Goal: Information Seeking & Learning: Learn about a topic

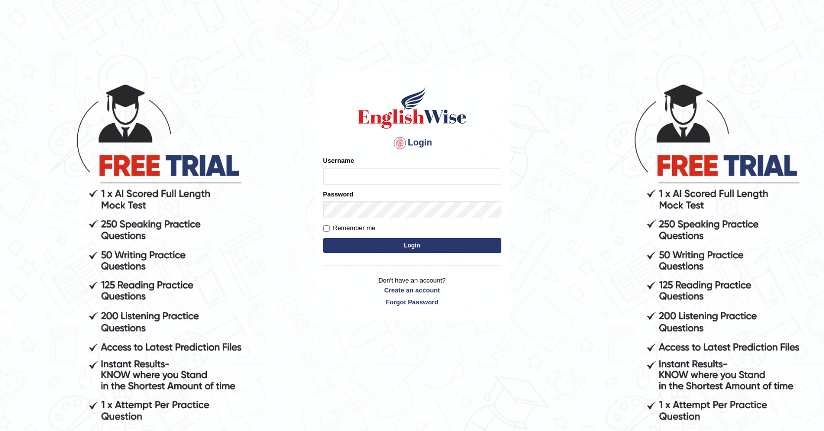
drag, startPoint x: 0, startPoint y: 0, endPoint x: 382, endPoint y: 178, distance: 421.7
click at [382, 178] on input "Username" at bounding box center [412, 176] width 178 height 17
type input "Amanjot96"
click at [383, 249] on button "Login" at bounding box center [412, 245] width 178 height 15
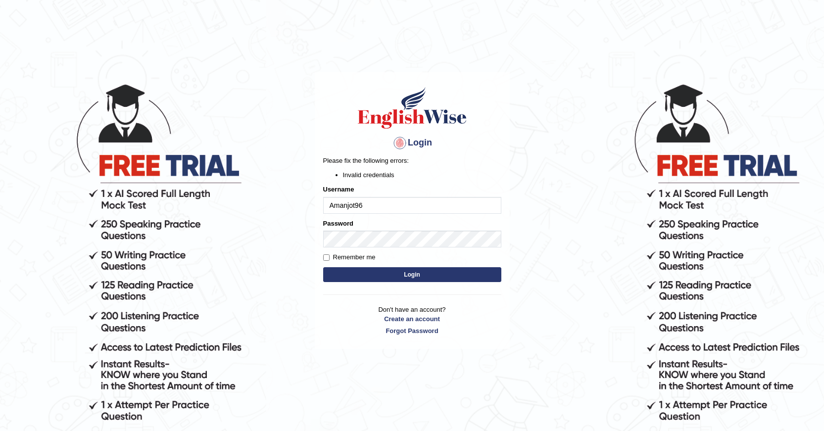
click at [394, 270] on button "Login" at bounding box center [412, 274] width 178 height 15
click at [372, 273] on button "Login" at bounding box center [412, 274] width 178 height 15
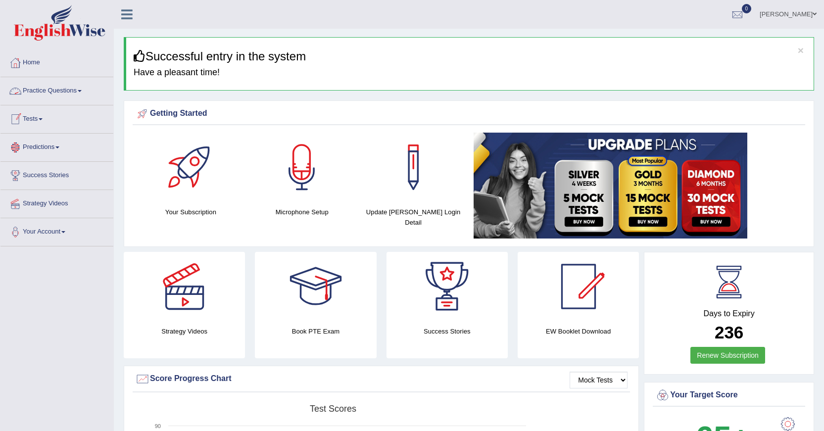
click at [77, 93] on link "Practice Questions" at bounding box center [56, 89] width 113 height 25
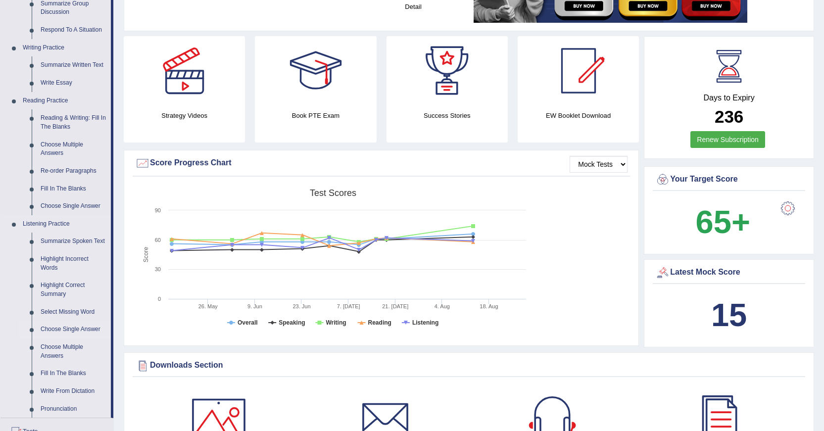
scroll to position [247, 0]
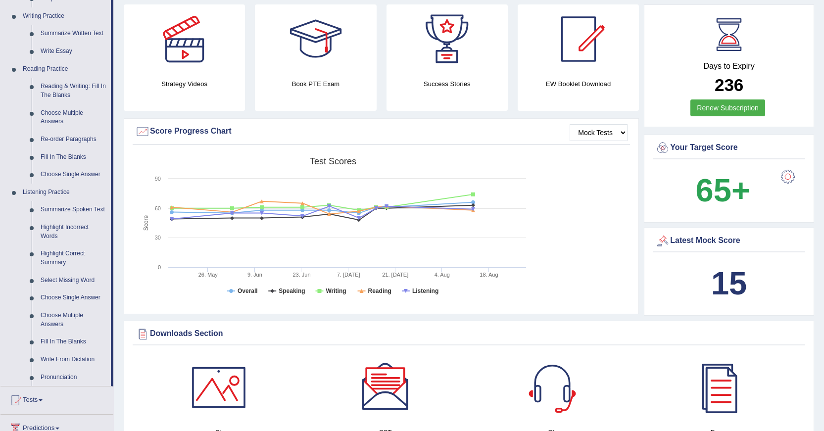
click at [210, 273] on tspan "26. May" at bounding box center [208, 275] width 20 height 6
click at [61, 360] on link "Write From Dictation" at bounding box center [73, 360] width 75 height 18
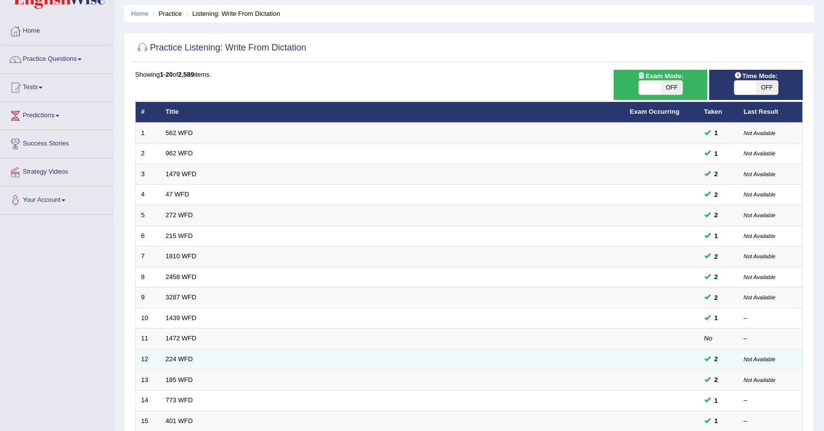
scroll to position [49, 0]
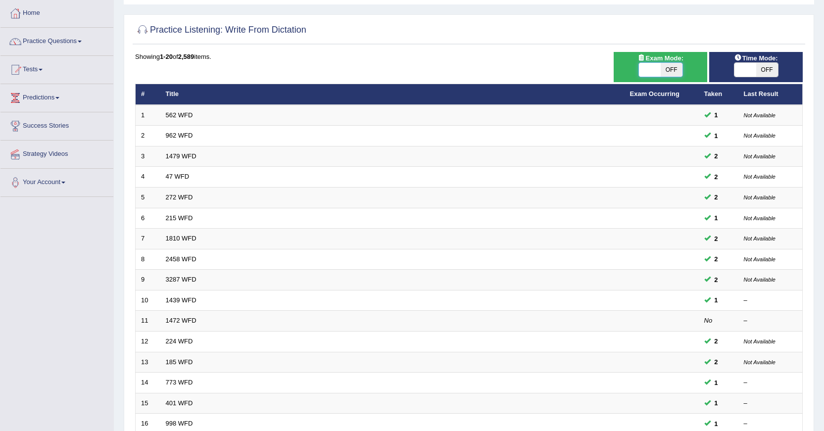
click at [655, 63] on span at bounding box center [650, 70] width 22 height 14
checkbox input "true"
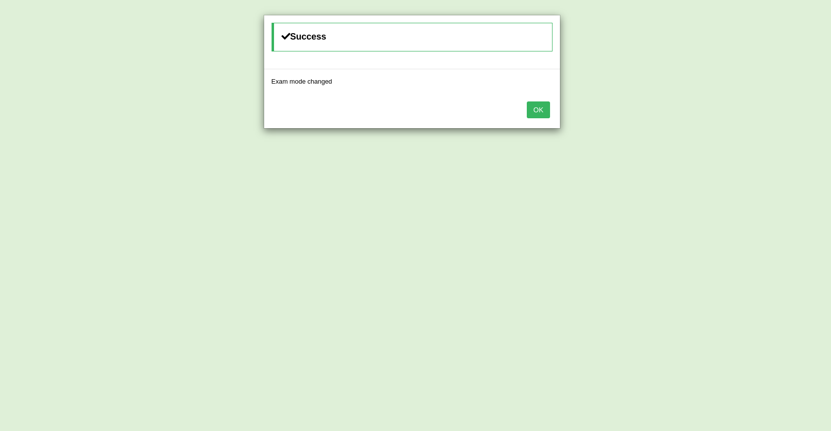
click at [546, 113] on button "OK" at bounding box center [538, 109] width 23 height 17
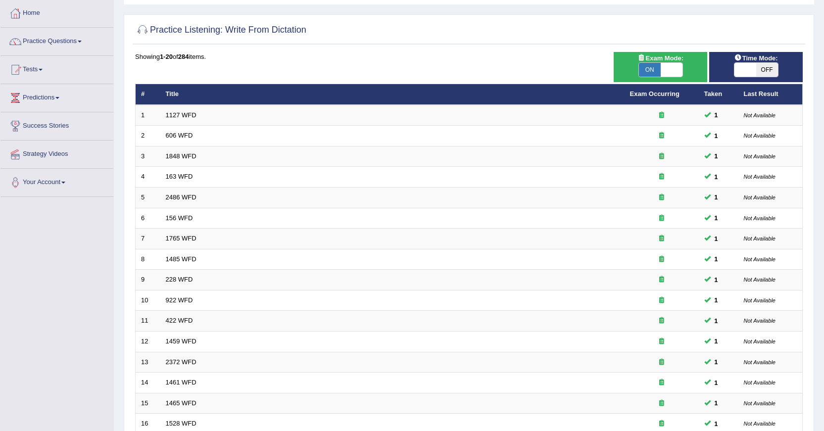
click at [768, 69] on span "OFF" at bounding box center [767, 70] width 22 height 14
checkbox input "true"
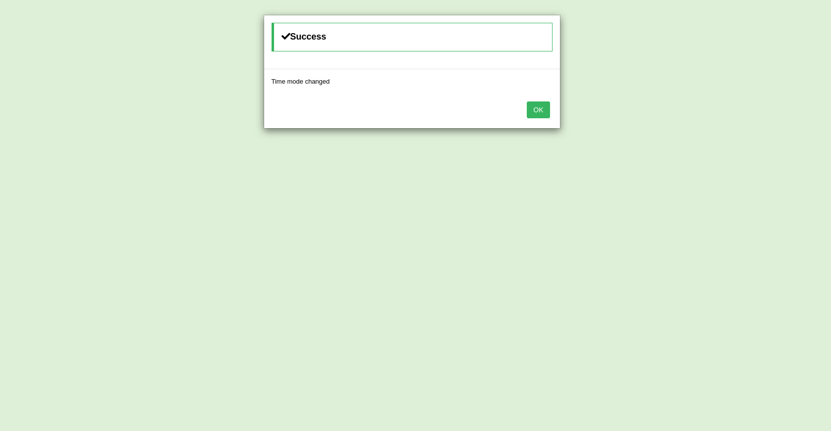
click at [547, 113] on button "OK" at bounding box center [538, 109] width 23 height 17
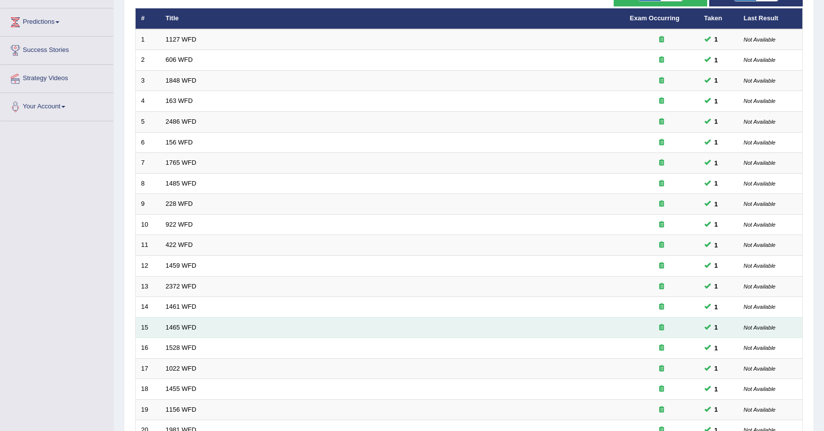
scroll to position [224, 0]
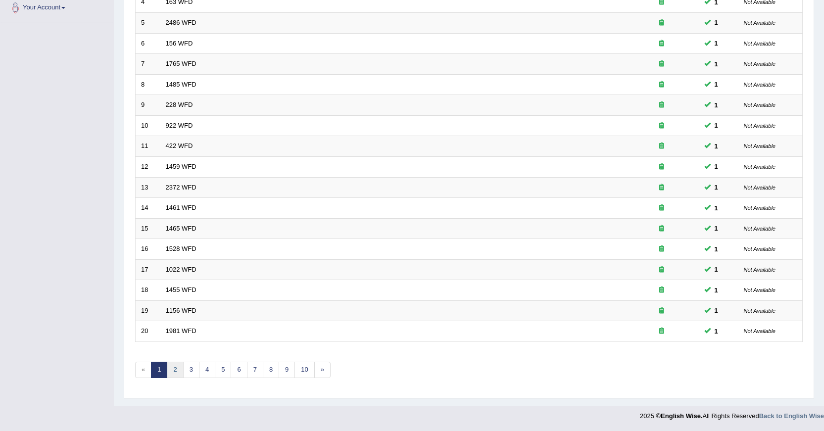
click at [179, 372] on link "2" at bounding box center [175, 370] width 16 height 16
click at [193, 369] on link "3" at bounding box center [191, 370] width 16 height 16
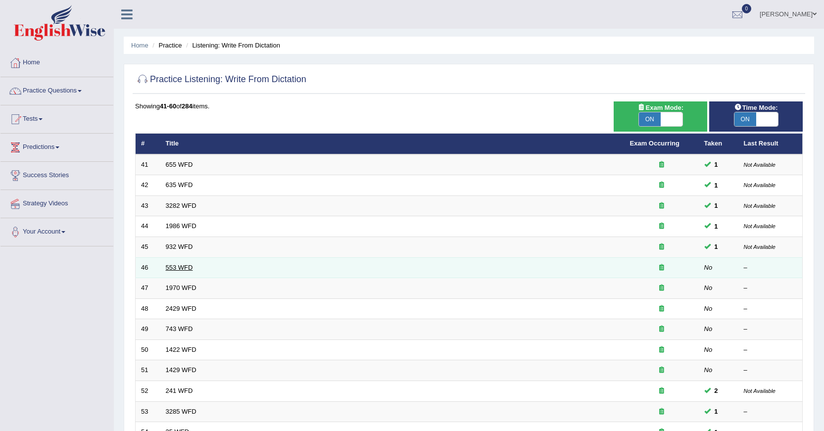
click at [187, 267] on link "553 WFD" at bounding box center [179, 267] width 27 height 7
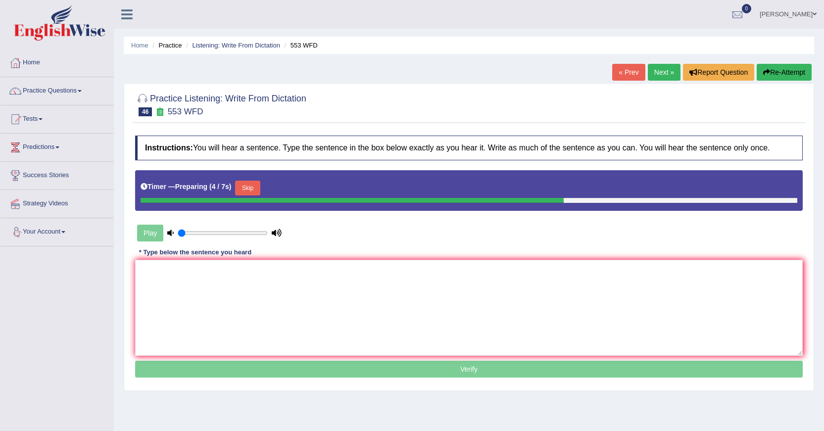
click at [256, 191] on button "Skip" at bounding box center [247, 188] width 25 height 15
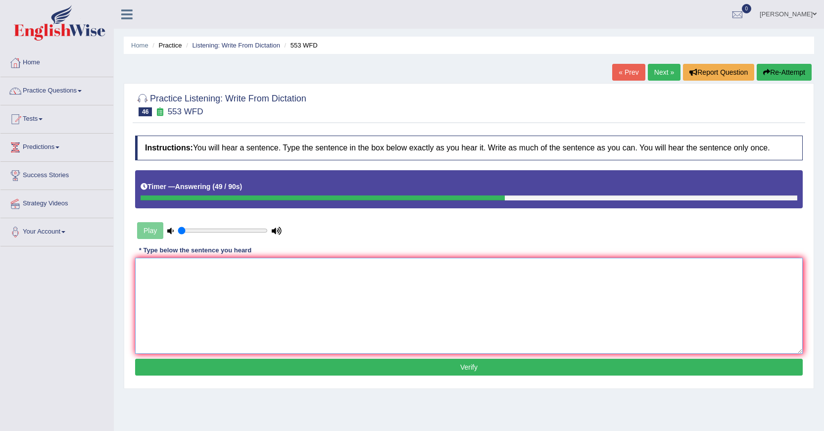
click at [354, 272] on textarea at bounding box center [468, 306] width 667 height 96
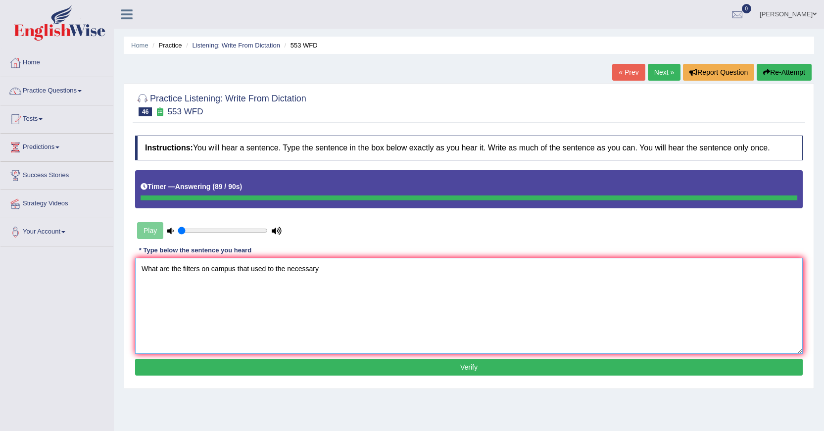
type textarea "What are the filters on campus that used to the necessary"
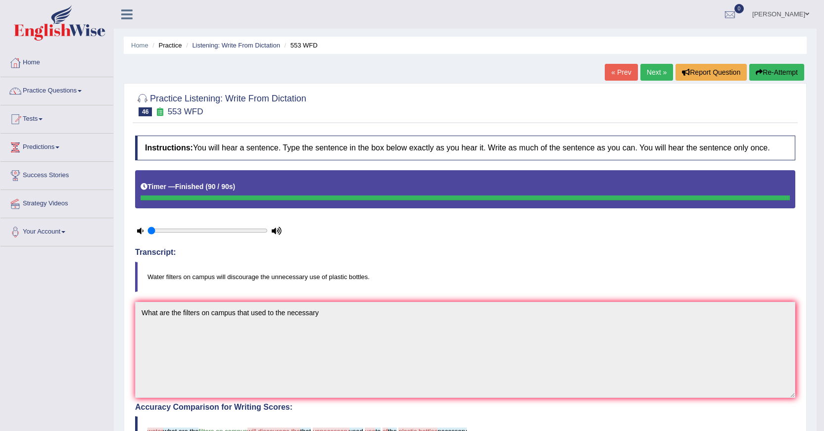
click at [658, 78] on link "Next »" at bounding box center [656, 72] width 33 height 17
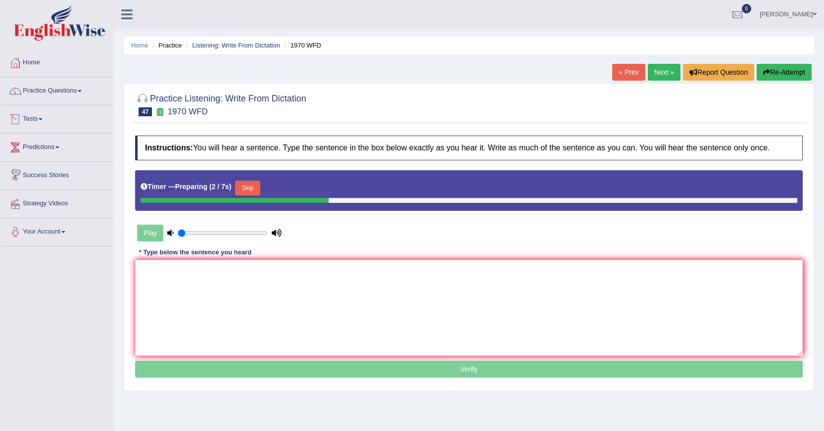
click at [251, 182] on button "Skip" at bounding box center [247, 188] width 25 height 15
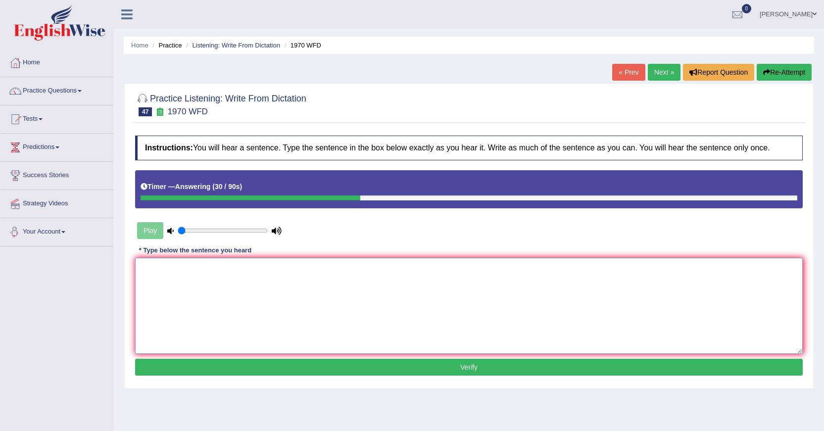
click at [181, 271] on textarea at bounding box center [468, 306] width 667 height 96
type textarea "o"
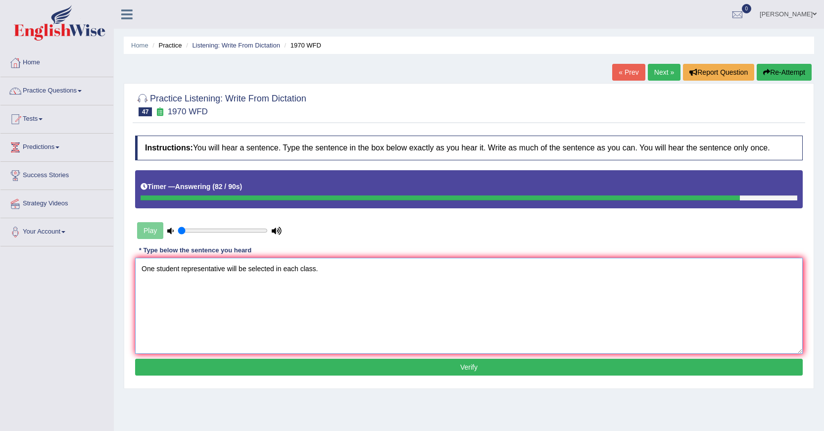
type textarea "One student representative will be selected in each class."
click at [277, 368] on button "Verify" at bounding box center [468, 367] width 667 height 17
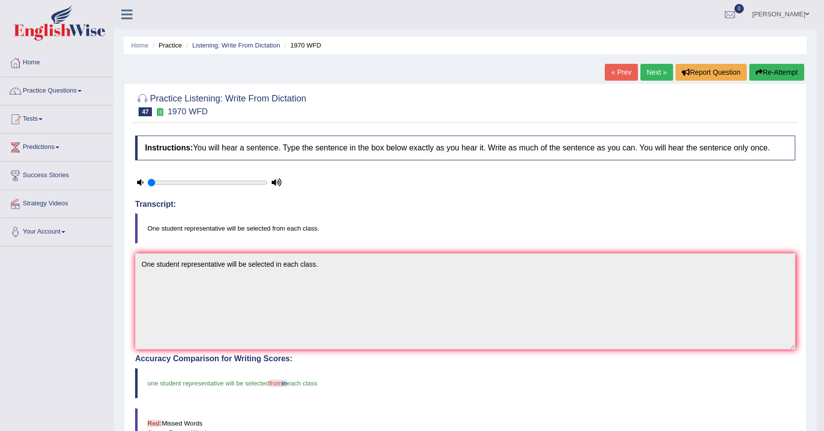
click at [657, 70] on link "Next »" at bounding box center [656, 72] width 33 height 17
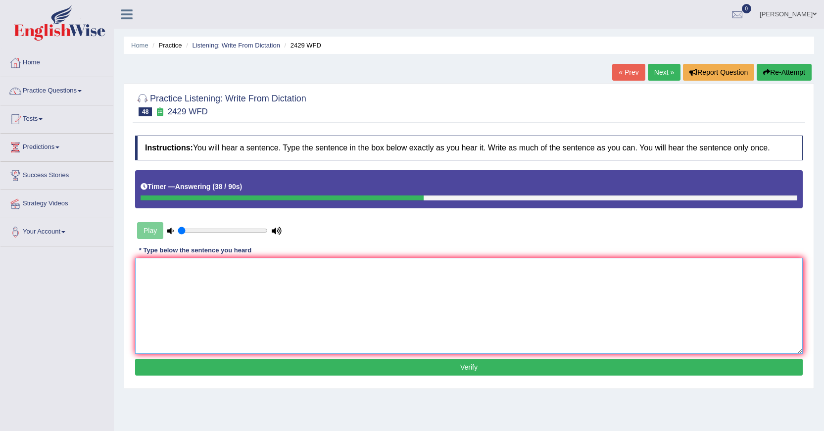
click at [598, 268] on textarea at bounding box center [468, 306] width 667 height 96
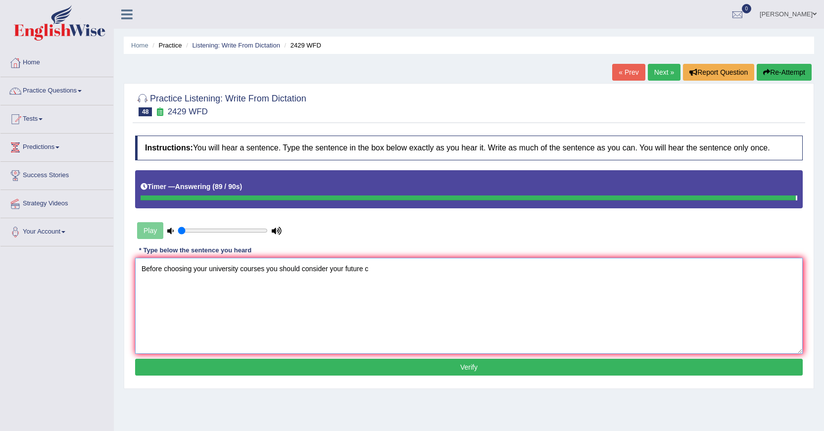
type textarea "Before choosing your university courses you should consider your future c"
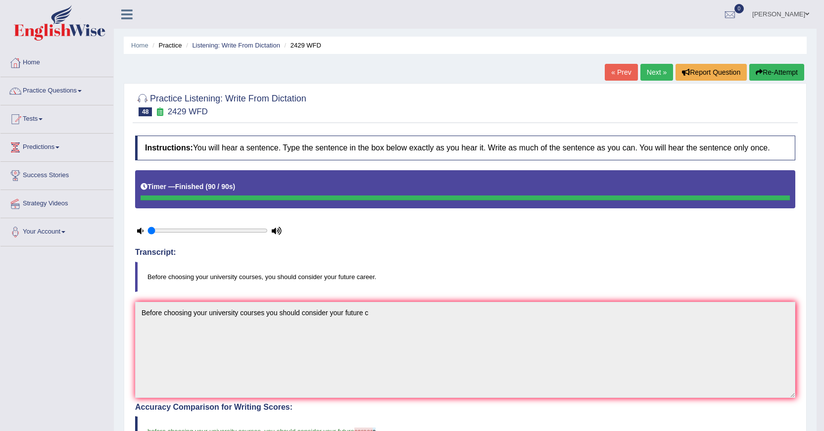
click at [647, 77] on link "Next »" at bounding box center [656, 72] width 33 height 17
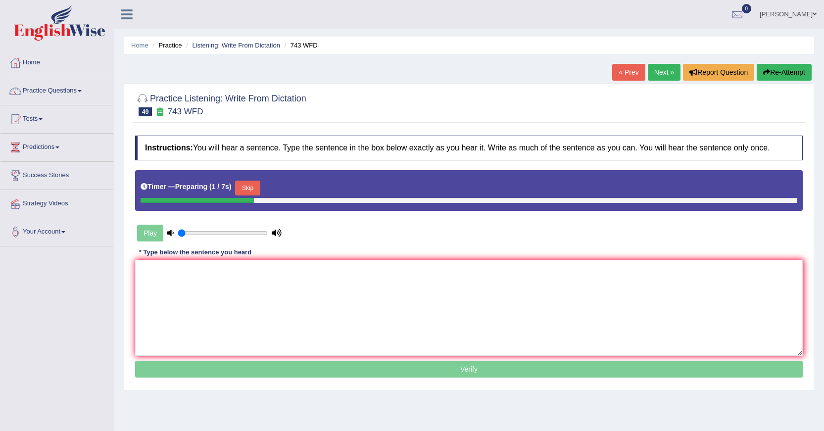
click at [257, 188] on button "Skip" at bounding box center [247, 188] width 25 height 15
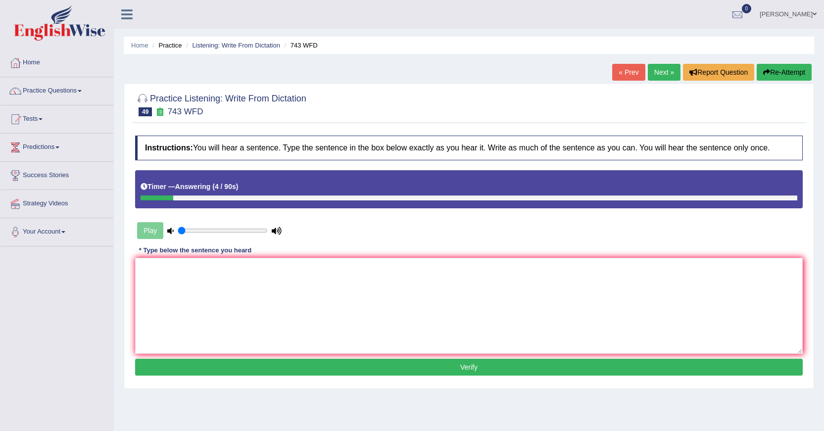
click at [777, 71] on button "Re-Attempt" at bounding box center [784, 72] width 55 height 17
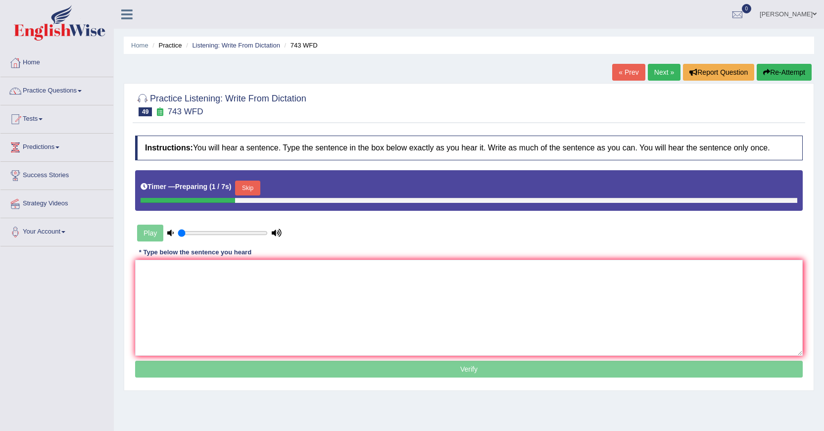
click at [257, 189] on button "Skip" at bounding box center [247, 188] width 25 height 15
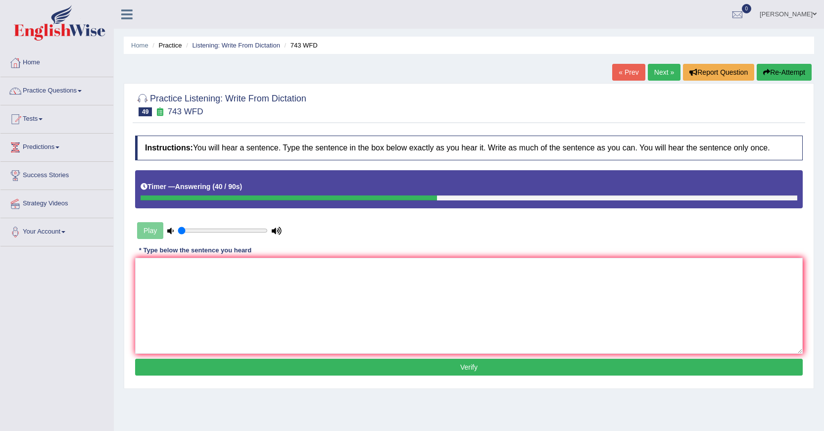
click at [771, 69] on button "Re-Attempt" at bounding box center [784, 72] width 55 height 17
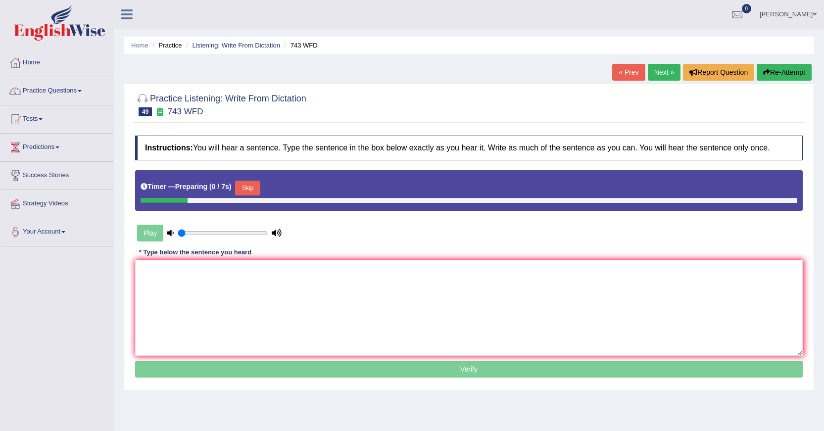
click at [254, 189] on button "Skip" at bounding box center [247, 188] width 25 height 15
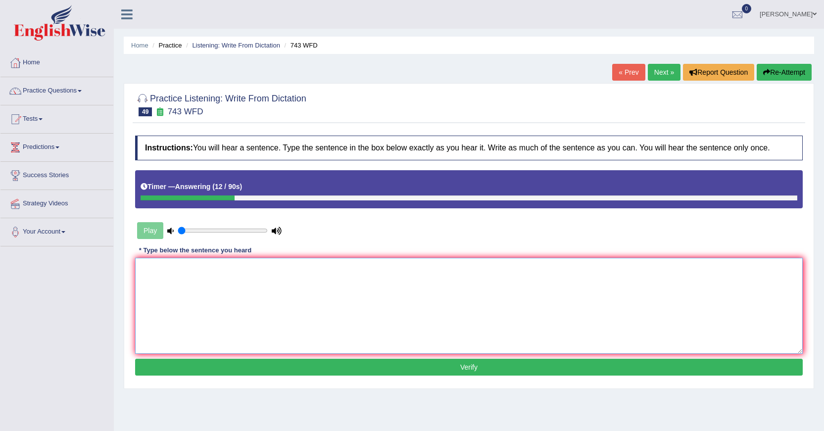
click at [286, 272] on textarea at bounding box center [468, 306] width 667 height 96
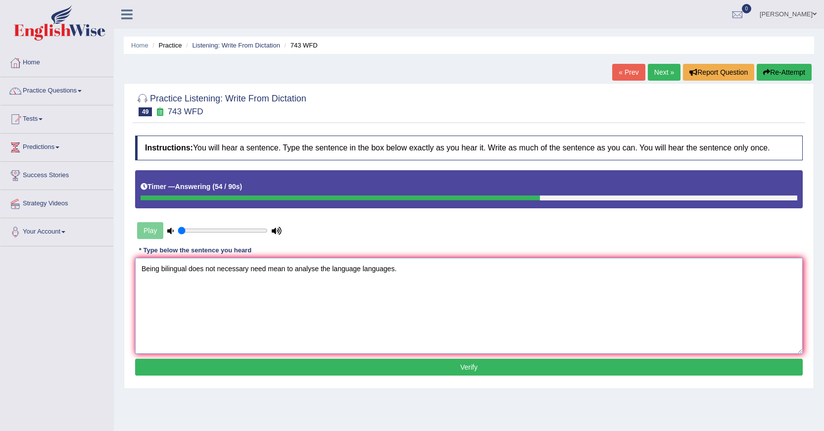
type textarea "Being bilingual does not necessary need mean to analyse the language languages."
click at [352, 364] on button "Verify" at bounding box center [468, 367] width 667 height 17
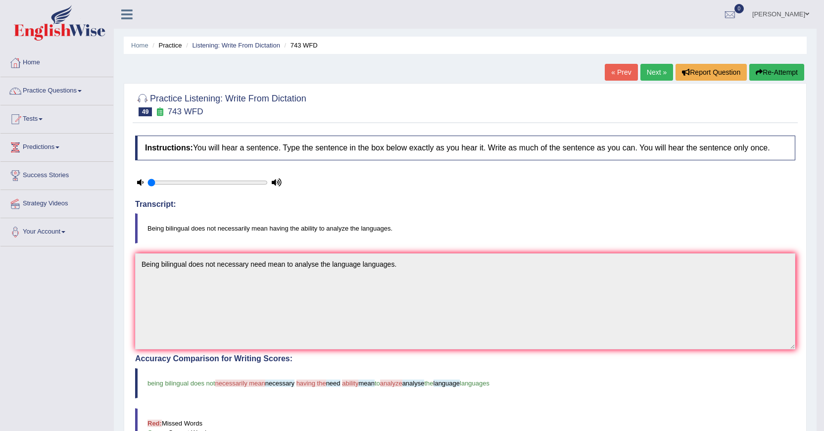
click at [663, 69] on link "Next »" at bounding box center [656, 72] width 33 height 17
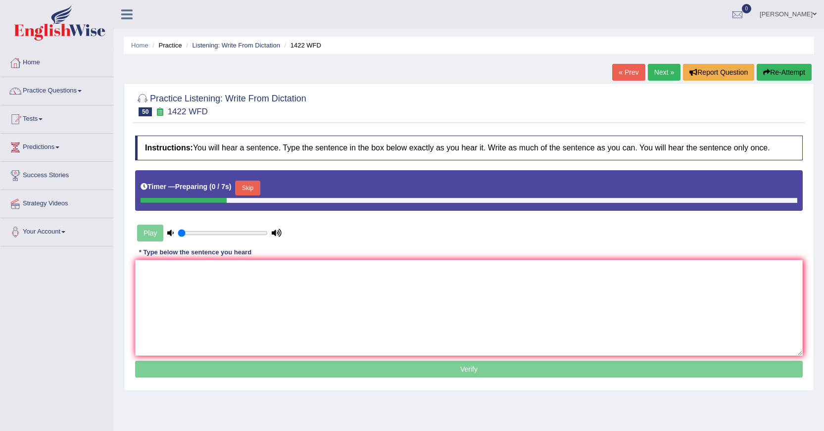
click at [249, 187] on button "Skip" at bounding box center [247, 188] width 25 height 15
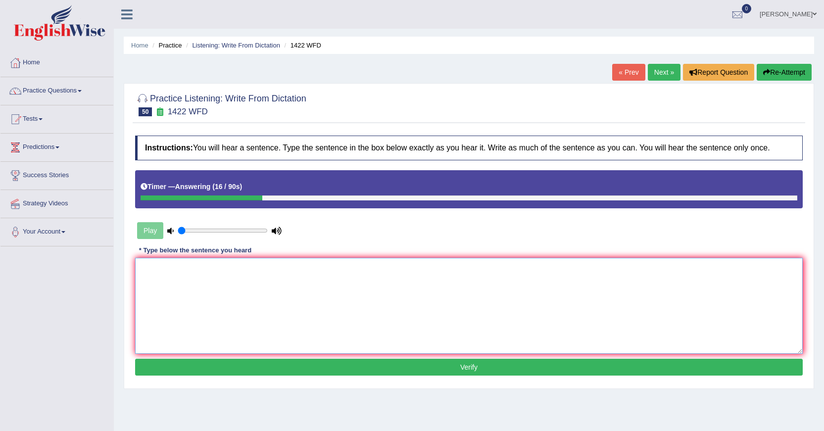
click at [254, 280] on textarea at bounding box center [468, 306] width 667 height 96
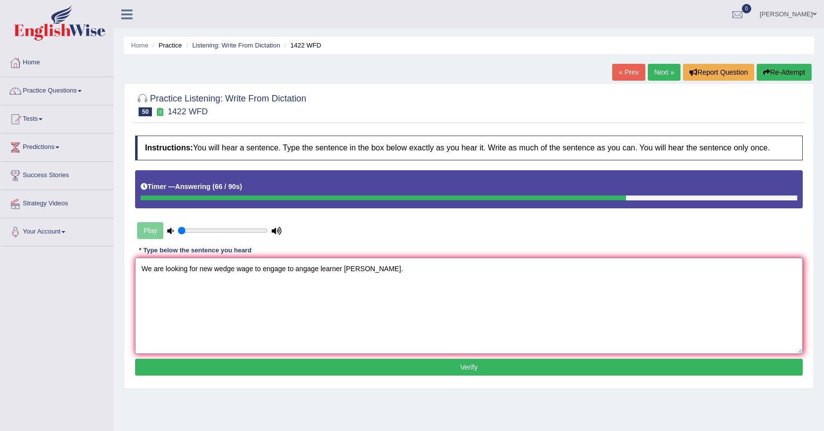
type textarea "We are looking for new wedge wage to engage to angage learner lerner."
click at [422, 371] on button "Verify" at bounding box center [468, 367] width 667 height 17
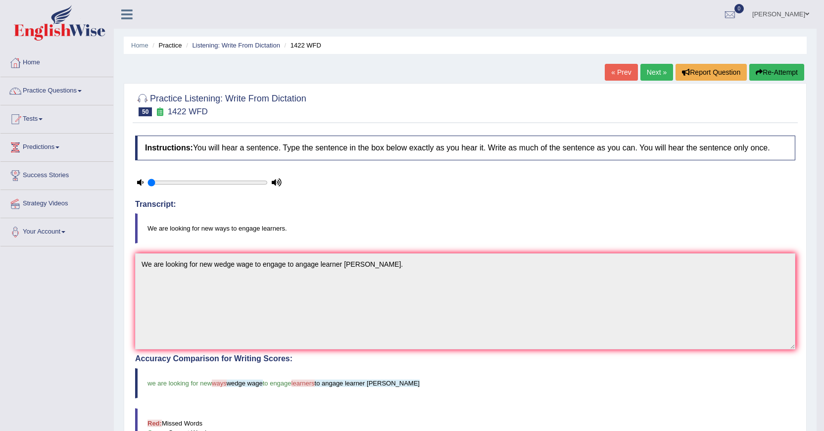
click at [654, 62] on div "Home Practice Listening: Write From Dictation 1422 WFD « Prev Next » Report Que…" at bounding box center [465, 318] width 703 height 637
click at [653, 70] on link "Next »" at bounding box center [656, 72] width 33 height 17
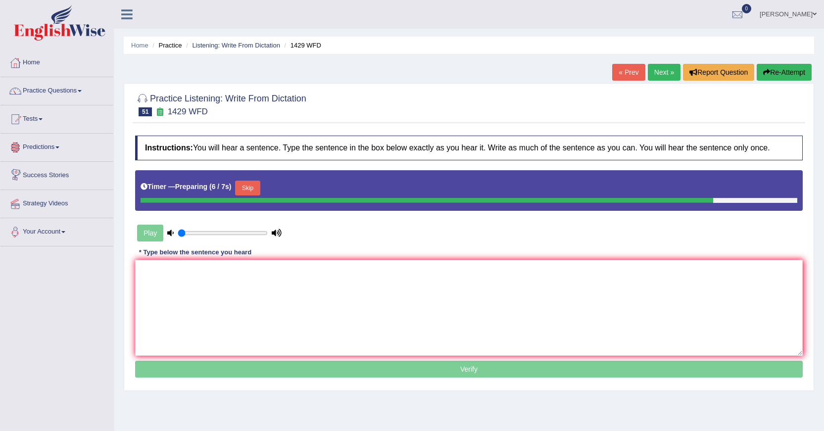
click at [254, 190] on button "Skip" at bounding box center [247, 188] width 25 height 15
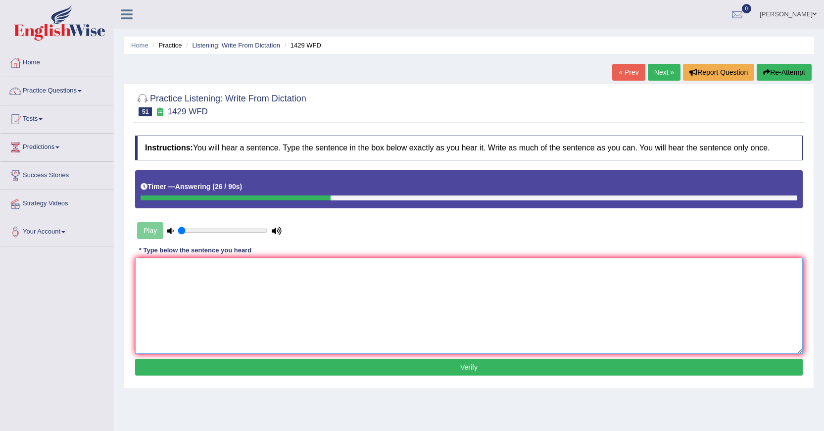
click at [254, 274] on textarea at bounding box center [468, 306] width 667 height 96
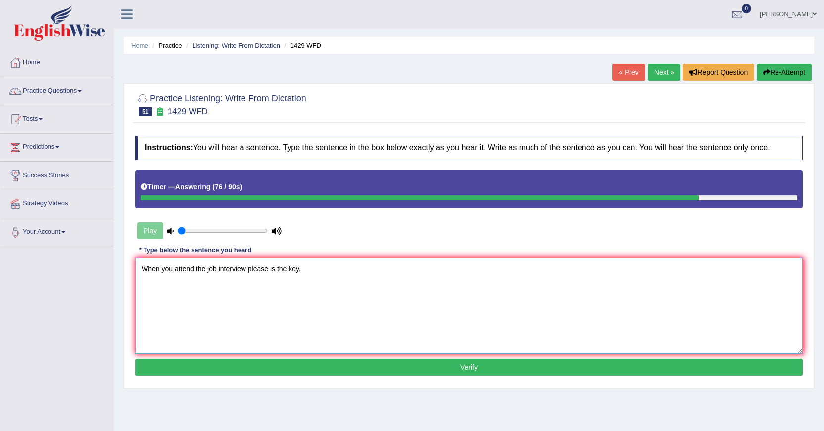
type textarea "When you attend the job interview please is the key."
click at [344, 362] on button "Verify" at bounding box center [468, 367] width 667 height 17
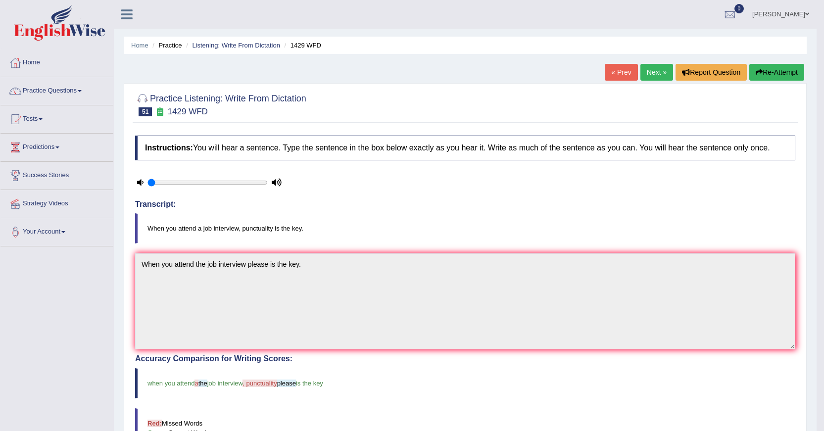
click at [658, 78] on link "Next »" at bounding box center [656, 72] width 33 height 17
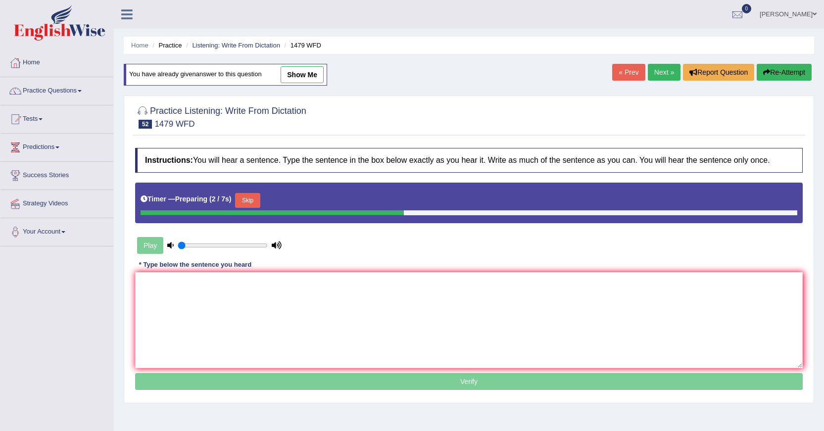
click at [260, 196] on button "Skip" at bounding box center [247, 200] width 25 height 15
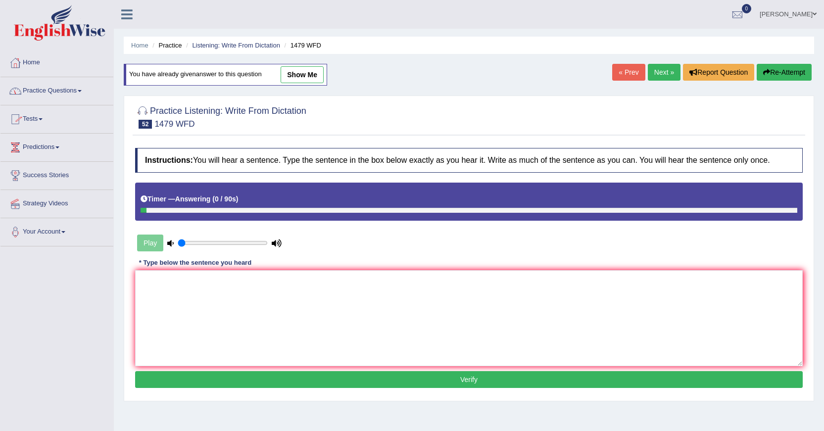
click at [64, 89] on link "Practice Questions" at bounding box center [56, 89] width 113 height 25
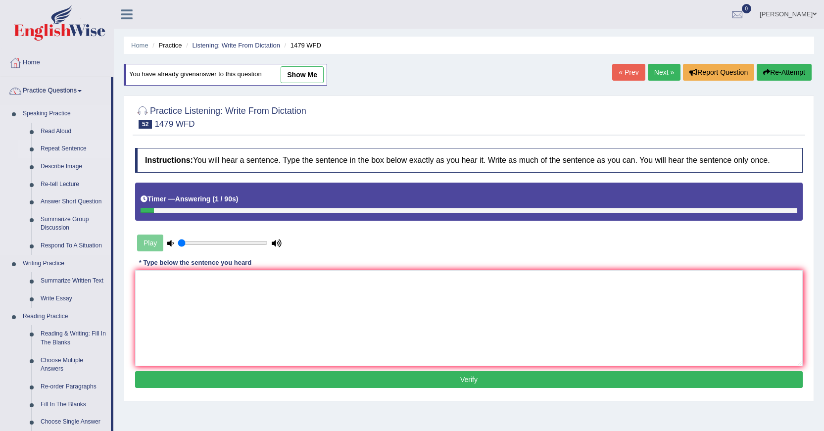
click at [67, 149] on link "Repeat Sentence" at bounding box center [73, 149] width 75 height 18
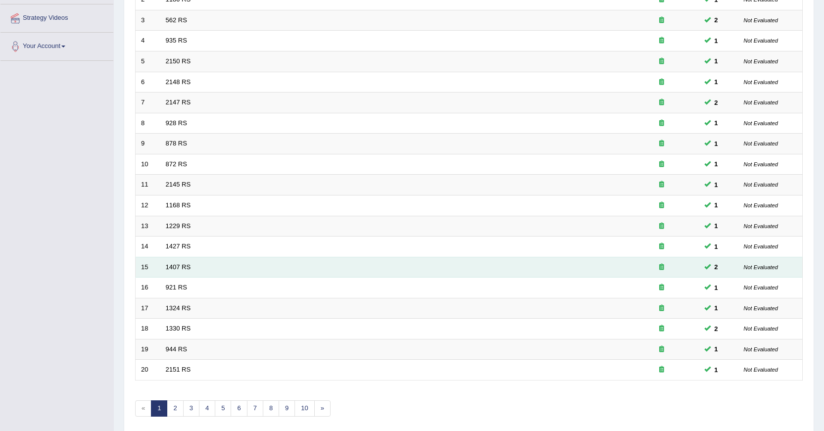
scroll to position [224, 0]
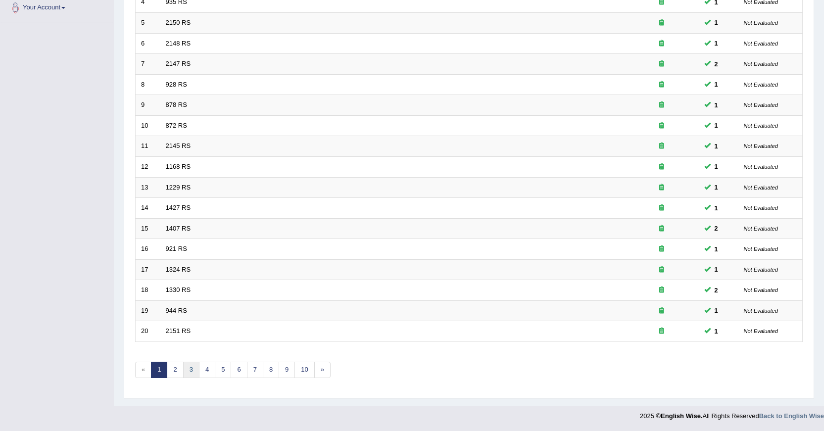
click at [189, 367] on link "3" at bounding box center [191, 370] width 16 height 16
click at [222, 375] on link "5" at bounding box center [223, 370] width 16 height 16
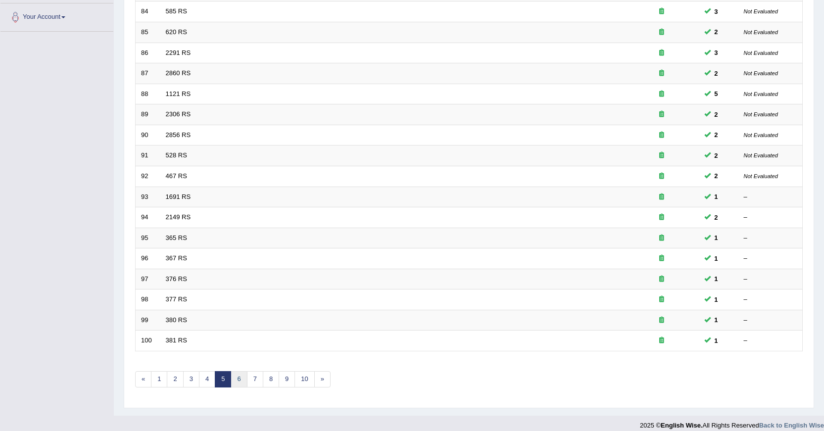
scroll to position [224, 0]
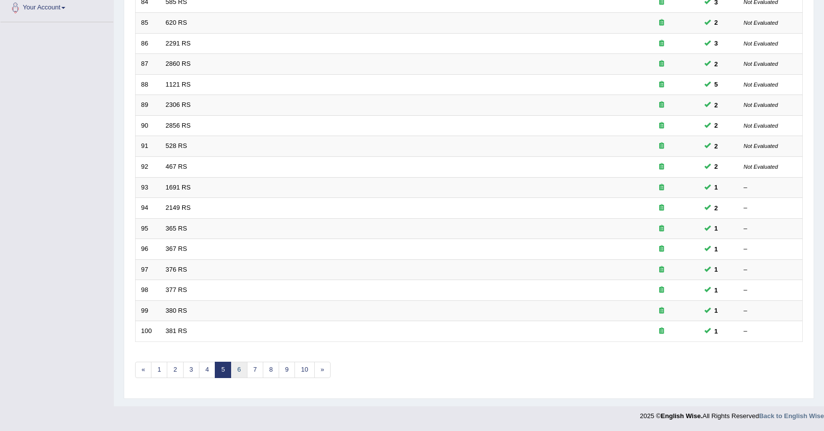
click at [242, 372] on link "6" at bounding box center [239, 370] width 16 height 16
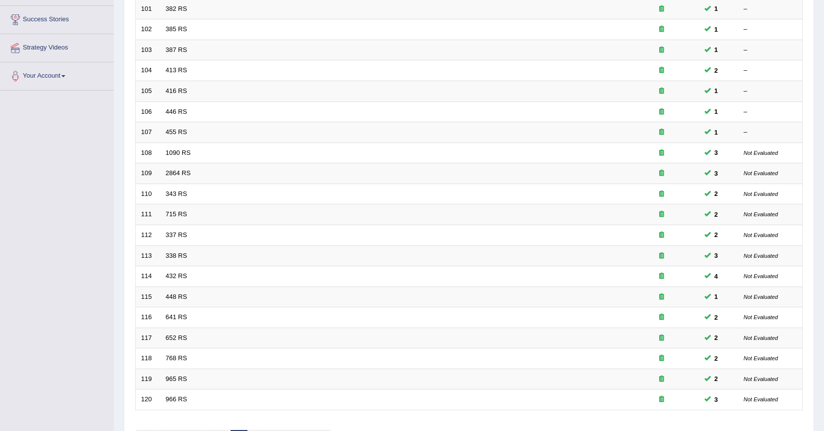
scroll to position [224, 0]
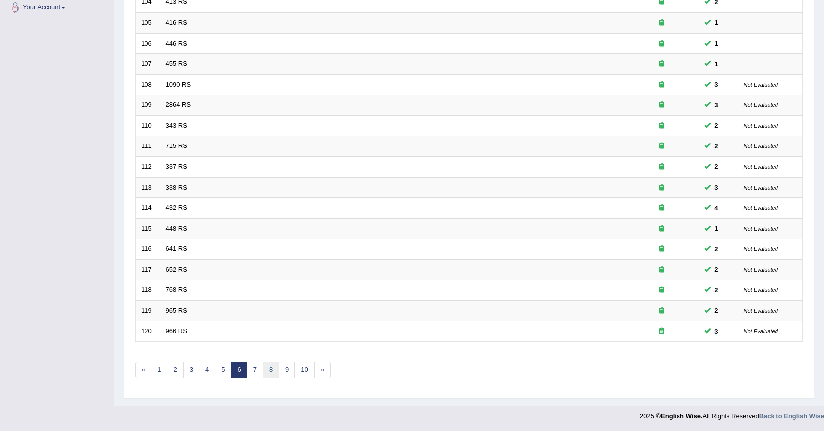
click at [274, 376] on link "8" at bounding box center [271, 370] width 16 height 16
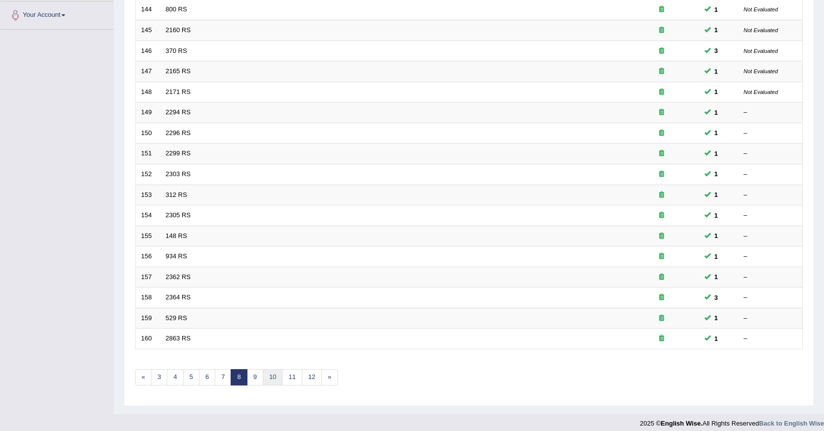
scroll to position [224, 0]
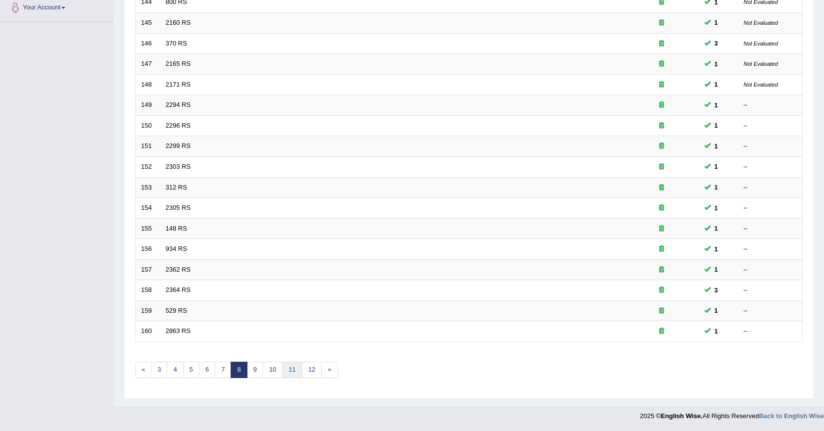
click at [289, 376] on link "11" at bounding box center [292, 370] width 20 height 16
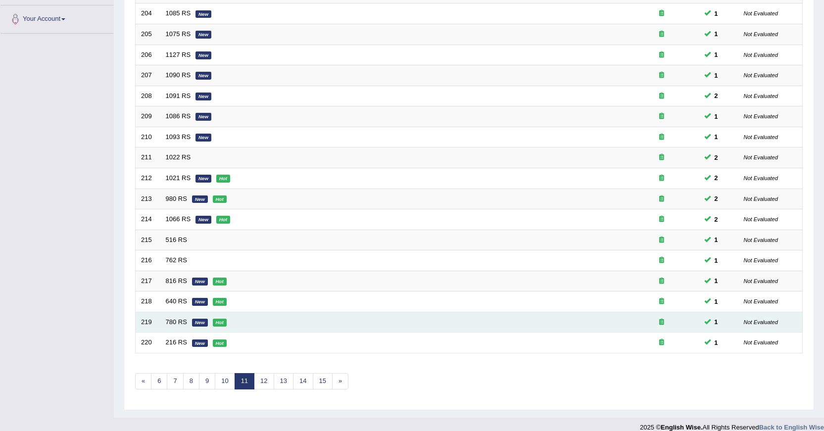
scroll to position [224, 0]
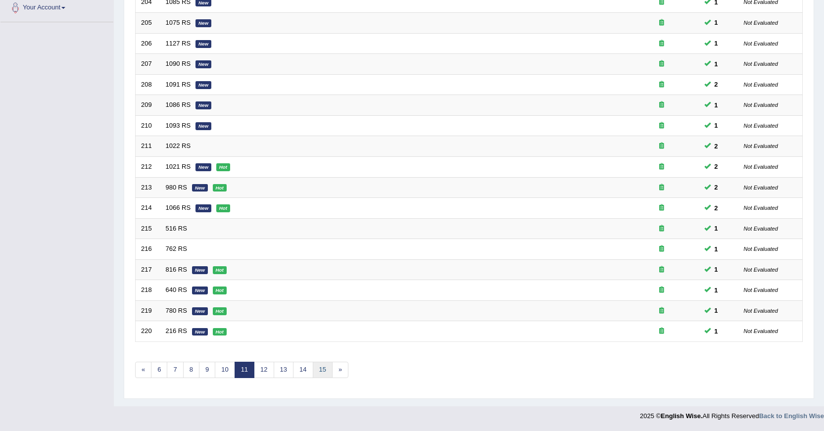
click at [323, 376] on link "15" at bounding box center [323, 370] width 20 height 16
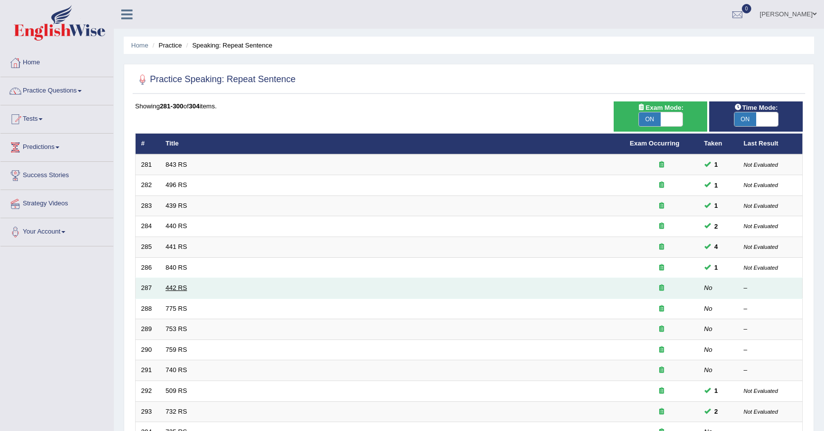
click at [171, 284] on link "442 RS" at bounding box center [176, 287] width 21 height 7
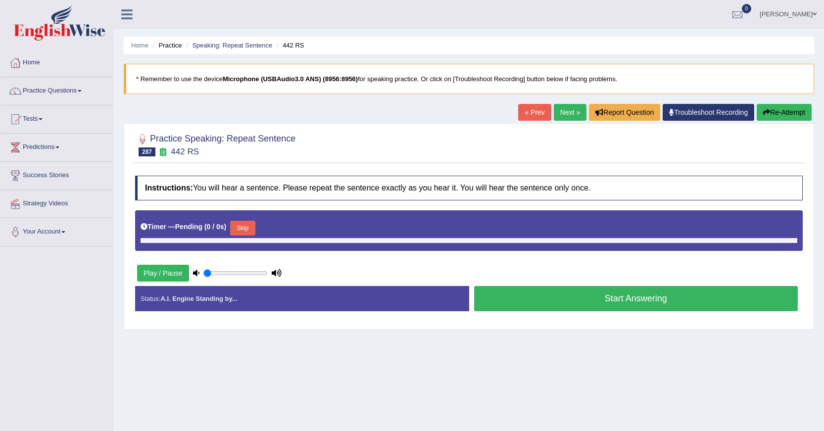
click at [242, 225] on button "Skip" at bounding box center [242, 228] width 25 height 15
click at [247, 232] on button "Skip" at bounding box center [242, 228] width 25 height 15
click at [571, 112] on link "Next »" at bounding box center [570, 112] width 33 height 17
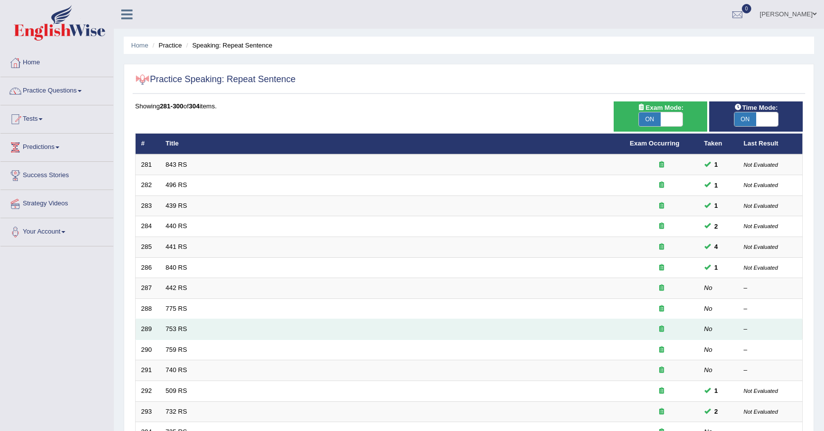
click at [188, 323] on td "753 RS" at bounding box center [392, 329] width 464 height 21
click at [187, 325] on td "753 RS" at bounding box center [392, 329] width 464 height 21
click at [179, 331] on link "753 RS" at bounding box center [176, 328] width 21 height 7
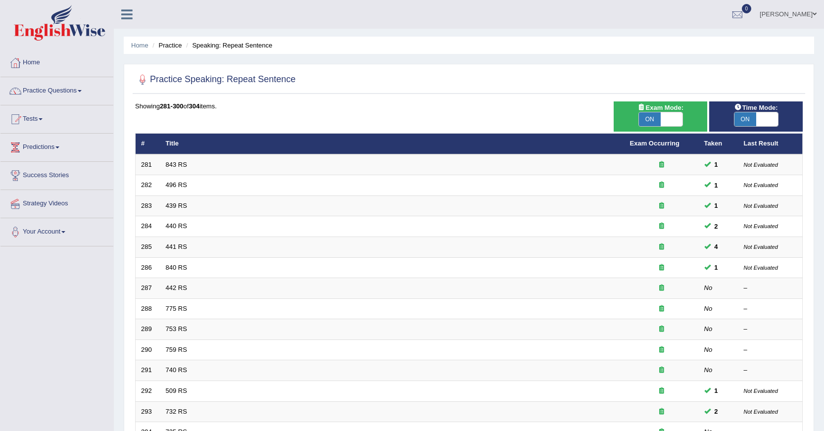
click at [752, 118] on span "ON" at bounding box center [745, 119] width 22 height 14
checkbox input "false"
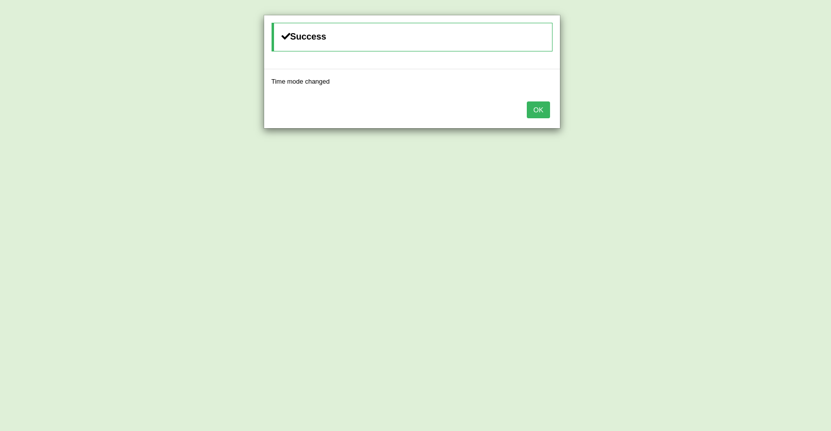
click at [535, 114] on button "OK" at bounding box center [538, 109] width 23 height 17
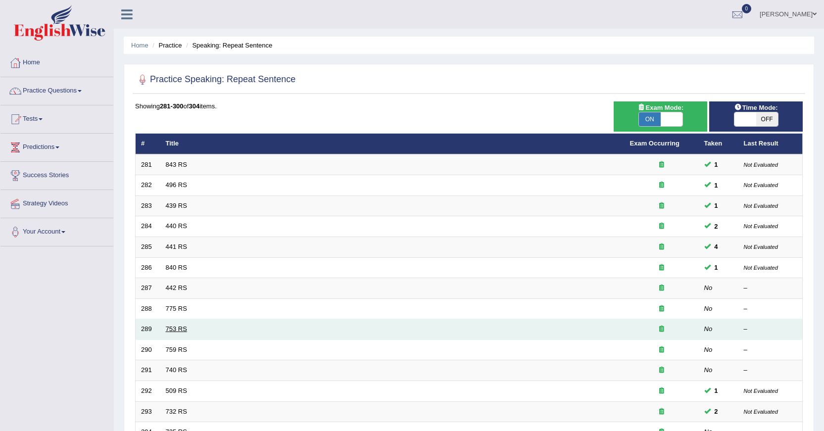
click at [183, 325] on link "753 RS" at bounding box center [176, 328] width 21 height 7
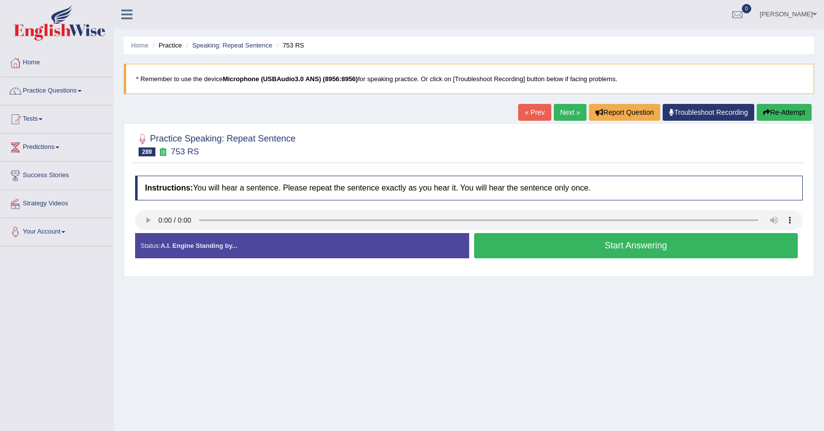
click at [490, 255] on button "Start Answering" at bounding box center [636, 245] width 324 height 25
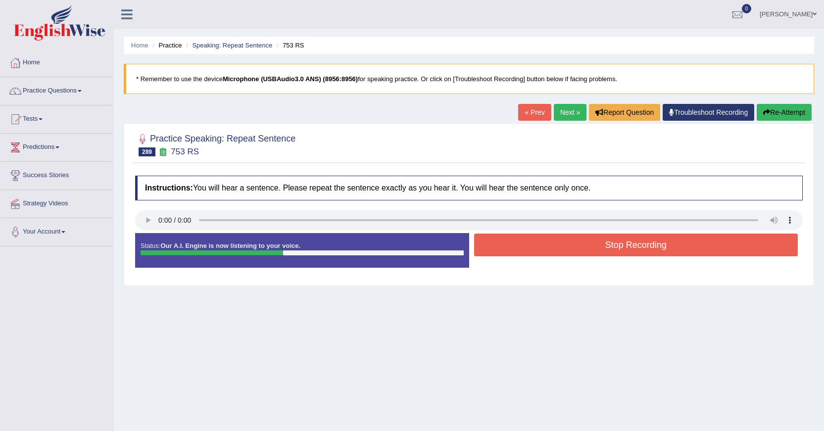
click at [764, 117] on button "Re-Attempt" at bounding box center [784, 112] width 55 height 17
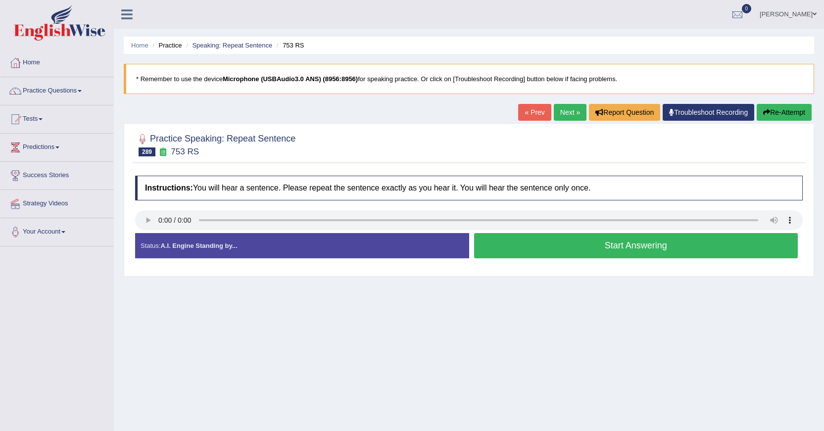
click at [435, 297] on div "Home Practice Speaking: Repeat Sentence 753 RS * Remember to use the device Mic…" at bounding box center [469, 247] width 710 height 495
click at [604, 364] on div "Home Practice Speaking: Repeat Sentence 753 RS * Remember to use the device Mic…" at bounding box center [469, 247] width 710 height 495
click at [650, 244] on button "Start Answering" at bounding box center [636, 245] width 324 height 25
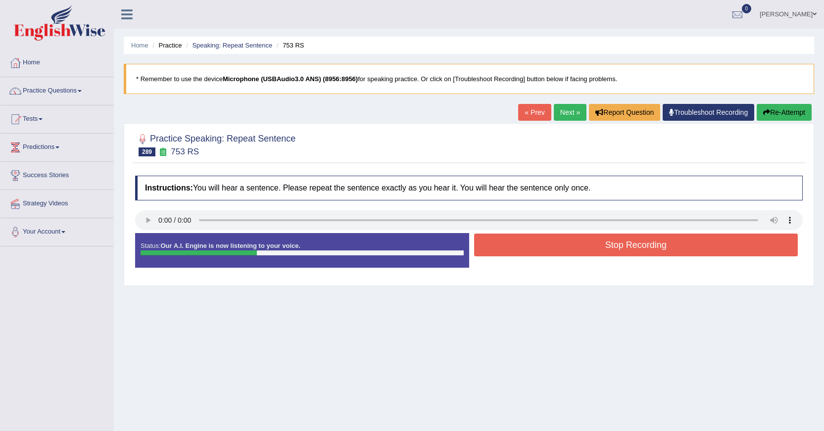
click at [654, 248] on button "Stop Recording" at bounding box center [636, 245] width 324 height 23
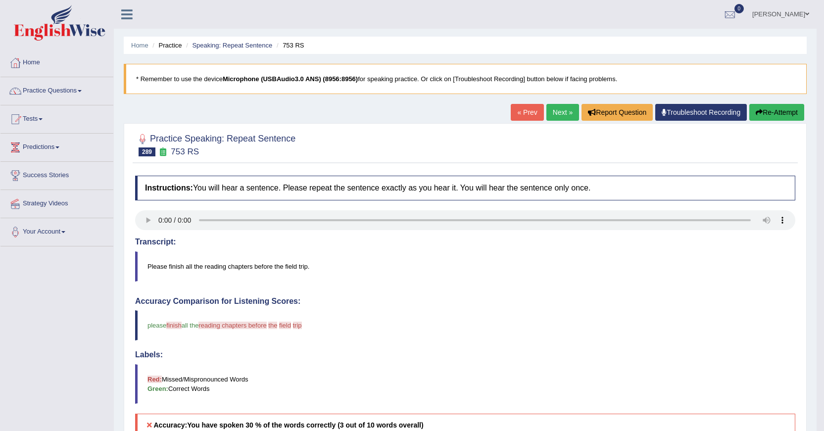
click at [765, 112] on button "Re-Attempt" at bounding box center [776, 112] width 55 height 17
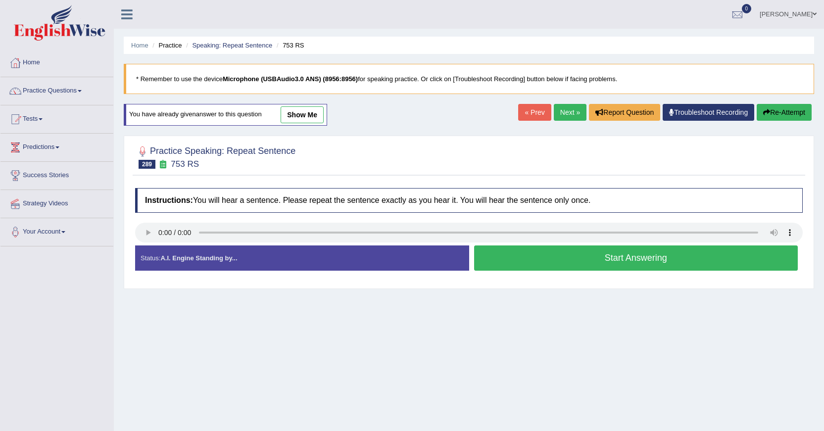
click at [490, 256] on button "Start Answering" at bounding box center [636, 257] width 324 height 25
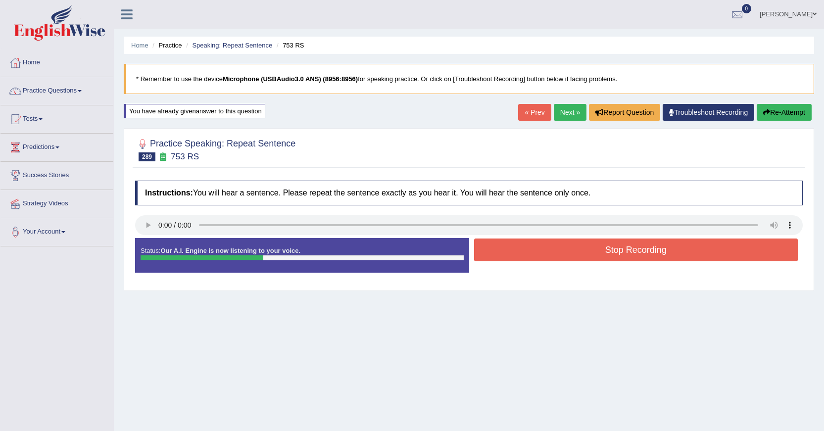
click at [493, 254] on button "Stop Recording" at bounding box center [636, 249] width 324 height 23
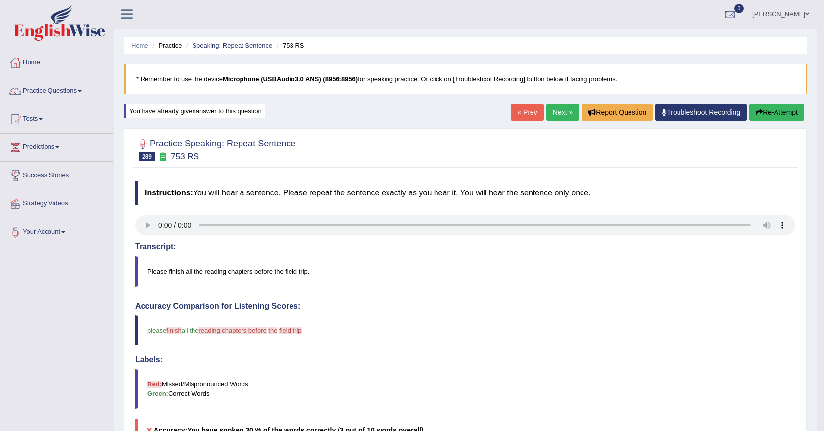
click at [761, 118] on button "Re-Attempt" at bounding box center [776, 112] width 55 height 17
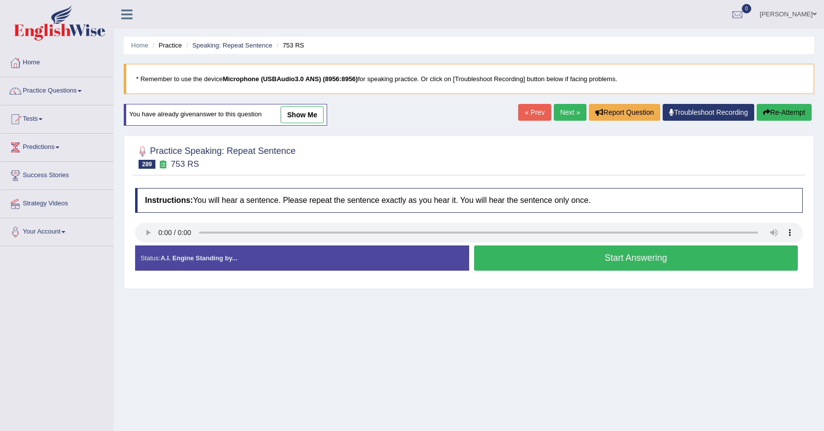
click at [570, 111] on link "Next »" at bounding box center [570, 112] width 33 height 17
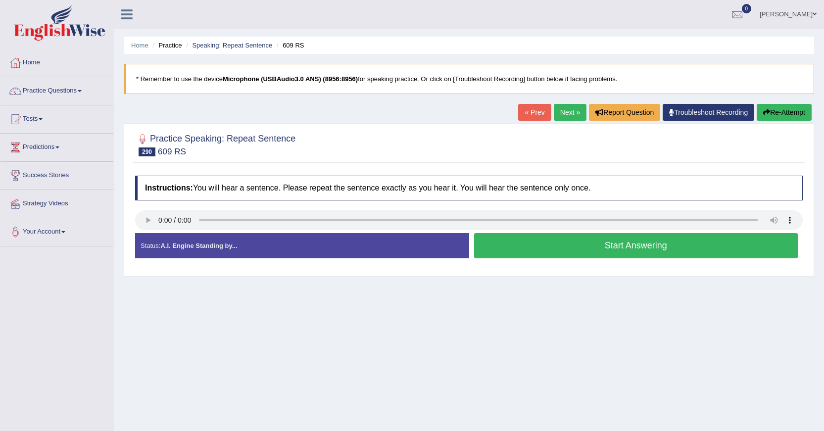
click at [514, 242] on button "Start Answering" at bounding box center [636, 245] width 324 height 25
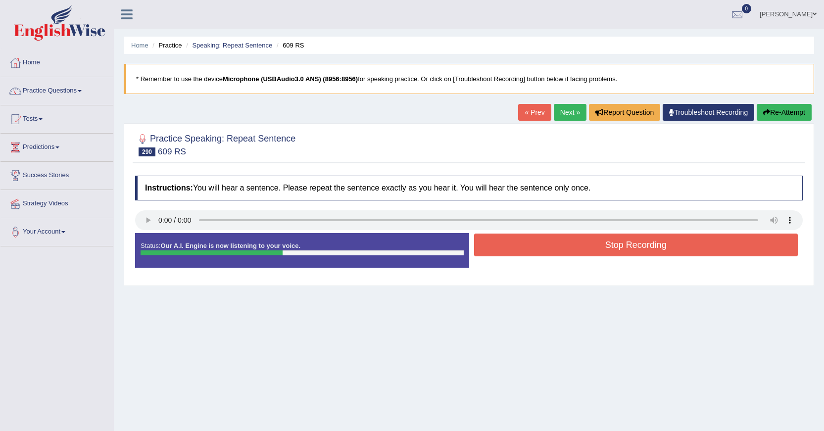
click at [514, 242] on button "Stop Recording" at bounding box center [636, 245] width 324 height 23
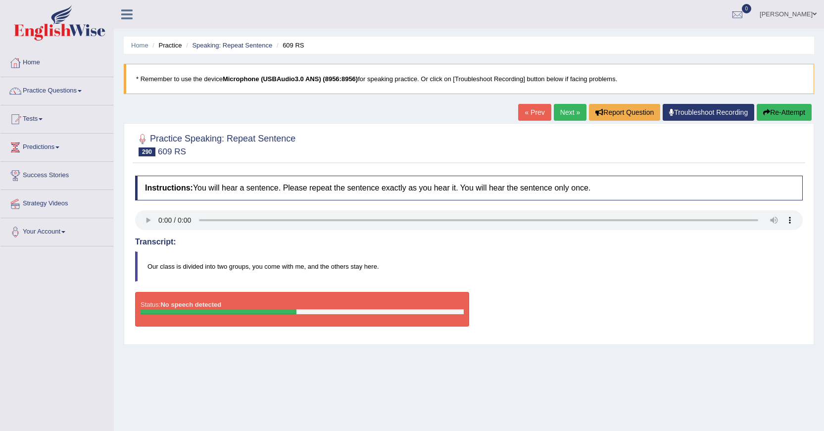
click at [784, 113] on button "Re-Attempt" at bounding box center [784, 112] width 55 height 17
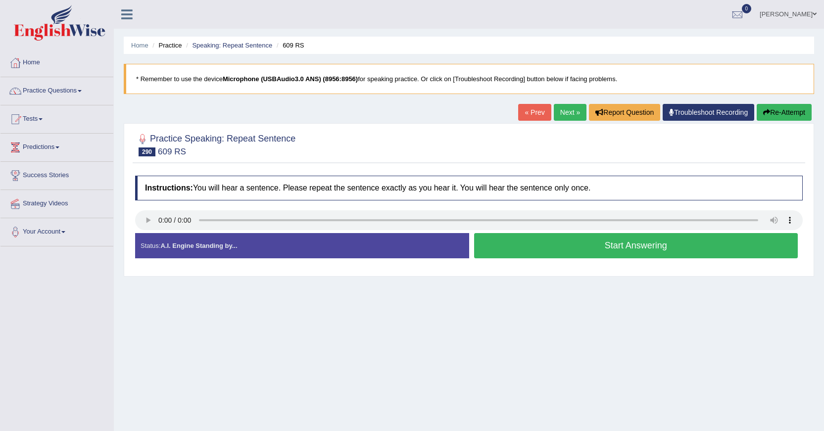
click at [683, 239] on button "Start Answering" at bounding box center [636, 245] width 324 height 25
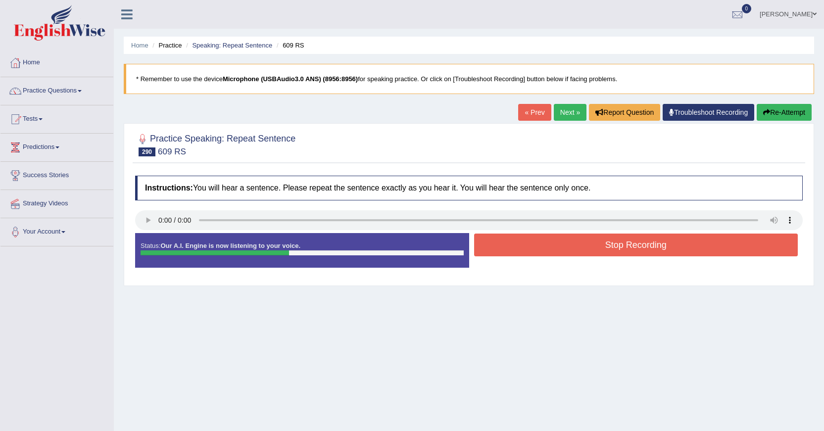
click at [683, 239] on button "Stop Recording" at bounding box center [636, 245] width 324 height 23
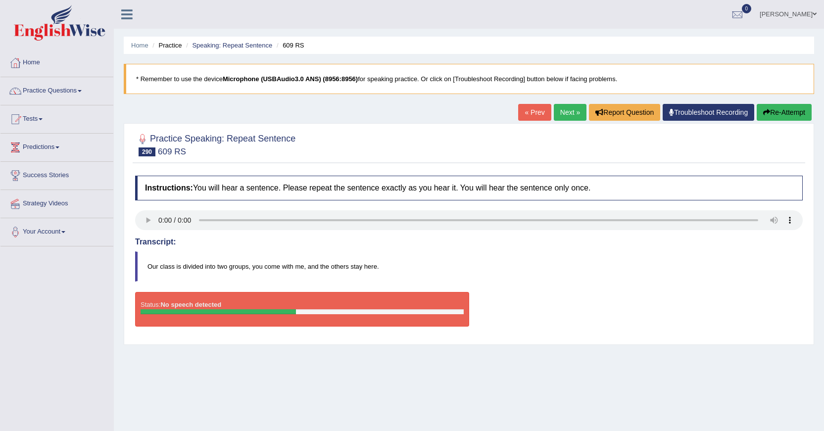
click at [674, 111] on link "Troubleshoot Recording" at bounding box center [709, 112] width 92 height 17
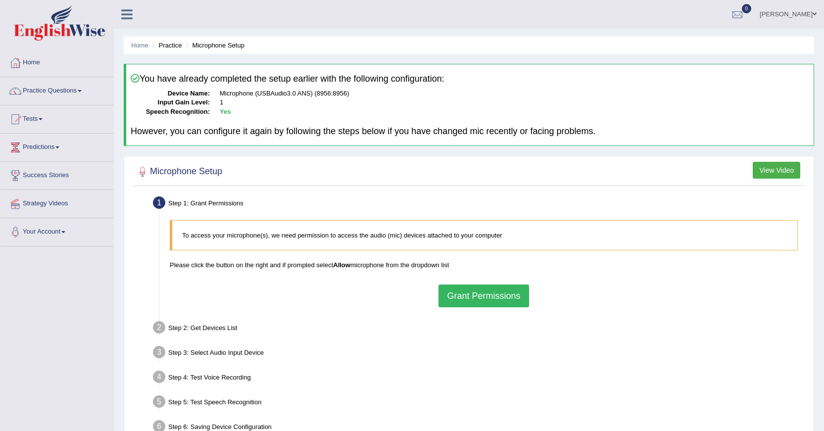
click at [469, 296] on button "Grant Permissions" at bounding box center [483, 296] width 90 height 23
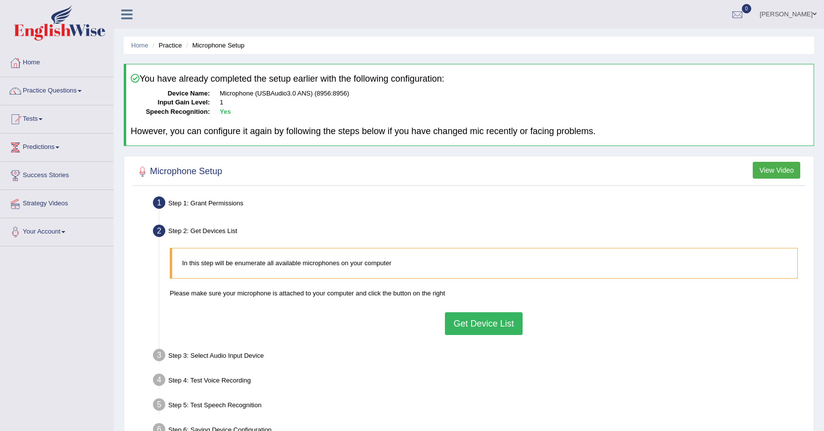
click at [476, 322] on button "Get Device List" at bounding box center [483, 323] width 77 height 23
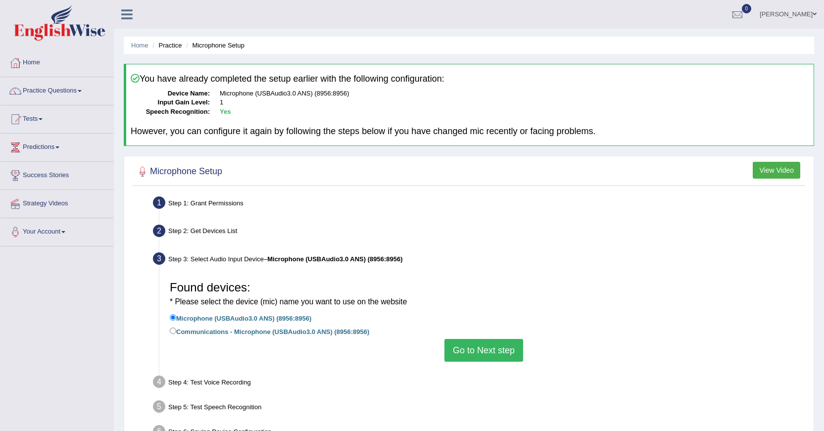
click at [270, 334] on label "Communications - Microphone (USBAudio3.0 ANS) (8956:8956)" at bounding box center [269, 331] width 199 height 11
click at [176, 334] on input "Communications - Microphone (USBAudio3.0 ANS) (8956:8956)" at bounding box center [173, 331] width 6 height 6
radio input "true"
click at [464, 352] on button "Go to Next step" at bounding box center [483, 350] width 79 height 23
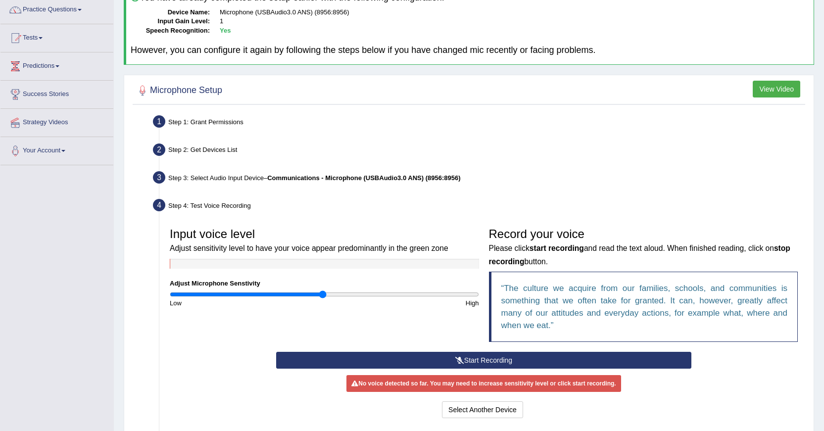
scroll to position [99, 0]
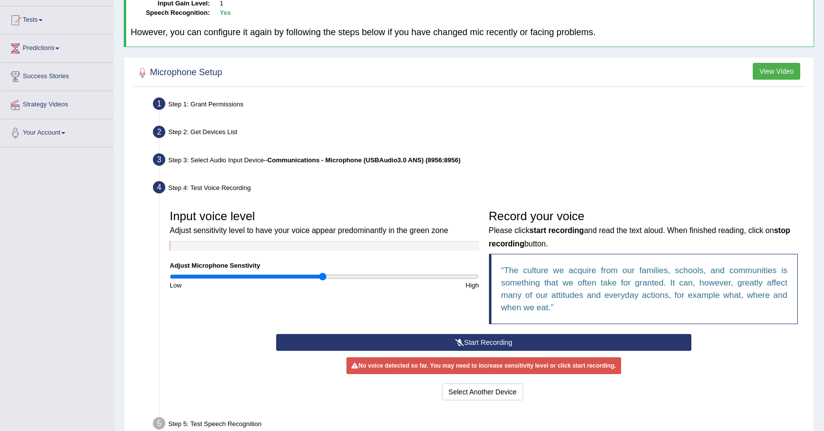
click at [458, 338] on button "Start Recording" at bounding box center [483, 342] width 415 height 17
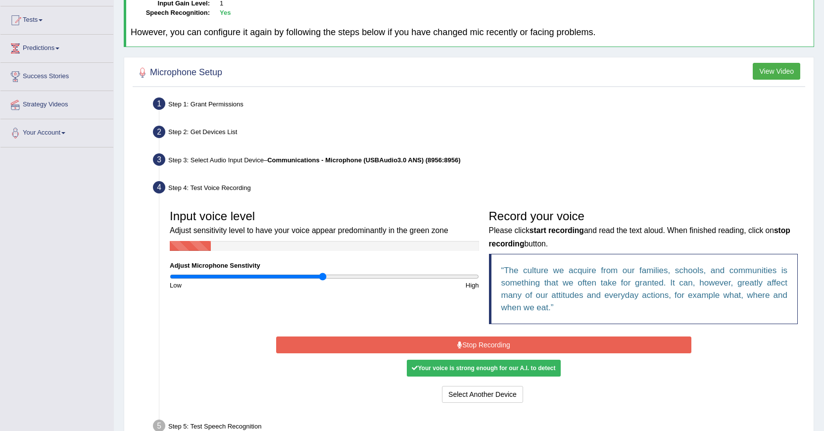
click at [458, 338] on button "Stop Recording" at bounding box center [483, 344] width 415 height 17
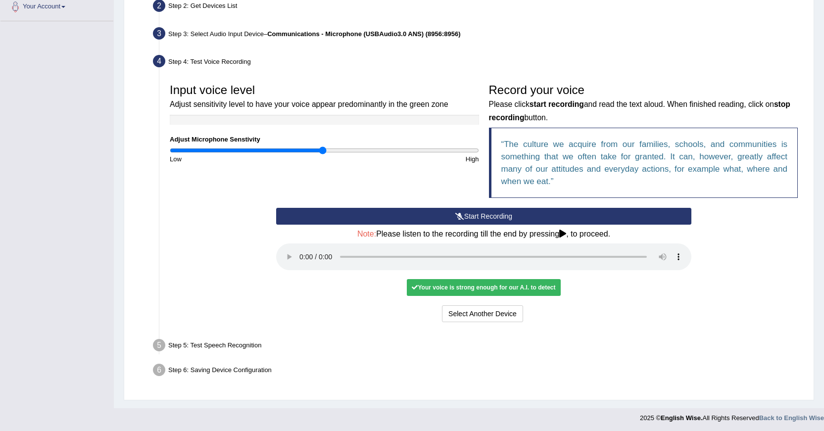
scroll to position [227, 0]
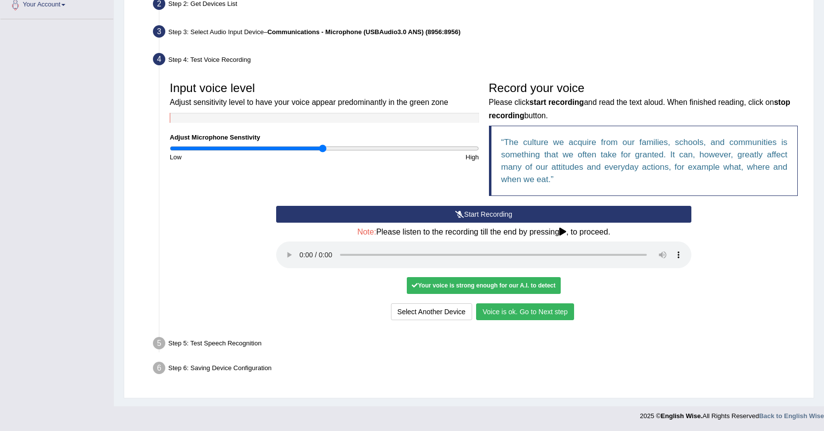
click at [518, 317] on button "Voice is ok. Go to Next step" at bounding box center [525, 311] width 98 height 17
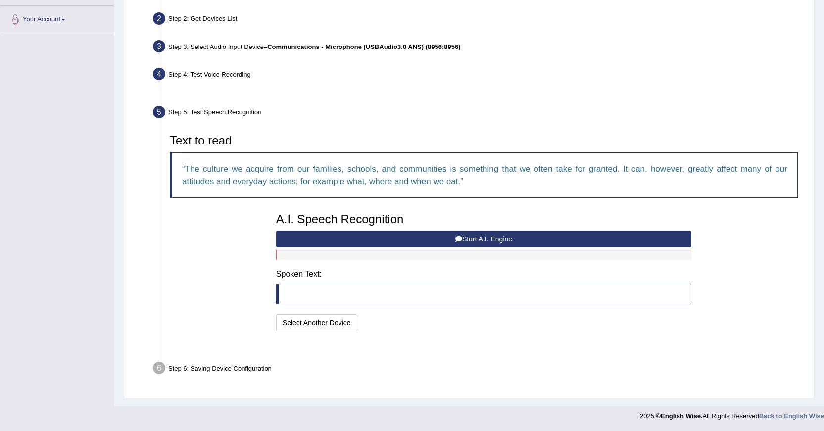
scroll to position [188, 0]
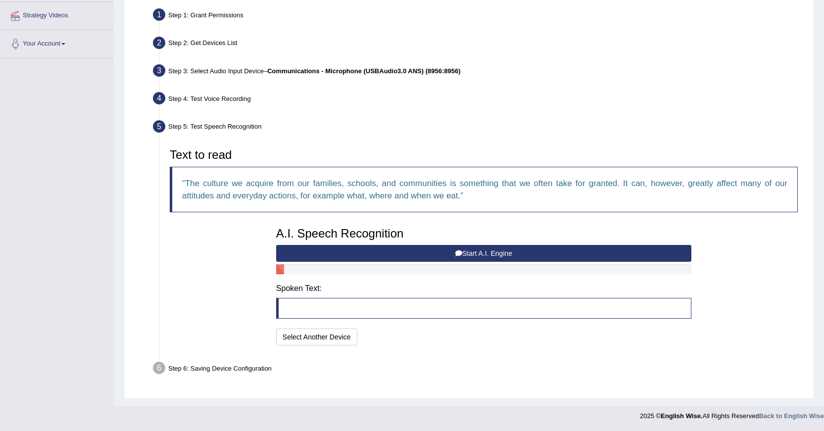
click at [459, 254] on icon at bounding box center [458, 253] width 7 height 7
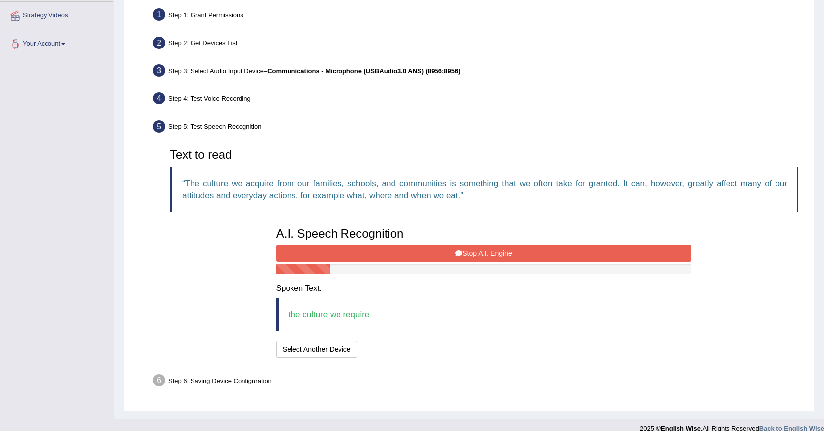
click at [459, 254] on icon at bounding box center [458, 253] width 7 height 7
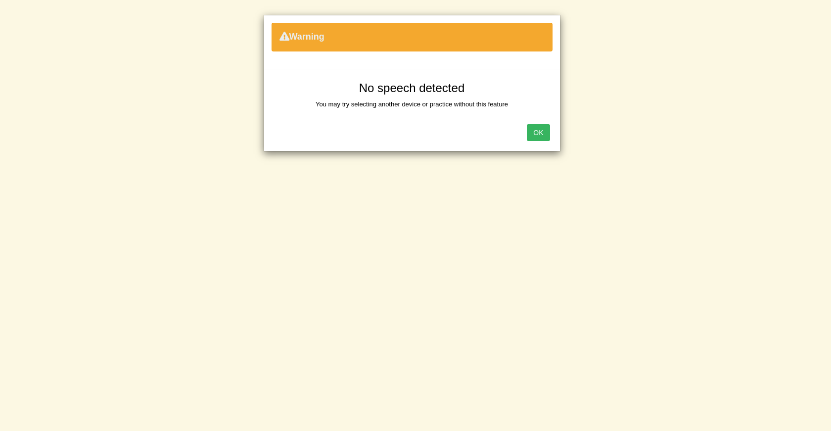
click at [542, 138] on button "OK" at bounding box center [538, 132] width 23 height 17
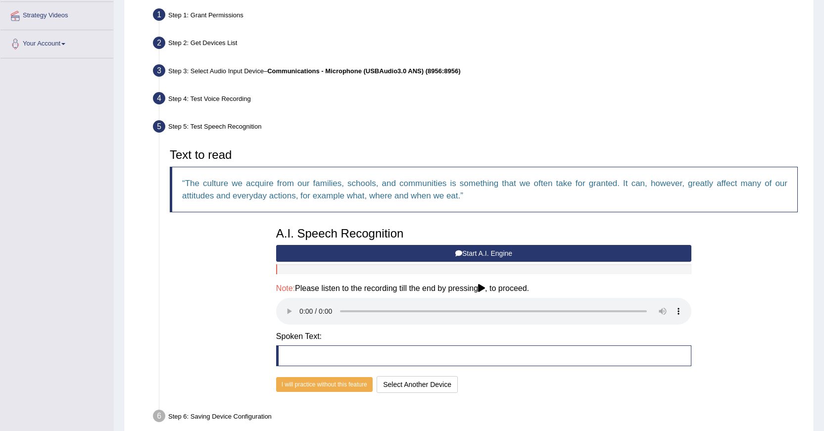
click at [480, 254] on button "Start A.I. Engine" at bounding box center [483, 253] width 415 height 17
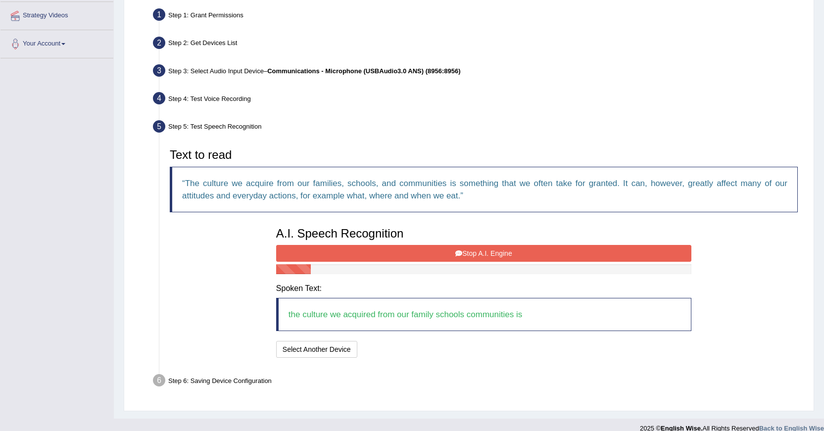
click at [480, 254] on button "Stop A.I. Engine" at bounding box center [483, 253] width 415 height 17
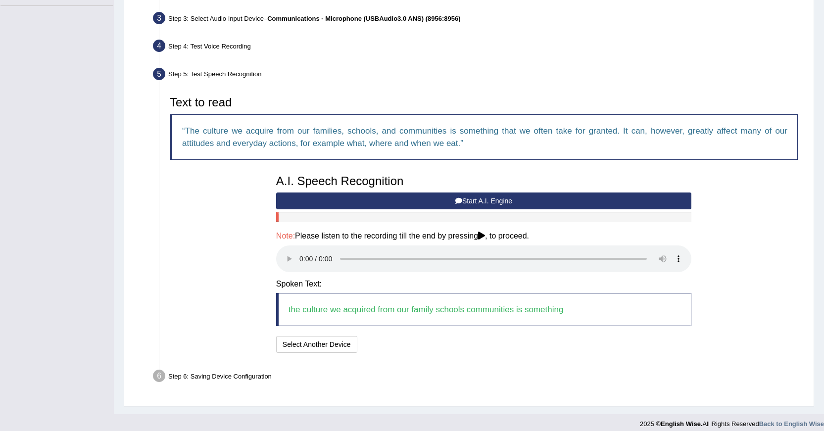
scroll to position [248, 0]
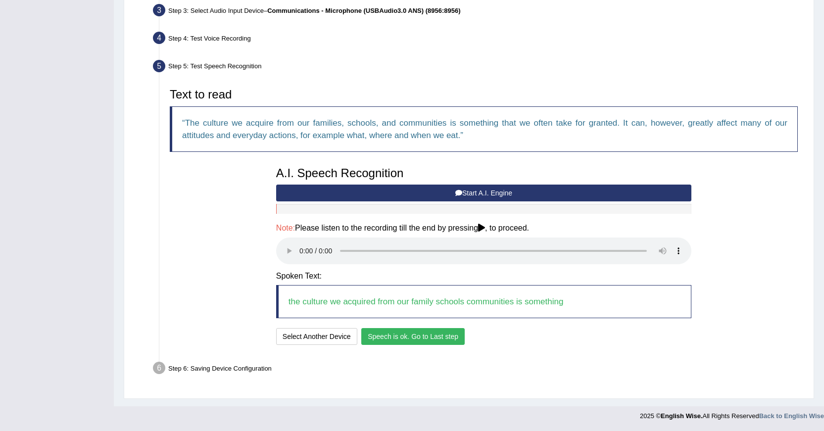
click at [408, 332] on button "Speech is ok. Go to Last step" at bounding box center [412, 336] width 103 height 17
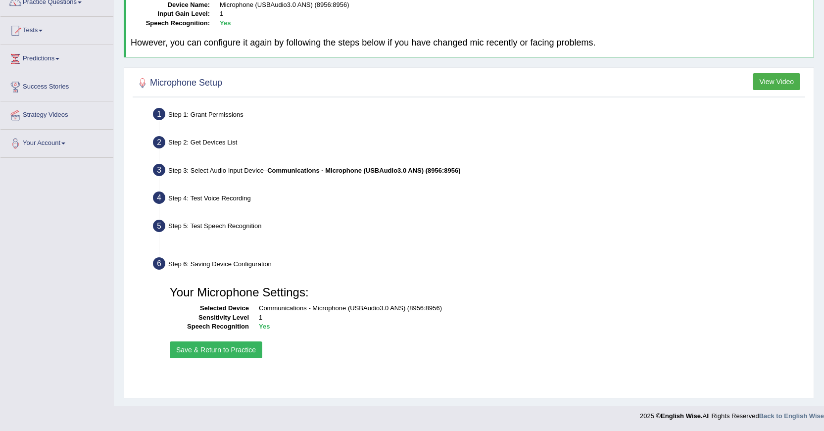
scroll to position [89, 0]
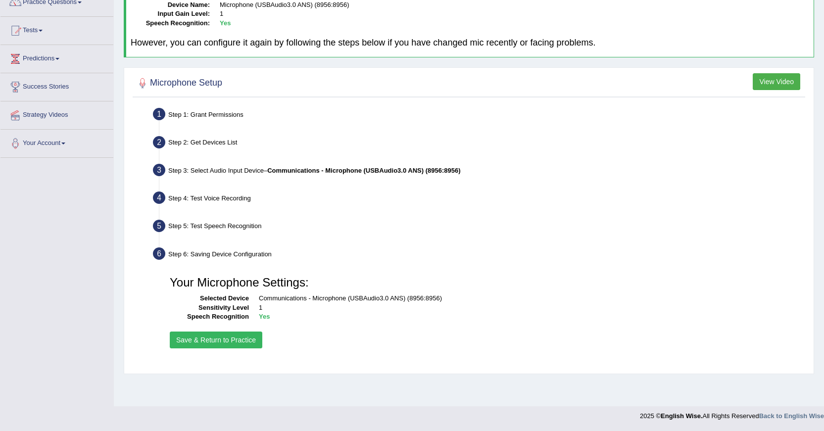
click at [251, 340] on button "Save & Return to Practice" at bounding box center [216, 340] width 93 height 17
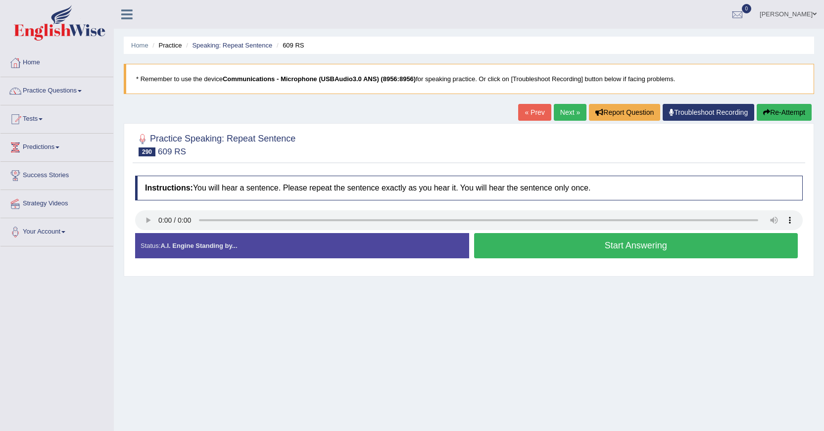
click at [502, 248] on button "Start Answering" at bounding box center [636, 245] width 324 height 25
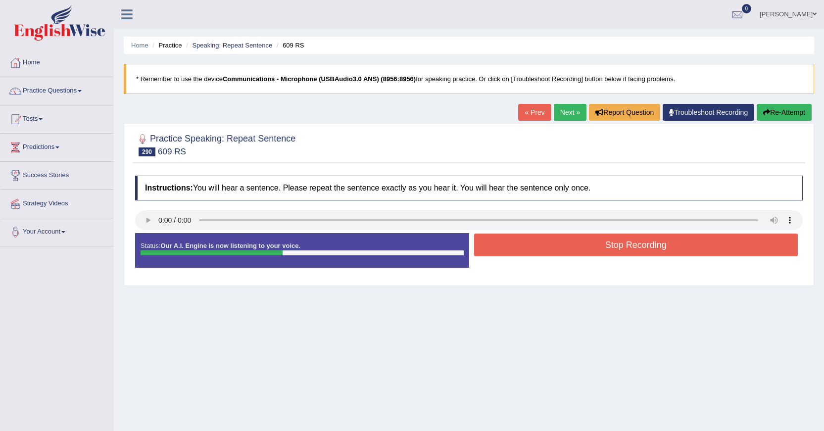
click at [502, 248] on button "Stop Recording" at bounding box center [636, 245] width 324 height 23
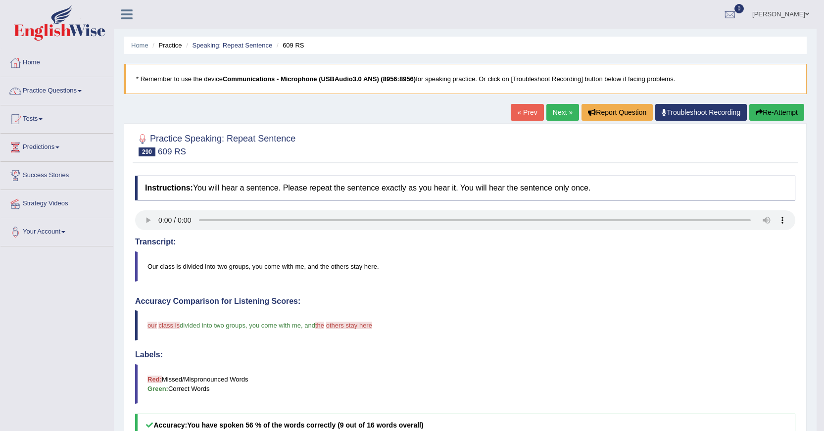
click at [552, 113] on link "Next »" at bounding box center [562, 112] width 33 height 17
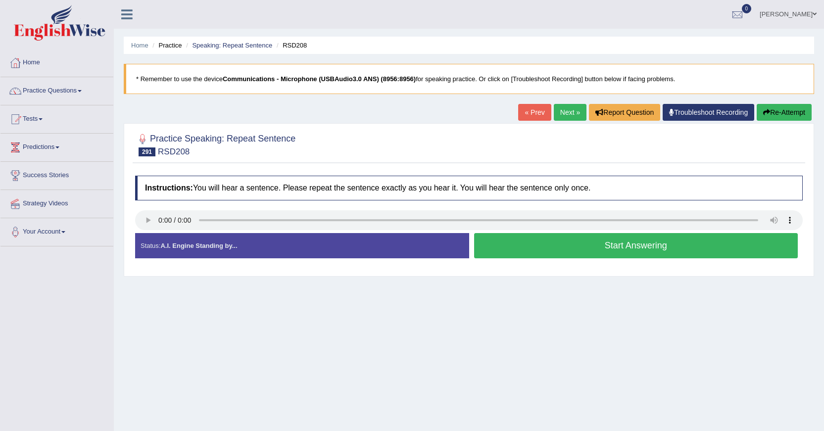
click at [500, 248] on button "Start Answering" at bounding box center [636, 245] width 324 height 25
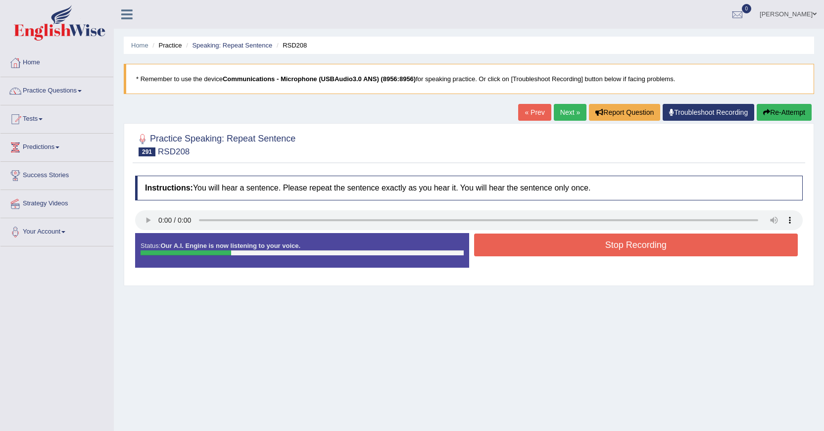
click at [500, 248] on button "Stop Recording" at bounding box center [636, 245] width 324 height 23
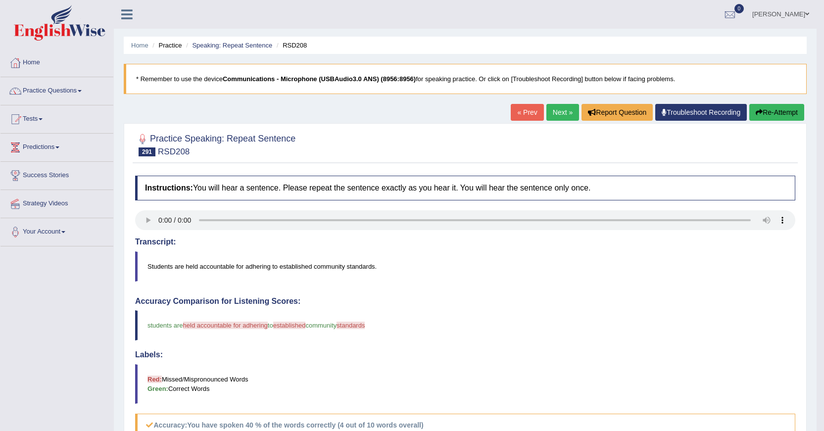
click at [556, 114] on link "Next »" at bounding box center [562, 112] width 33 height 17
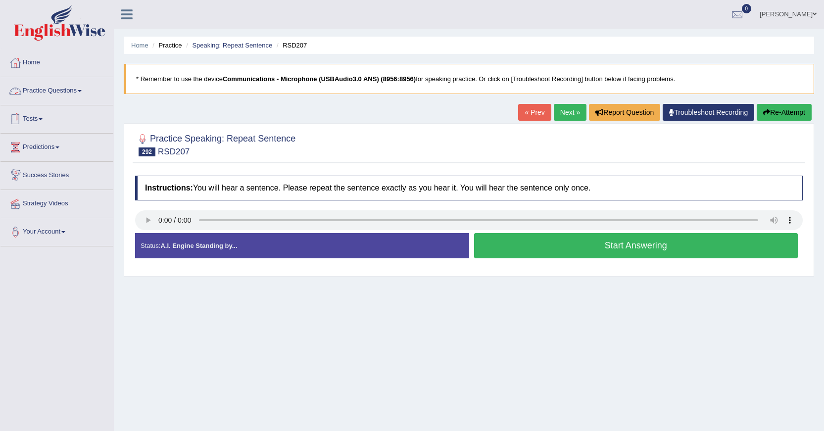
click at [84, 96] on link "Practice Questions" at bounding box center [56, 89] width 113 height 25
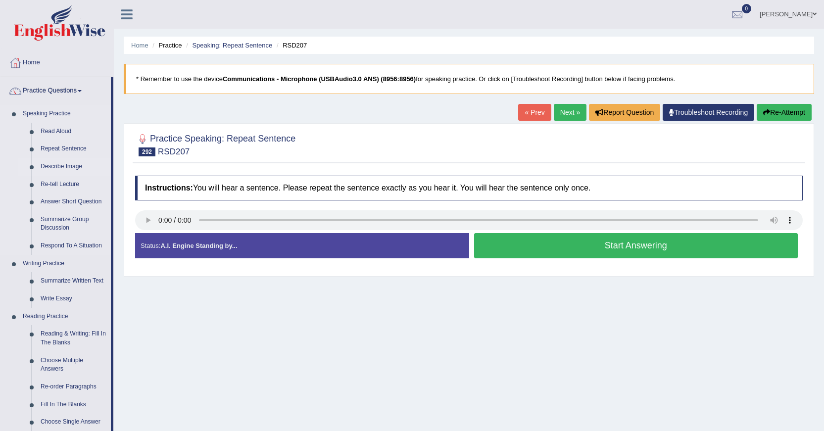
click at [65, 168] on link "Describe Image" at bounding box center [73, 167] width 75 height 18
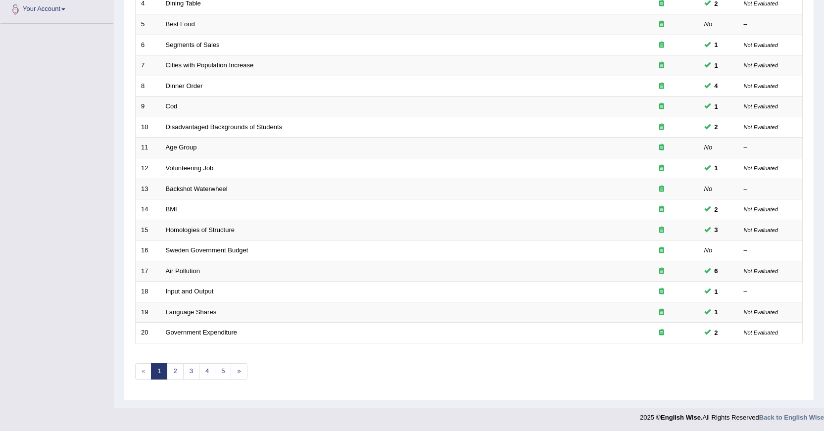
scroll to position [224, 0]
click at [221, 372] on link "5" at bounding box center [223, 370] width 16 height 16
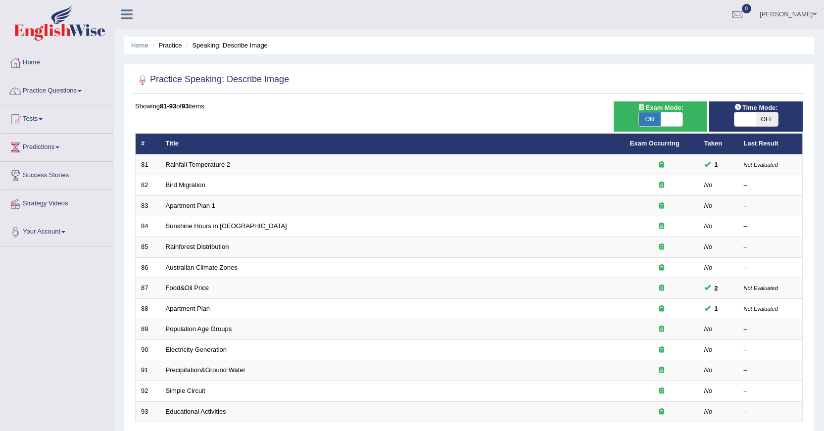
click at [763, 125] on span "OFF" at bounding box center [767, 119] width 22 height 14
checkbox input "true"
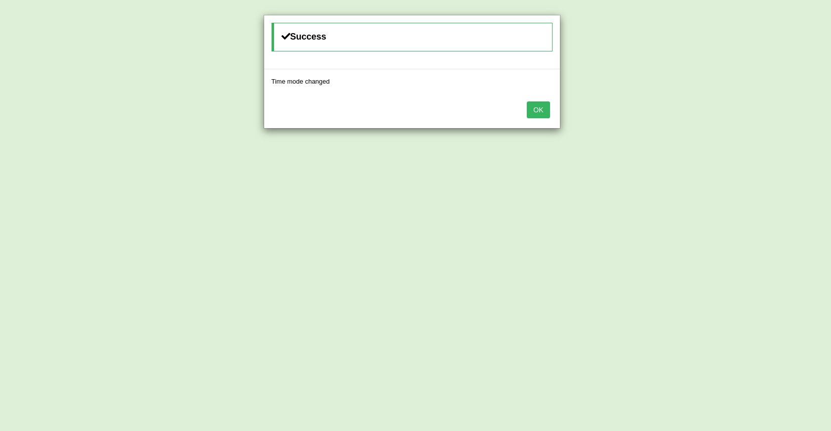
click at [543, 114] on button "OK" at bounding box center [538, 109] width 23 height 17
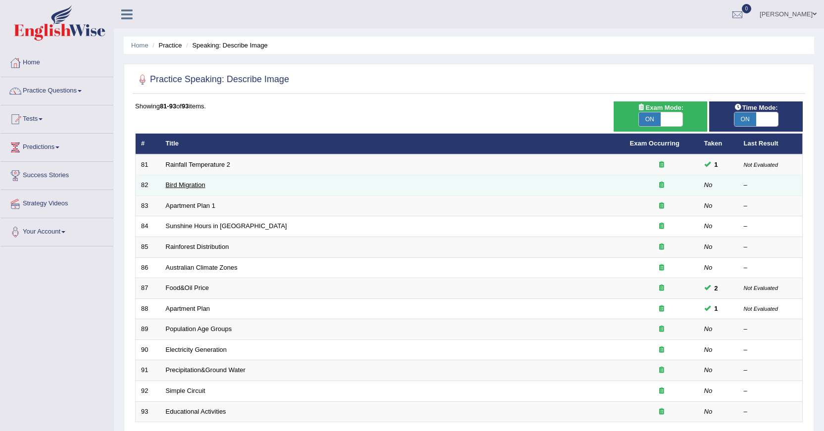
click at [196, 185] on link "Bird Migration" at bounding box center [186, 184] width 40 height 7
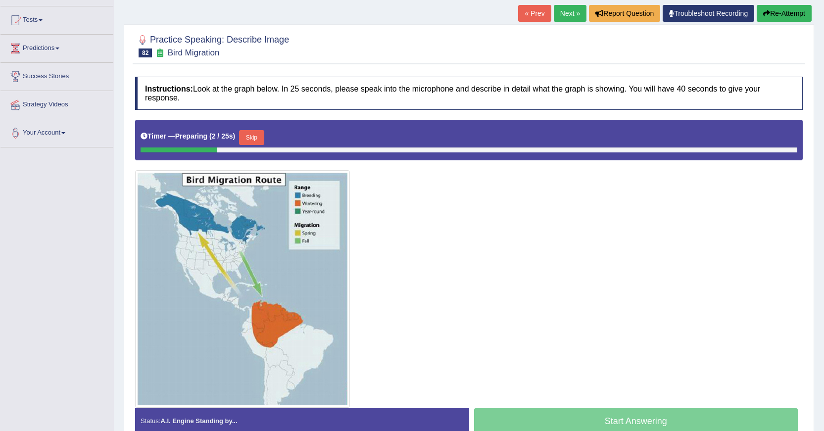
click at [566, 9] on link "Next »" at bounding box center [570, 13] width 33 height 17
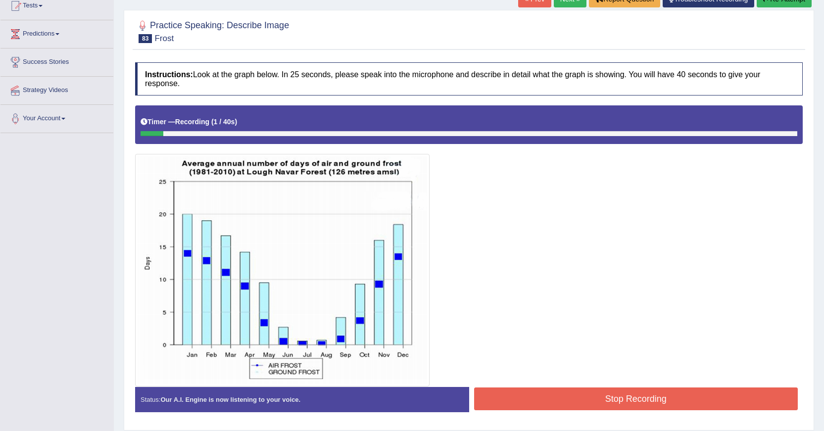
scroll to position [95, 0]
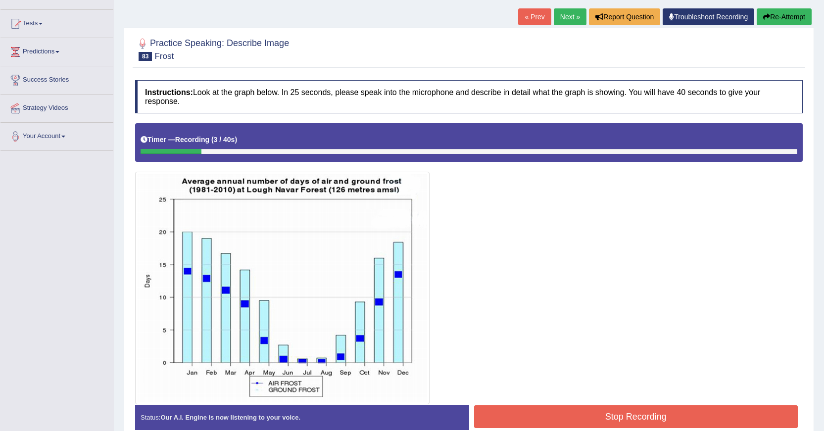
click at [799, 22] on button "Re-Attempt" at bounding box center [784, 16] width 55 height 17
click at [799, 16] on button "Re-Attempt" at bounding box center [784, 16] width 55 height 17
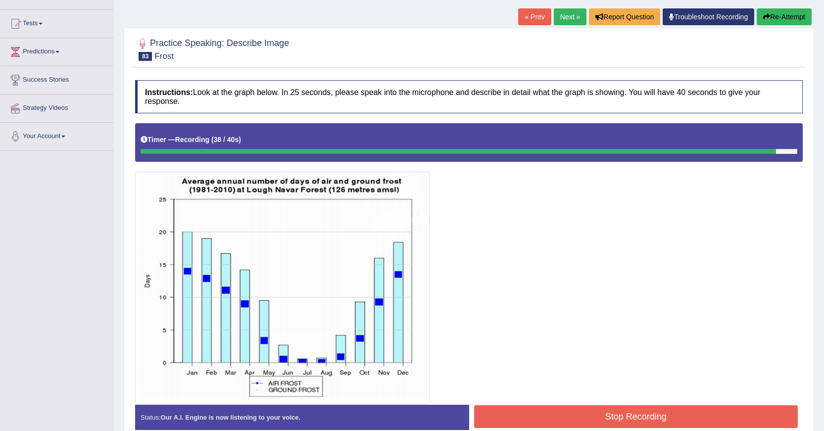
click at [554, 410] on button "Stop Recording" at bounding box center [636, 416] width 324 height 23
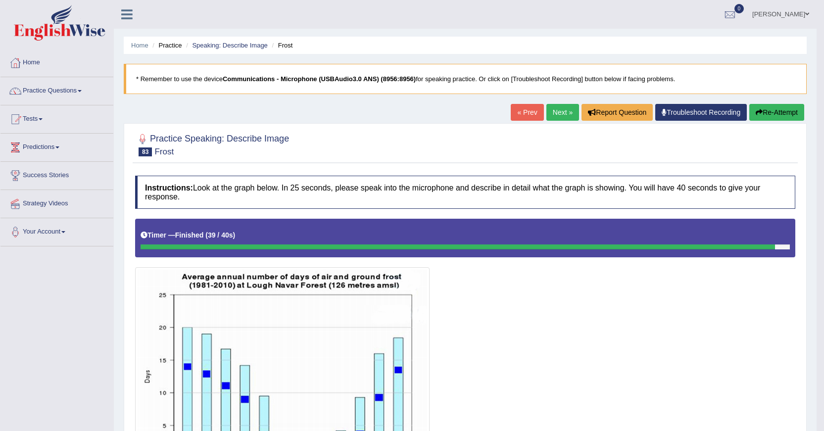
click at [565, 111] on link "Next »" at bounding box center [562, 112] width 33 height 17
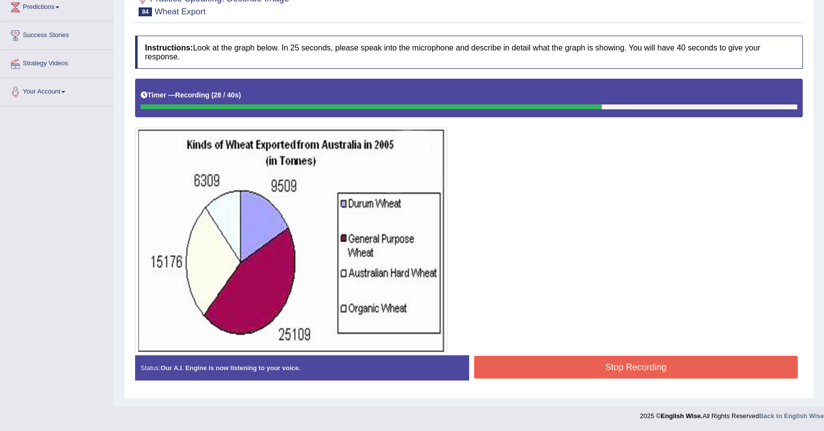
scroll to position [41, 0]
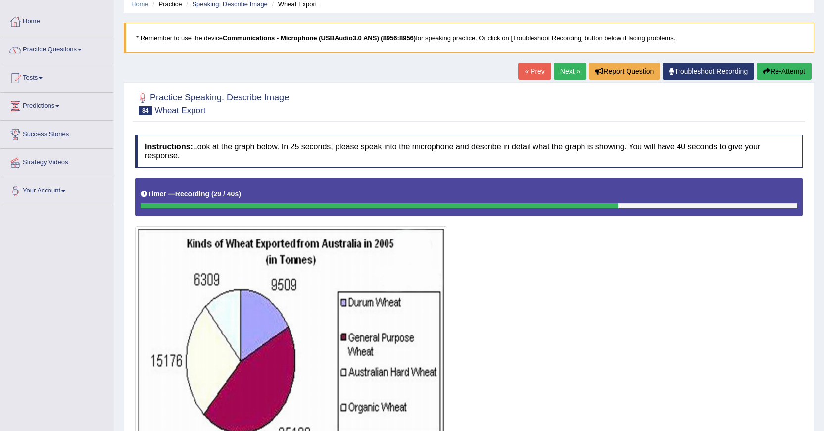
click at [764, 75] on icon "button" at bounding box center [766, 71] width 7 height 7
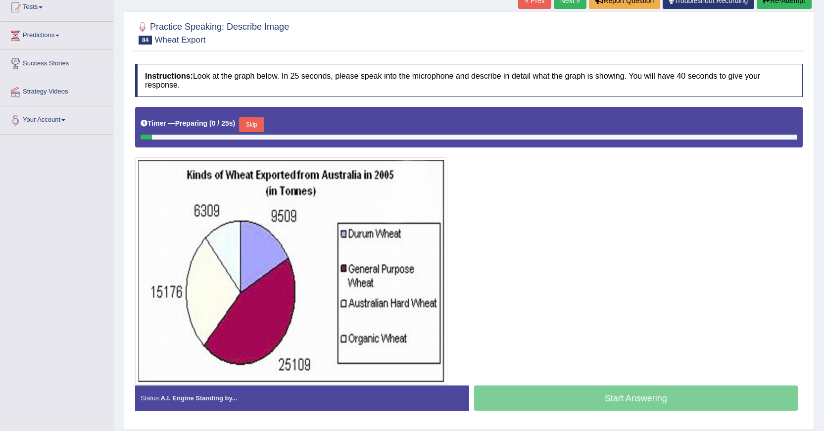
scroll to position [140, 0]
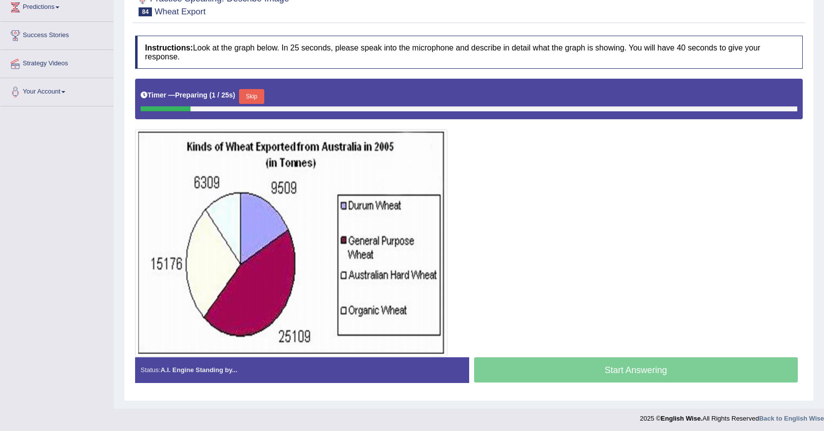
click at [264, 96] on button "Skip" at bounding box center [251, 96] width 25 height 15
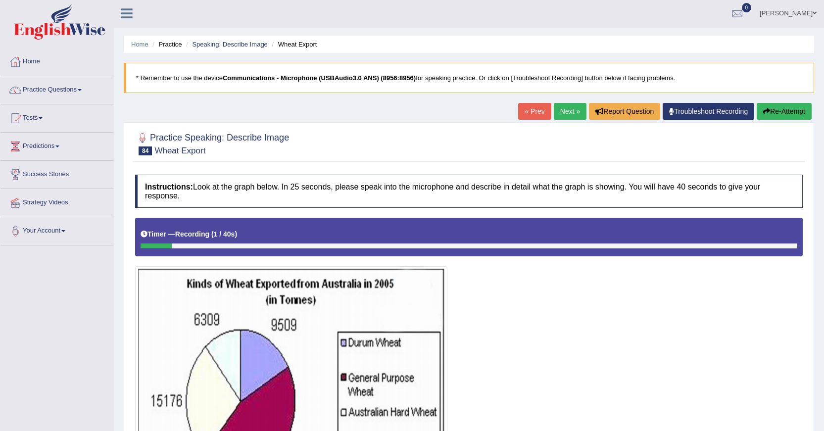
scroll to position [0, 0]
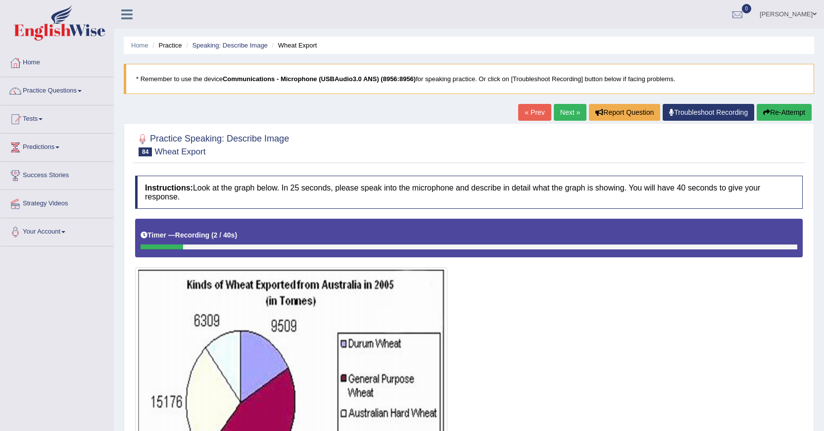
click at [758, 116] on button "Re-Attempt" at bounding box center [784, 112] width 55 height 17
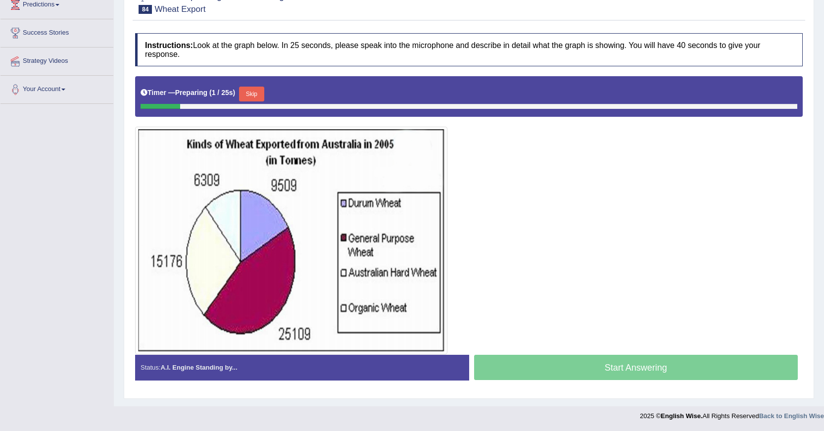
click at [253, 95] on button "Skip" at bounding box center [251, 94] width 25 height 15
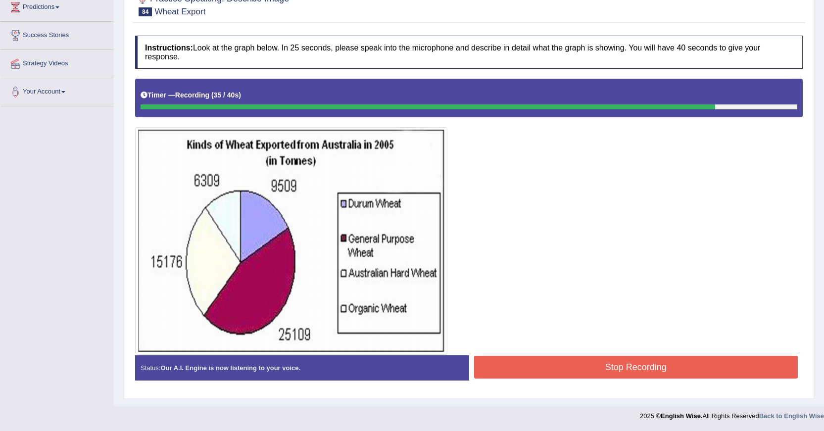
click at [566, 367] on button "Stop Recording" at bounding box center [636, 367] width 324 height 23
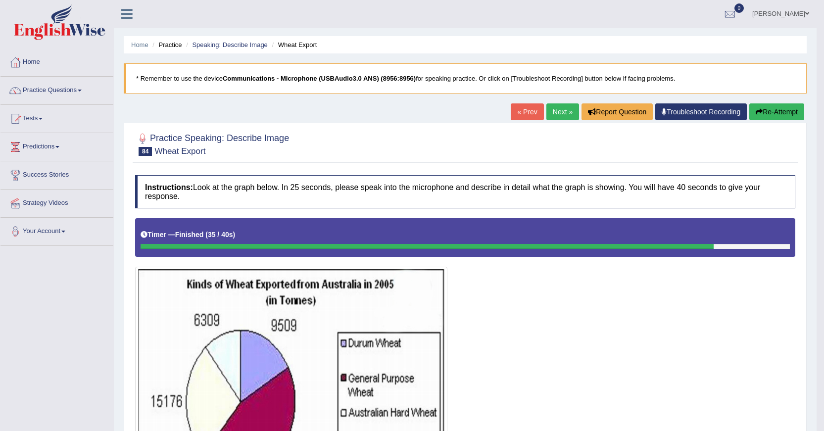
scroll to position [0, 0]
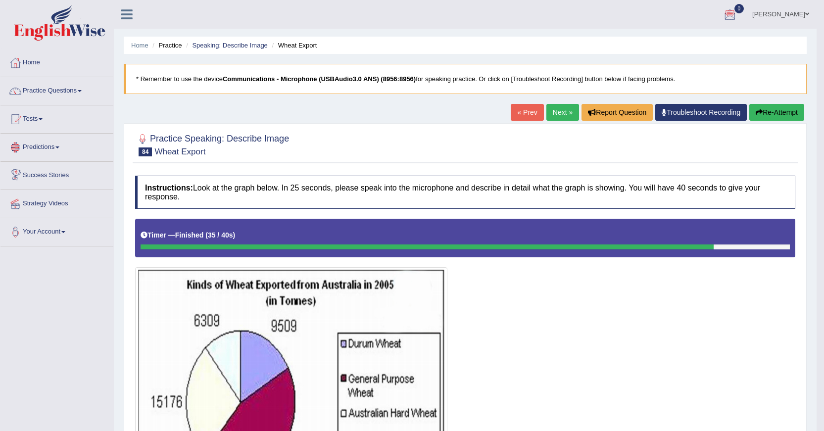
click at [781, 111] on button "Re-Attempt" at bounding box center [776, 112] width 55 height 17
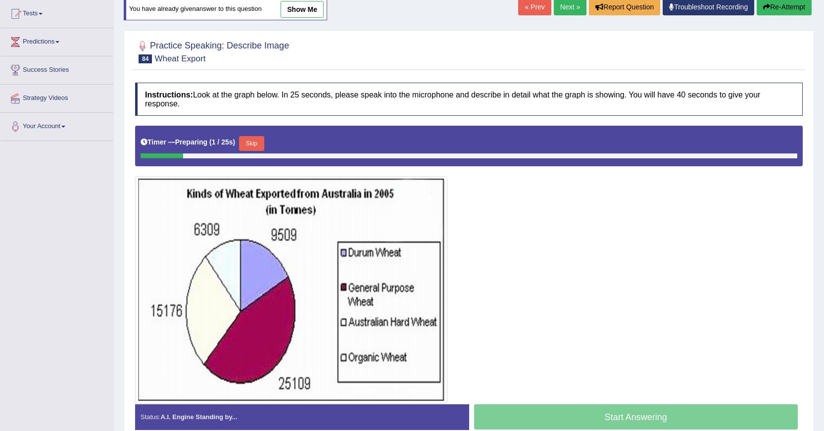
click at [260, 140] on button "Skip" at bounding box center [251, 143] width 25 height 15
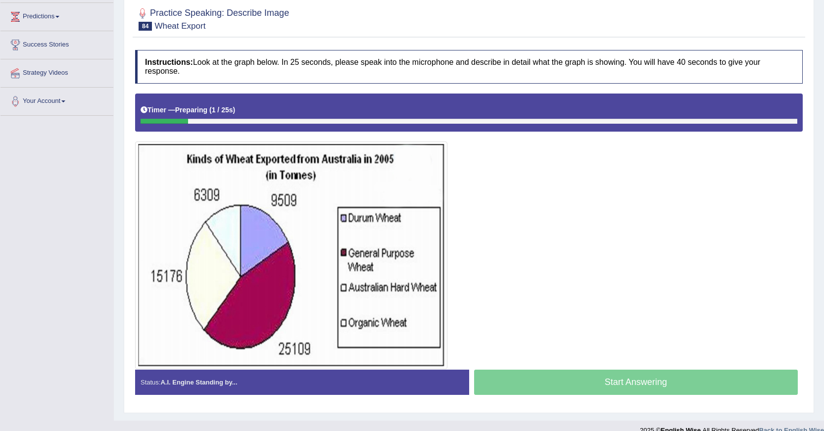
scroll to position [145, 0]
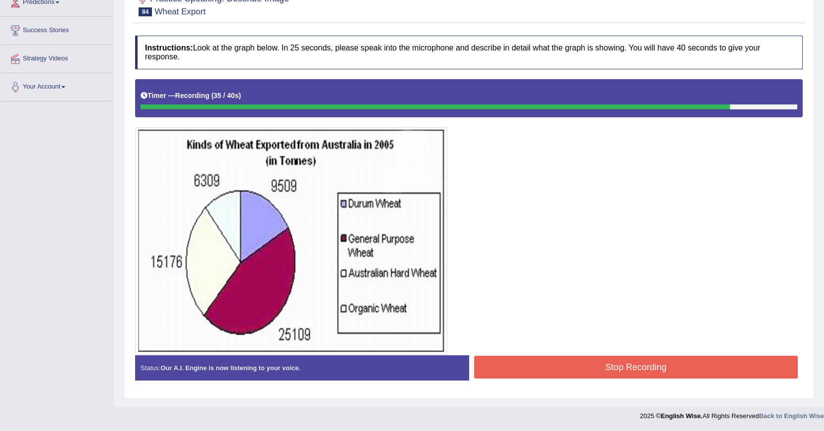
click at [521, 373] on button "Stop Recording" at bounding box center [636, 367] width 324 height 23
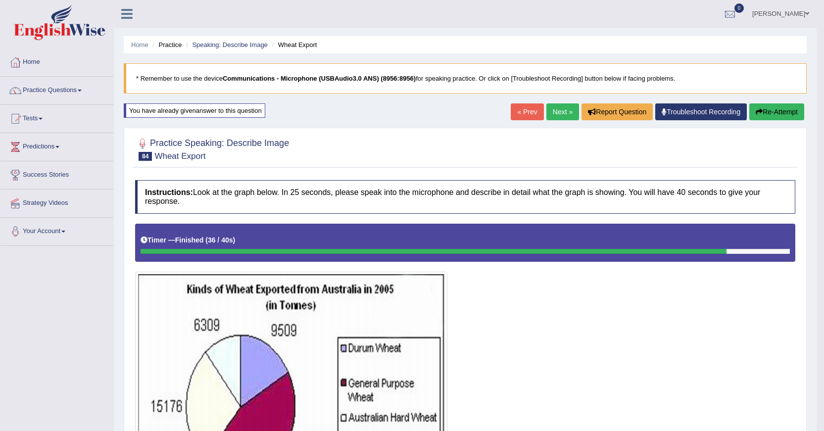
scroll to position [0, 0]
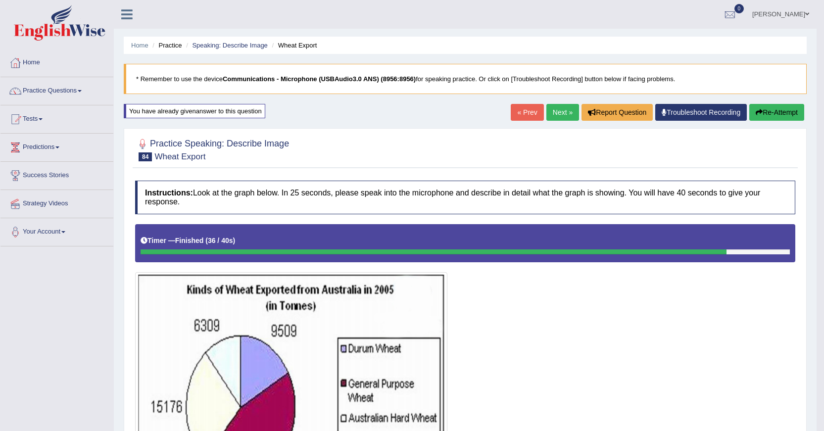
click at [561, 112] on link "Next »" at bounding box center [562, 112] width 33 height 17
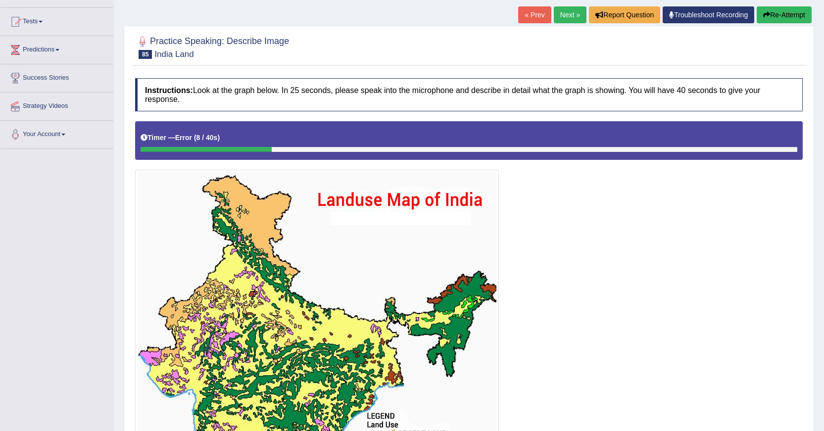
scroll to position [97, 0]
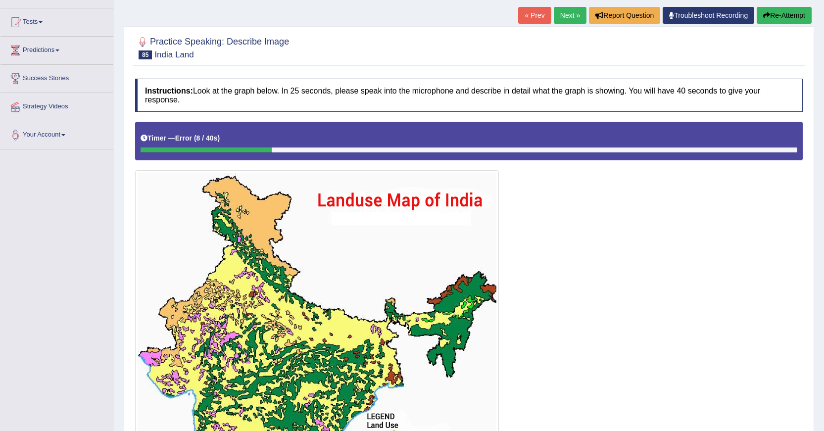
click at [770, 15] on button "Re-Attempt" at bounding box center [784, 15] width 55 height 17
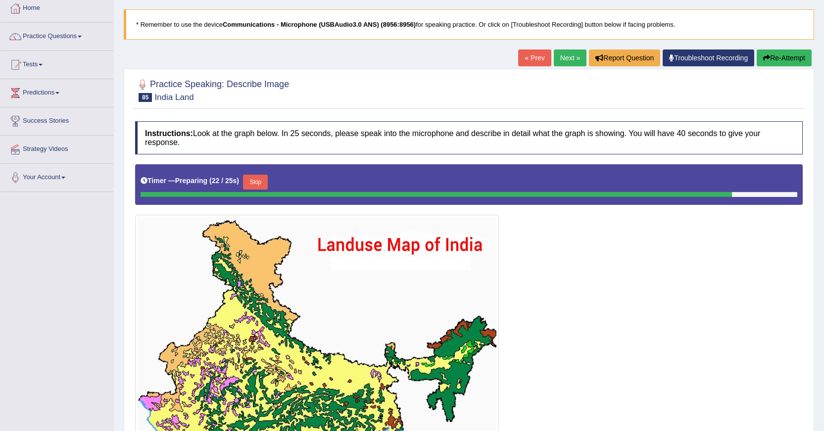
scroll to position [39, 0]
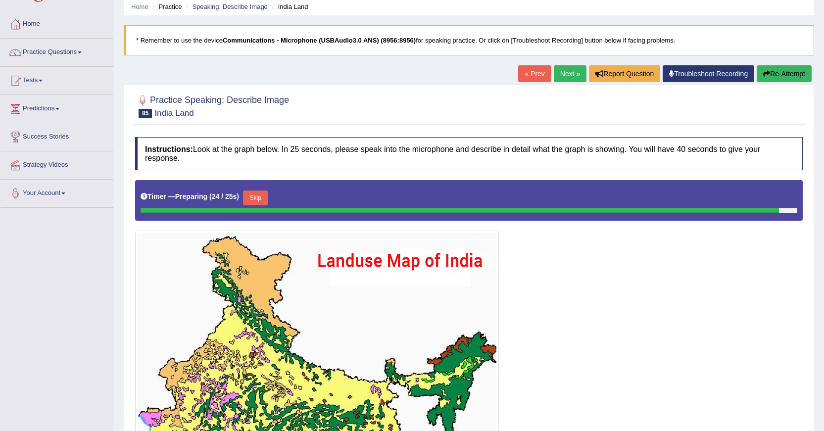
click at [771, 75] on button "Re-Attempt" at bounding box center [784, 73] width 55 height 17
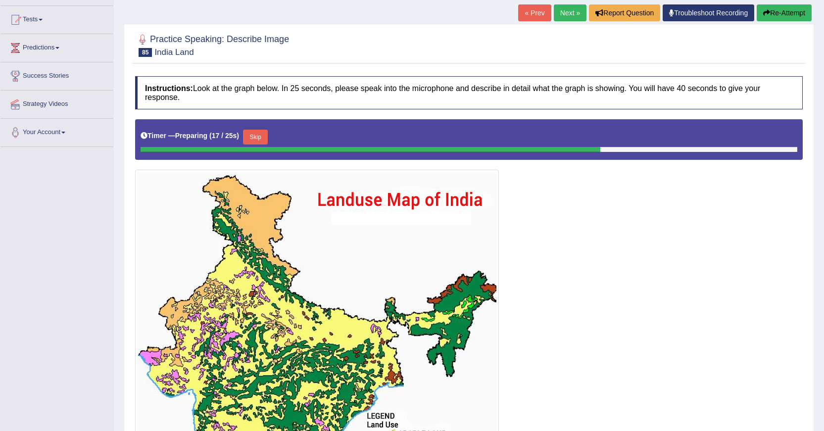
scroll to position [88, 0]
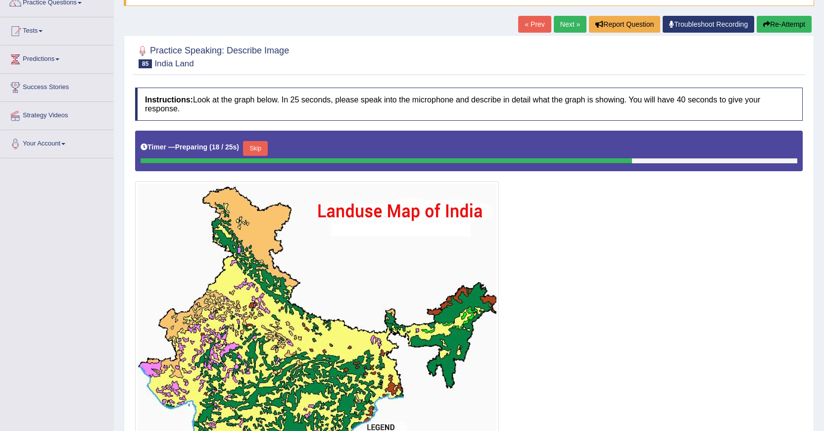
click at [571, 21] on link "Next »" at bounding box center [570, 24] width 33 height 17
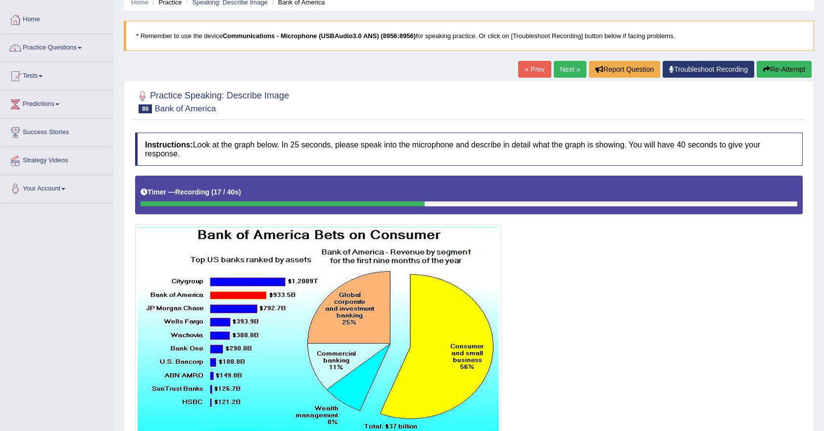
scroll to position [41, 0]
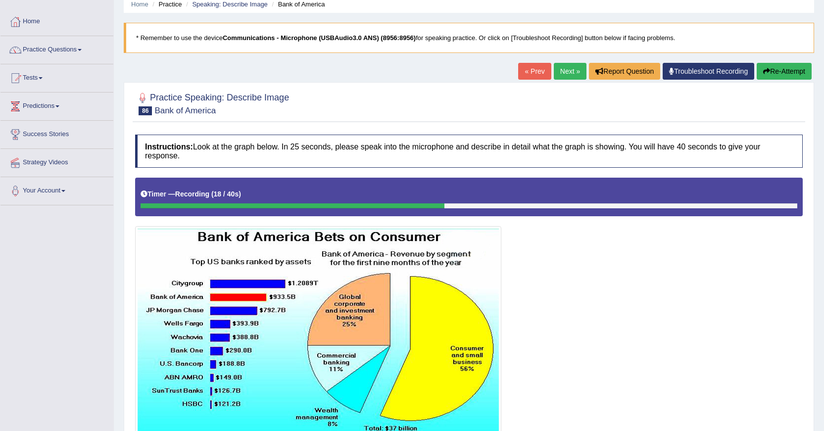
click at [762, 64] on button "Re-Attempt" at bounding box center [784, 71] width 55 height 17
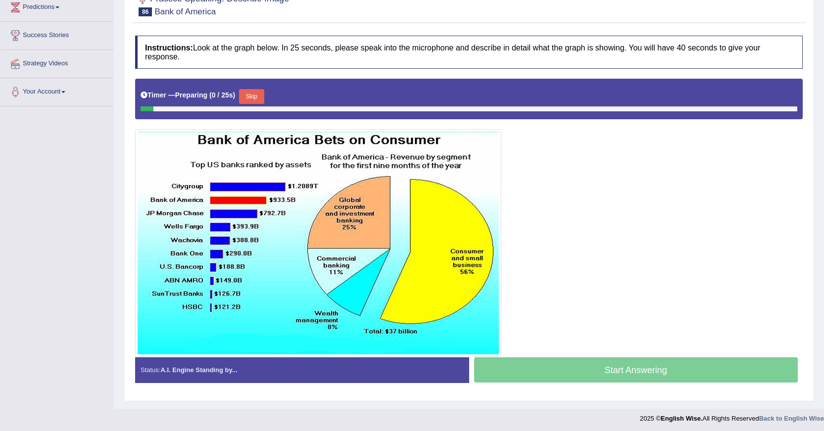
scroll to position [140, 0]
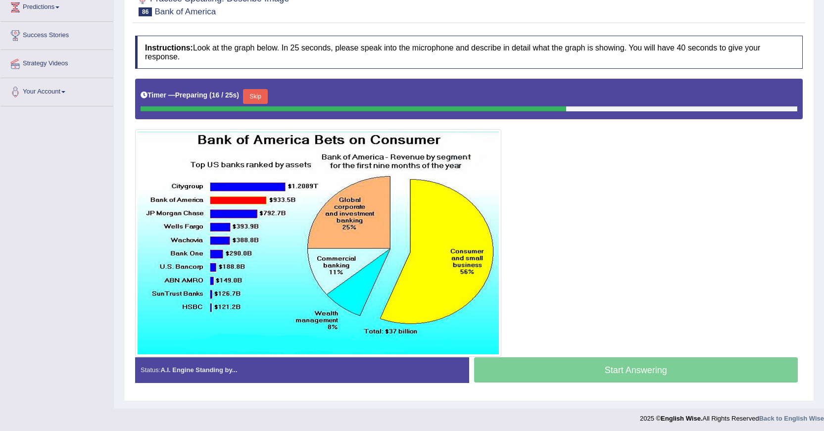
click at [255, 96] on button "Skip" at bounding box center [255, 96] width 25 height 15
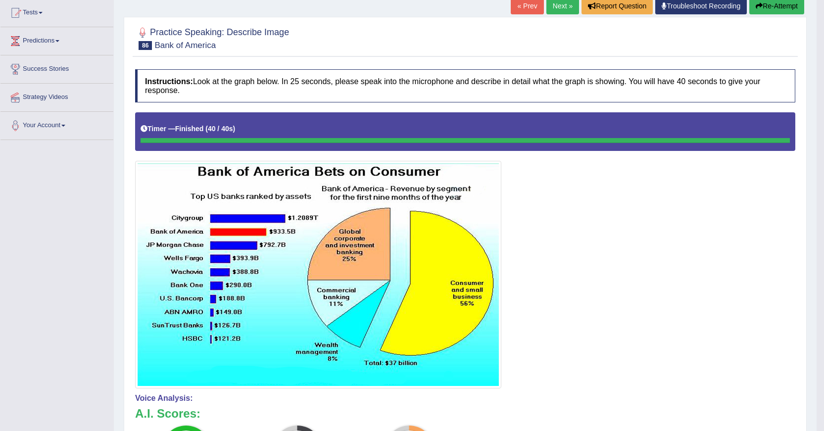
scroll to position [91, 0]
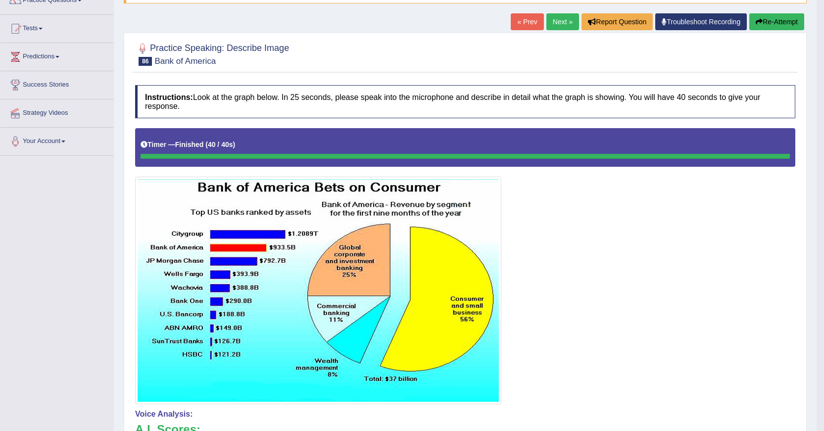
click at [565, 17] on link "Next »" at bounding box center [562, 21] width 33 height 17
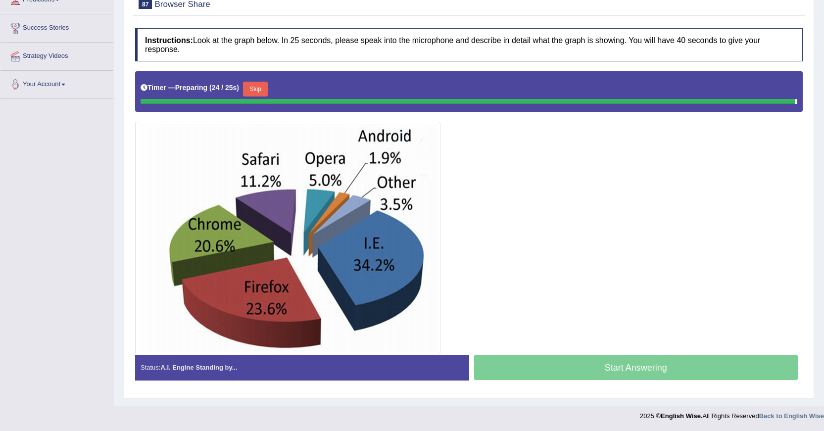
scroll to position [145, 0]
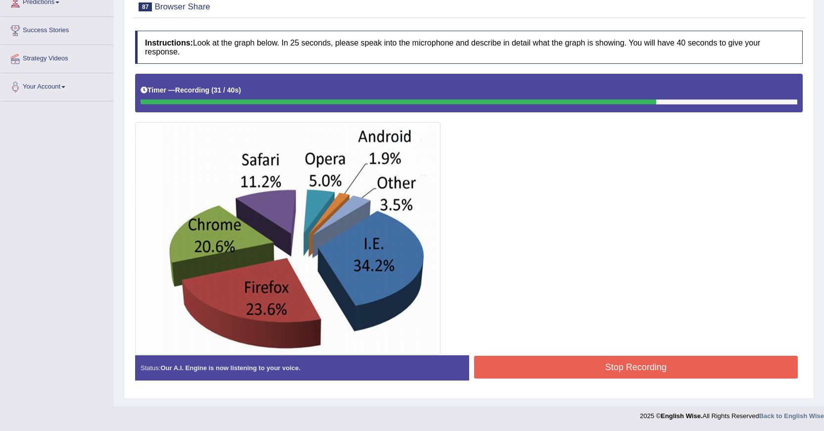
click at [498, 364] on button "Stop Recording" at bounding box center [636, 367] width 324 height 23
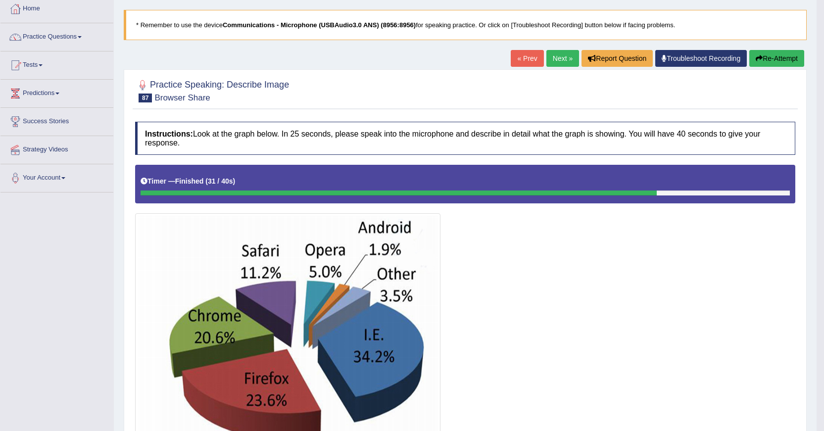
scroll to position [46, 0]
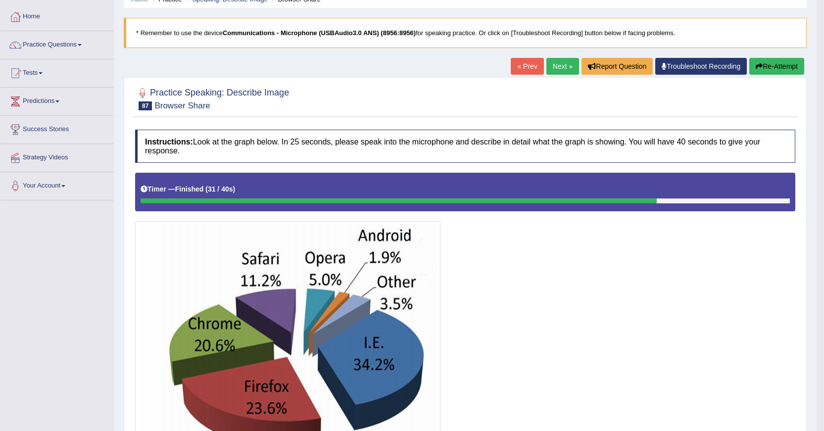
click at [768, 63] on button "Re-Attempt" at bounding box center [776, 66] width 55 height 17
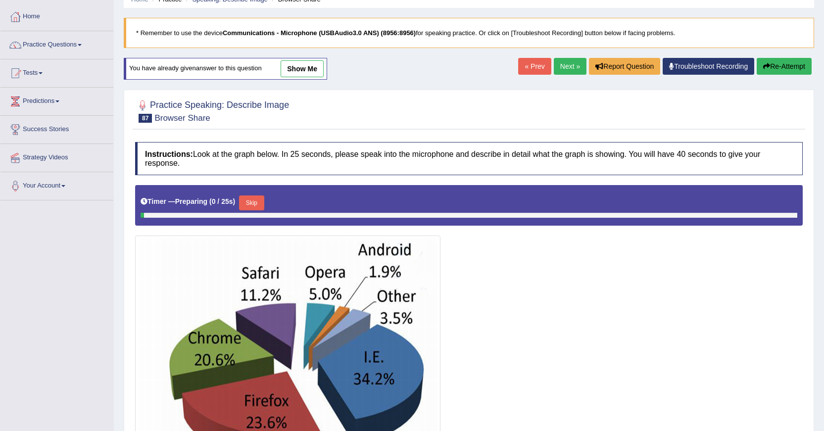
click at [253, 205] on button "Skip" at bounding box center [251, 202] width 25 height 15
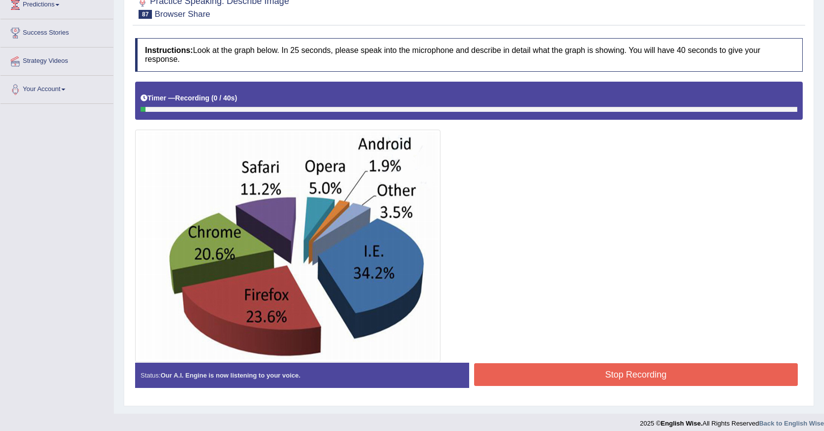
scroll to position [145, 0]
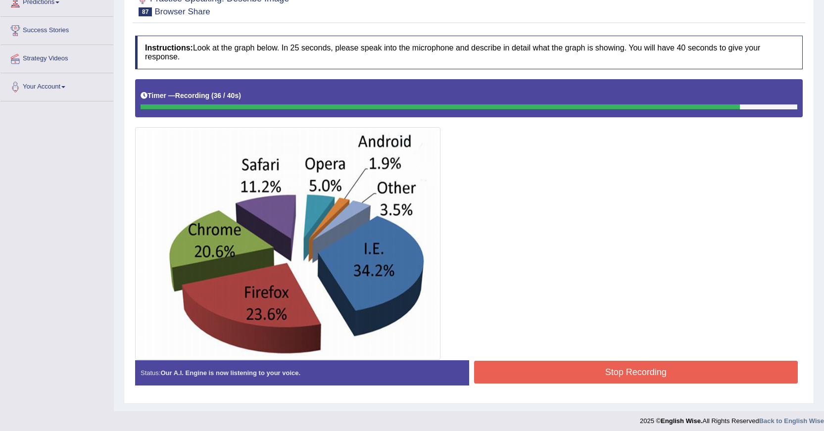
click at [497, 363] on button "Stop Recording" at bounding box center [636, 372] width 324 height 23
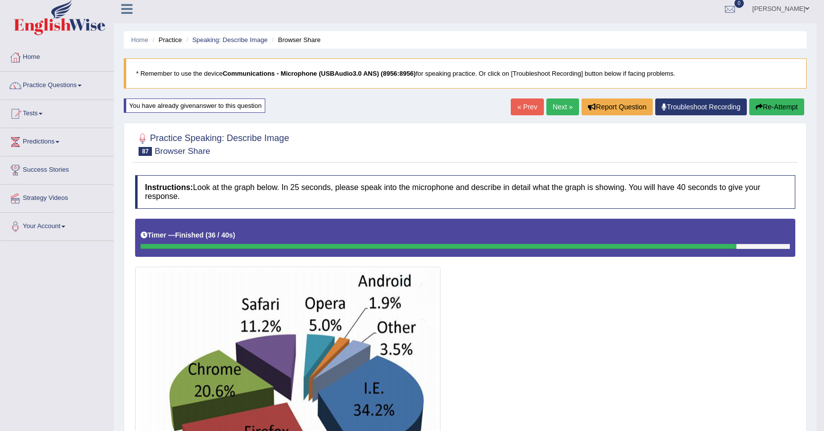
scroll to position [0, 0]
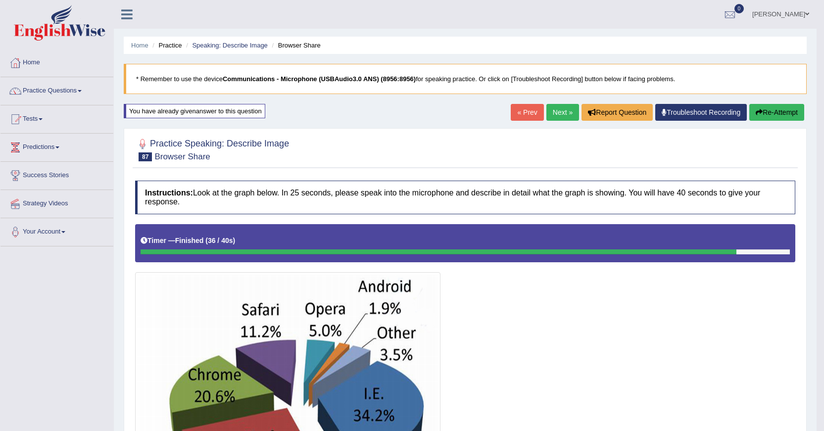
click at [556, 113] on link "Next »" at bounding box center [562, 112] width 33 height 17
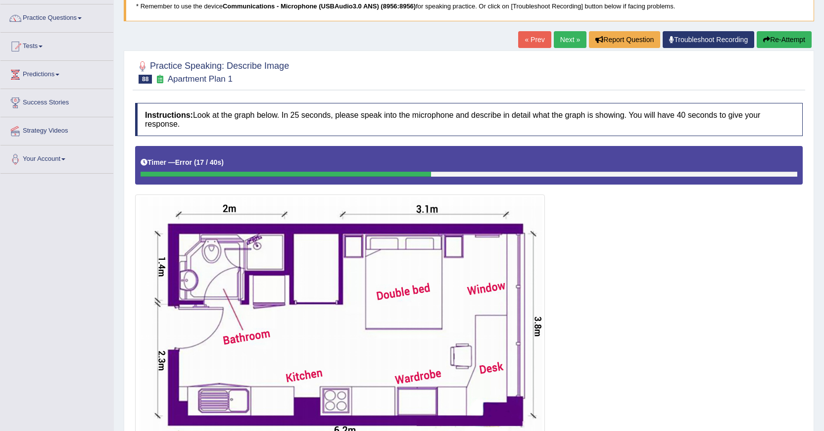
scroll to position [68, 0]
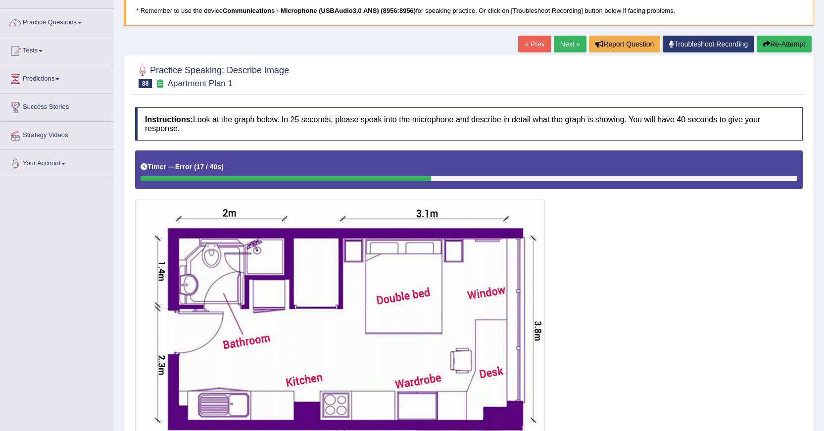
click at [792, 41] on button "Re-Attempt" at bounding box center [784, 44] width 55 height 17
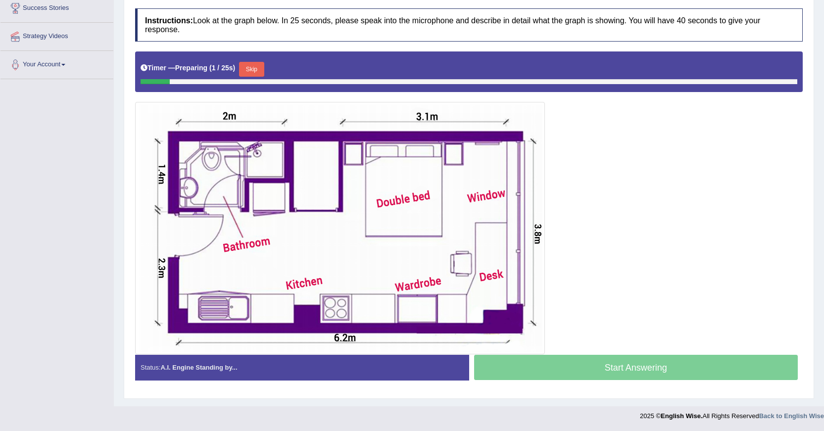
click at [258, 68] on button "Skip" at bounding box center [251, 69] width 25 height 15
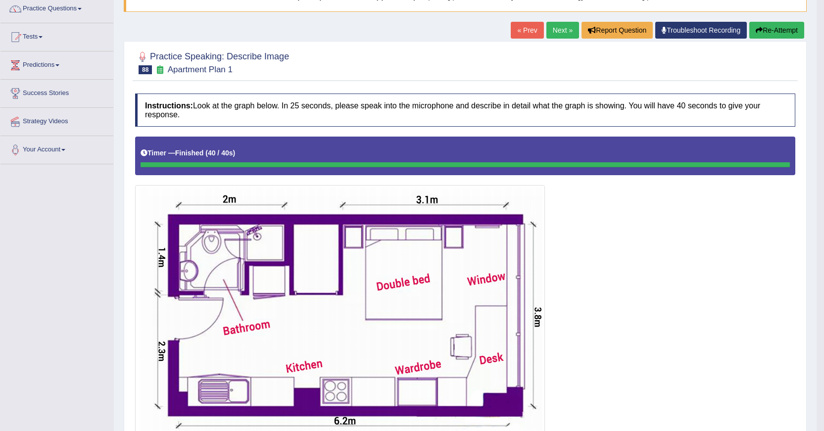
scroll to position [66, 0]
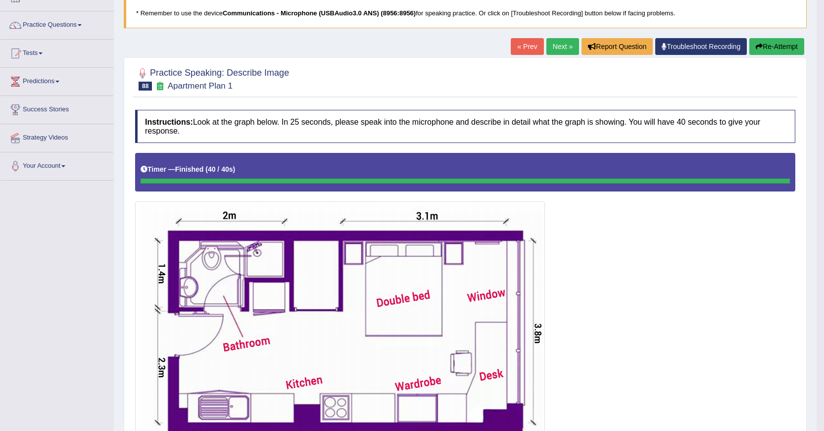
click at [756, 53] on button "Re-Attempt" at bounding box center [776, 46] width 55 height 17
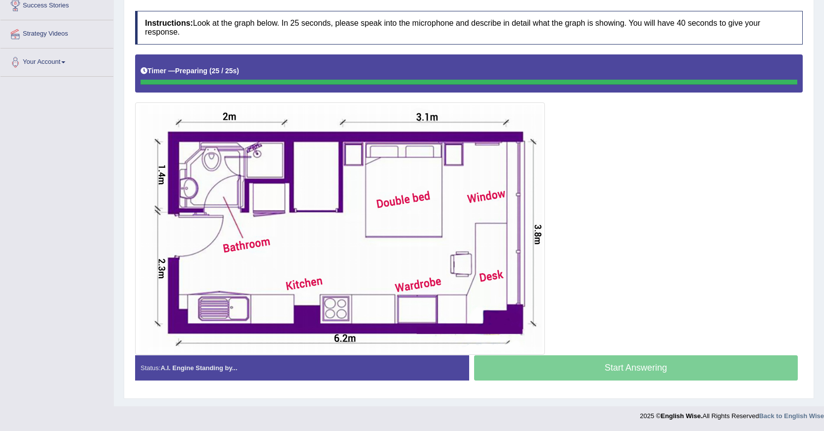
scroll to position [170, 0]
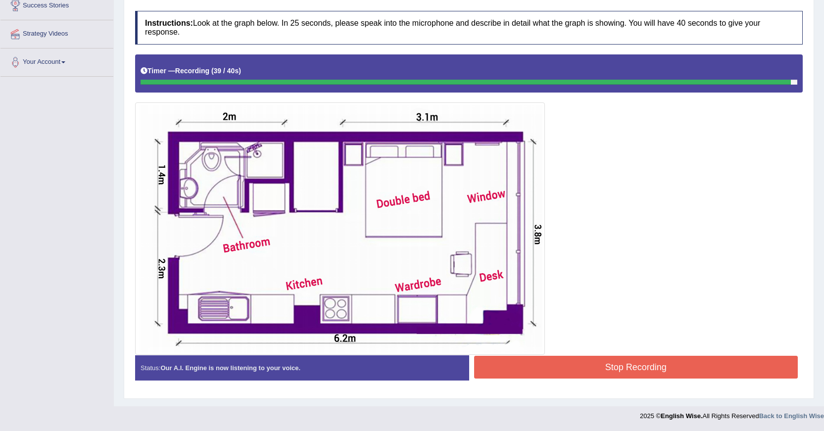
click at [501, 372] on button "Stop Recording" at bounding box center [636, 367] width 324 height 23
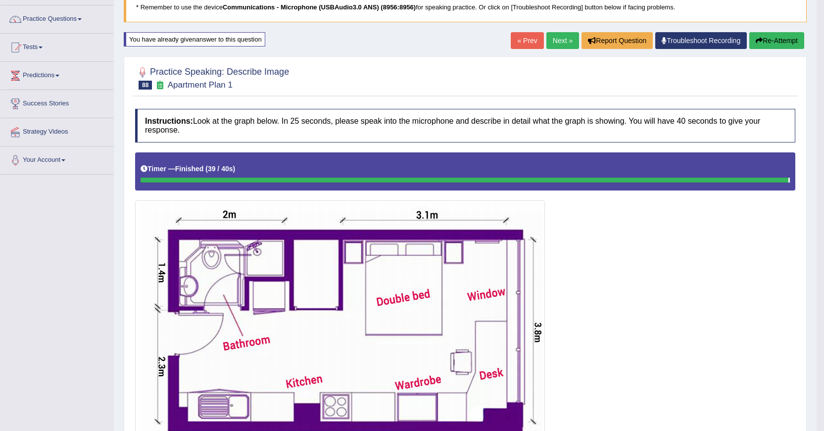
scroll to position [71, 0]
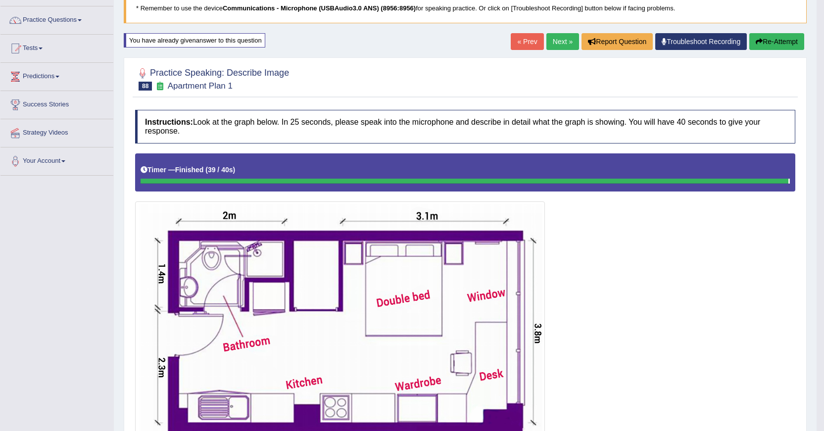
click at [780, 39] on button "Re-Attempt" at bounding box center [776, 41] width 55 height 17
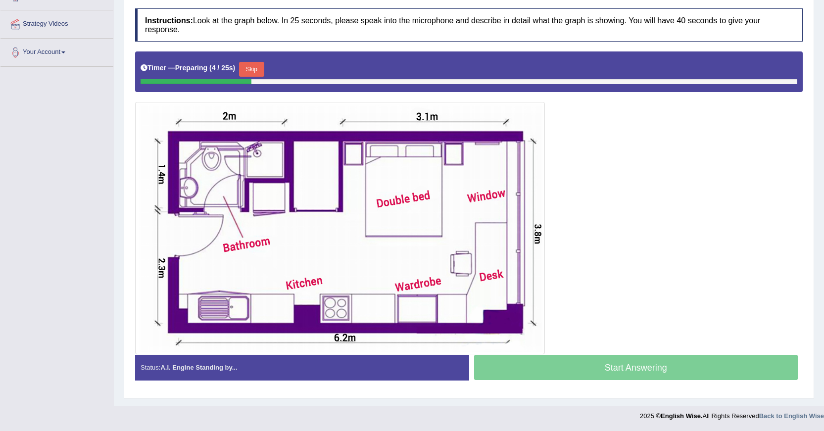
click at [263, 66] on button "Skip" at bounding box center [251, 69] width 25 height 15
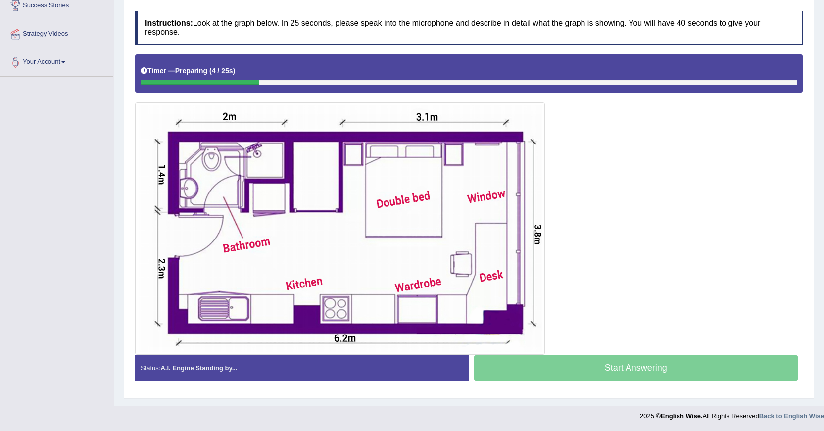
scroll to position [170, 0]
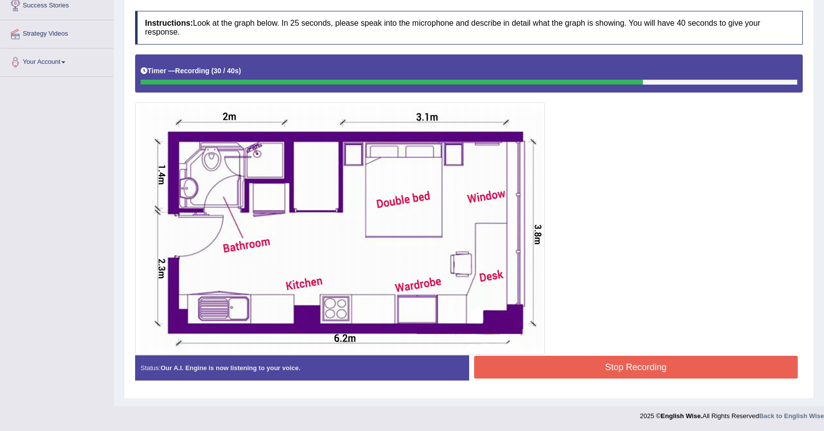
click at [502, 363] on button "Stop Recording" at bounding box center [636, 367] width 324 height 23
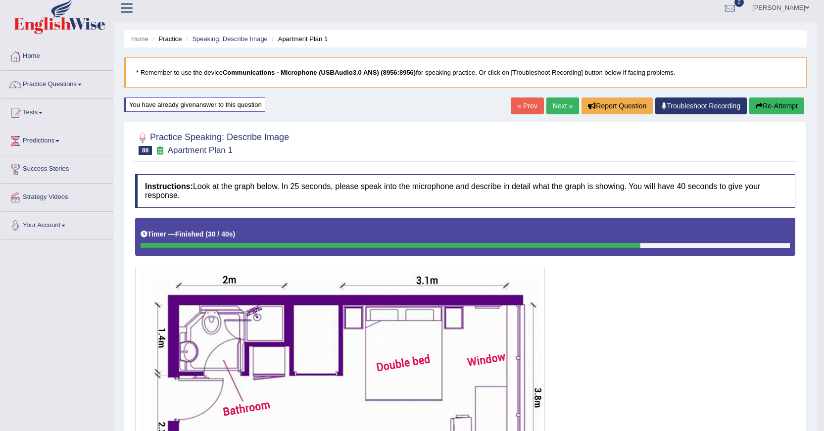
scroll to position [0, 0]
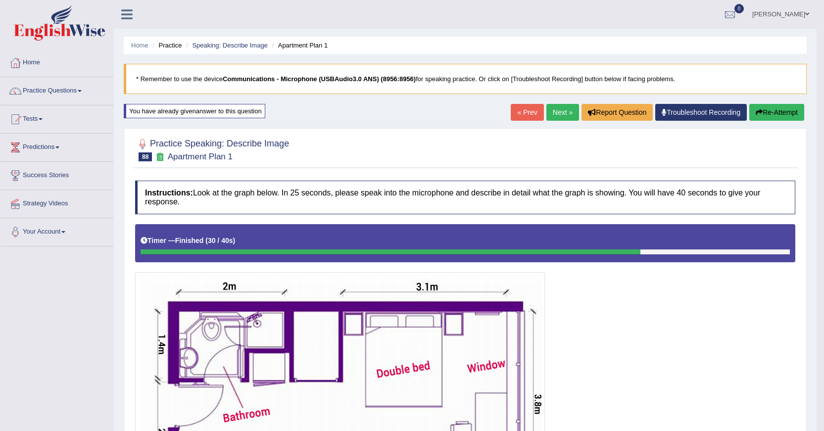
click at [550, 112] on link "Next »" at bounding box center [562, 112] width 33 height 17
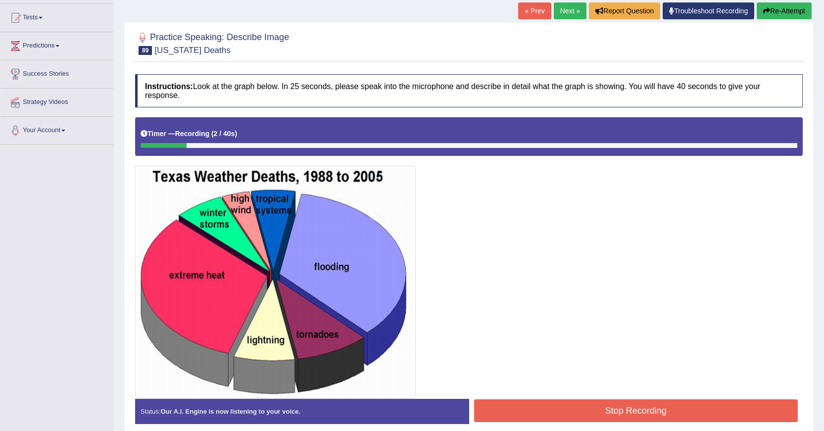
scroll to position [46, 0]
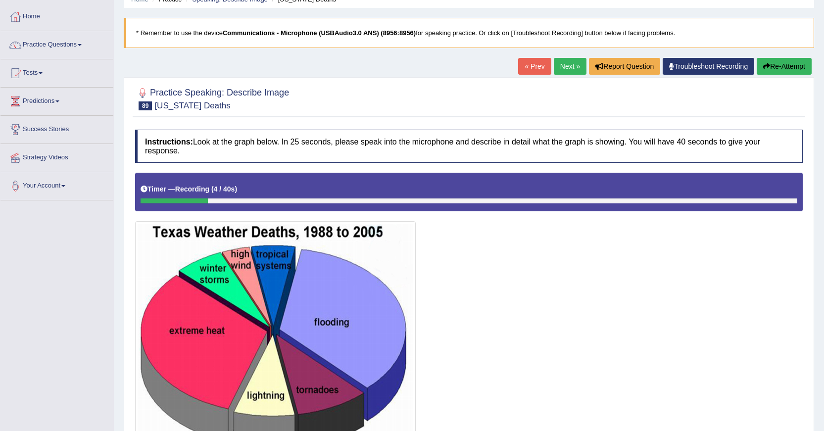
click at [791, 57] on div "Home Practice Speaking: Describe Image Texas Deaths * Remember to use the devic…" at bounding box center [469, 229] width 710 height 551
click at [789, 71] on button "Re-Attempt" at bounding box center [784, 66] width 55 height 17
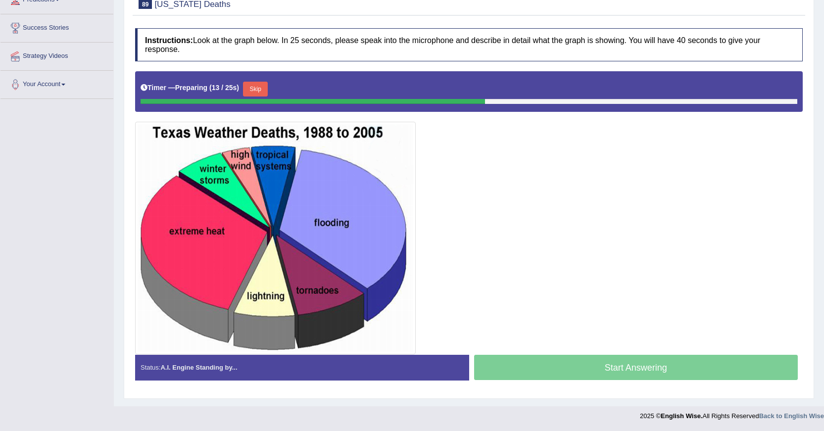
click at [261, 85] on button "Skip" at bounding box center [255, 89] width 25 height 15
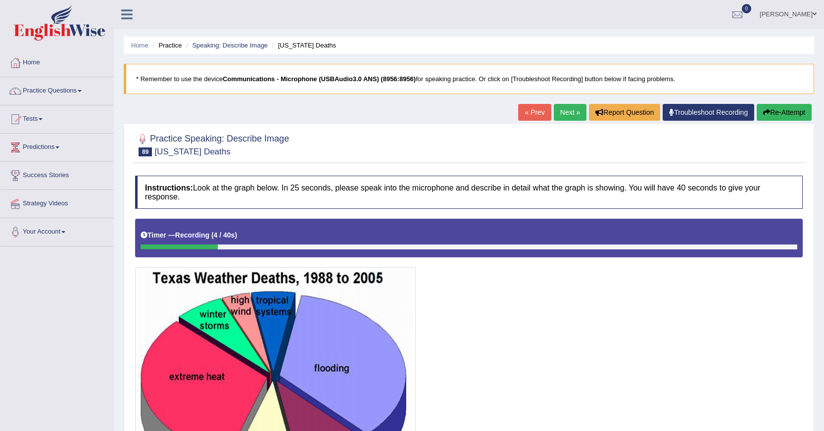
click at [785, 122] on div "« Prev Next » Report Question Troubleshoot Recording Re-Attempt" at bounding box center [666, 113] width 296 height 19
click at [789, 117] on button "Re-Attempt" at bounding box center [784, 112] width 55 height 17
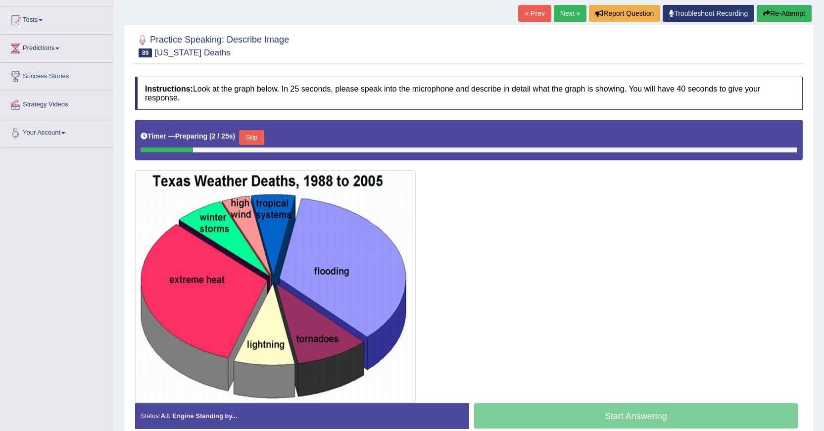
click at [257, 140] on button "Skip" at bounding box center [251, 137] width 25 height 15
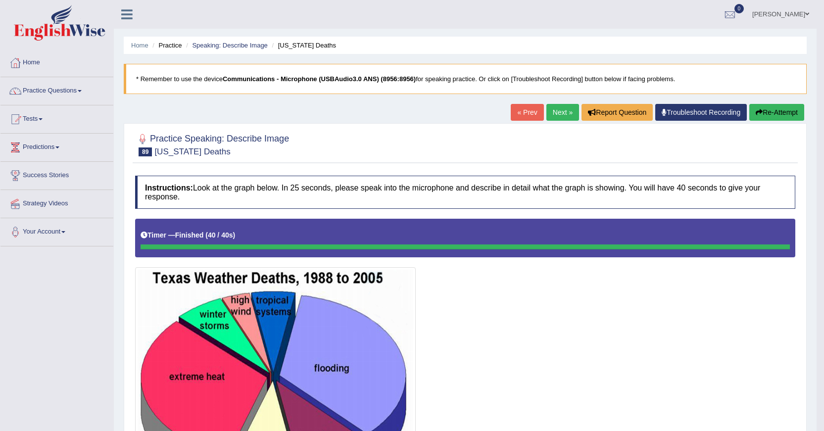
click at [556, 109] on link "Next »" at bounding box center [562, 112] width 33 height 17
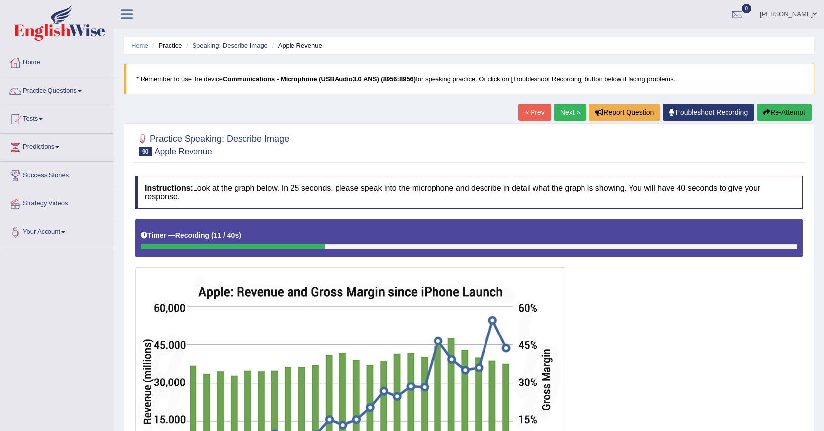
click at [779, 112] on button "Re-Attempt" at bounding box center [784, 112] width 55 height 17
click at [771, 115] on button "Re-Attempt" at bounding box center [784, 112] width 55 height 17
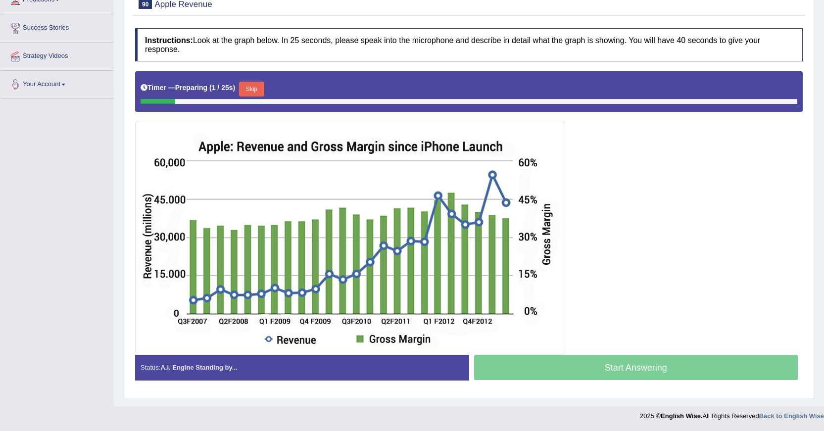
click at [258, 90] on button "Skip" at bounding box center [251, 89] width 25 height 15
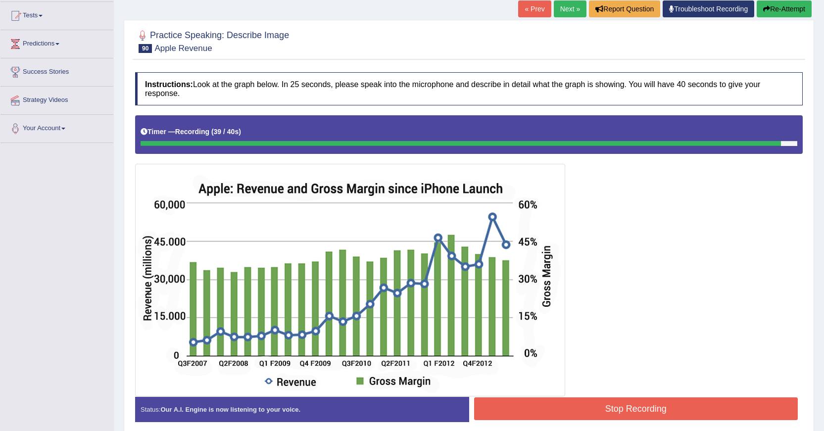
scroll to position [46, 0]
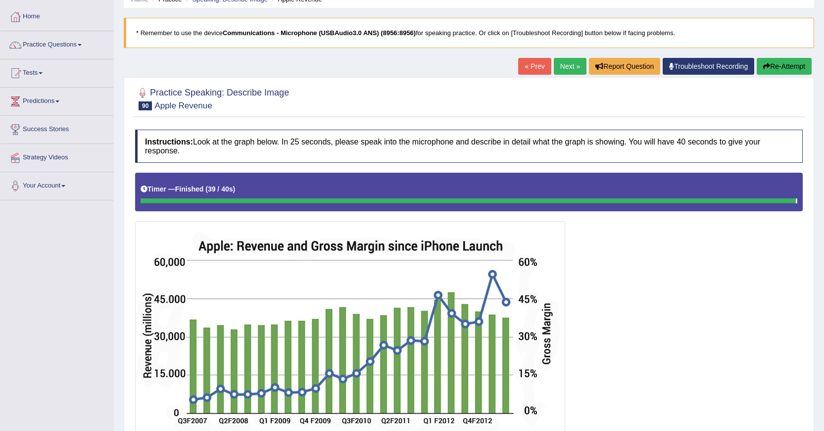
click at [788, 67] on button "Re-Attempt" at bounding box center [784, 66] width 55 height 17
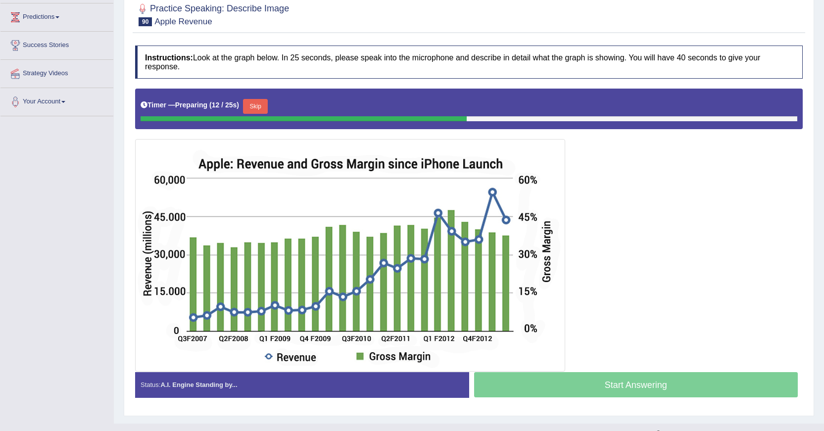
scroll to position [147, 0]
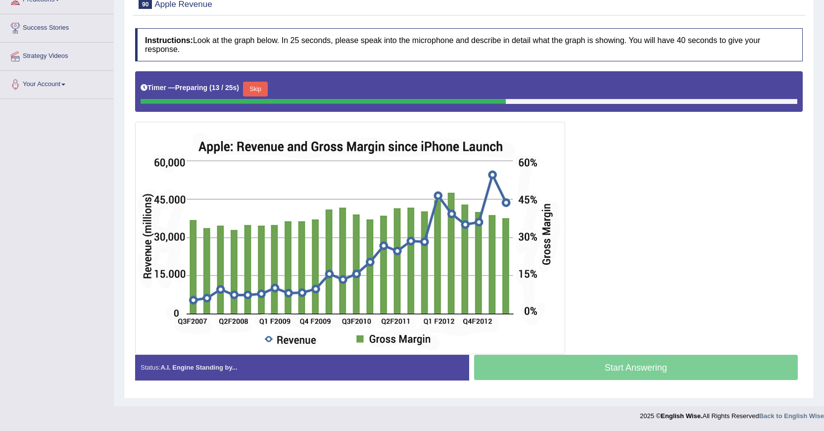
click at [264, 86] on button "Skip" at bounding box center [255, 89] width 25 height 15
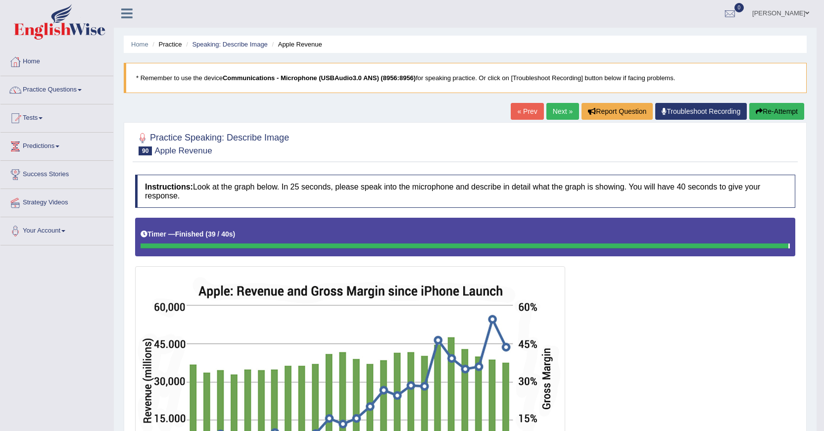
scroll to position [0, 0]
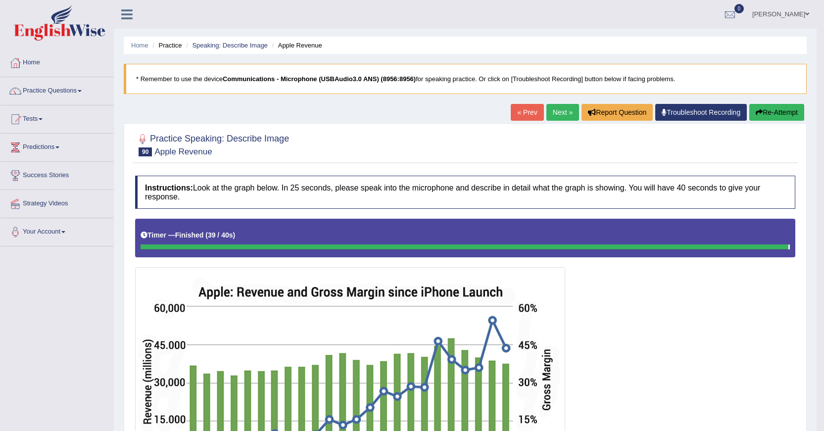
click at [788, 108] on button "Re-Attempt" at bounding box center [776, 112] width 55 height 17
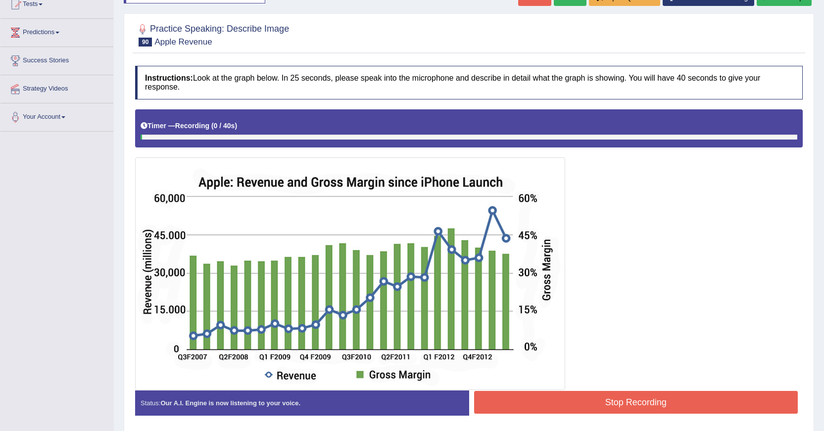
scroll to position [51, 0]
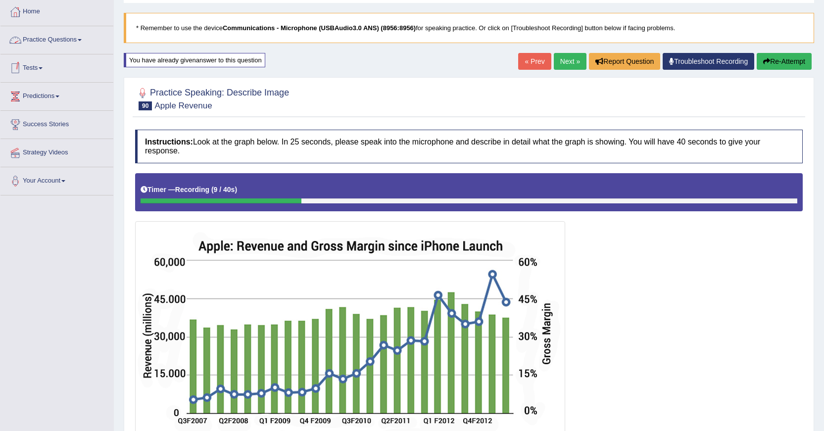
click at [49, 40] on link "Practice Questions" at bounding box center [56, 38] width 113 height 25
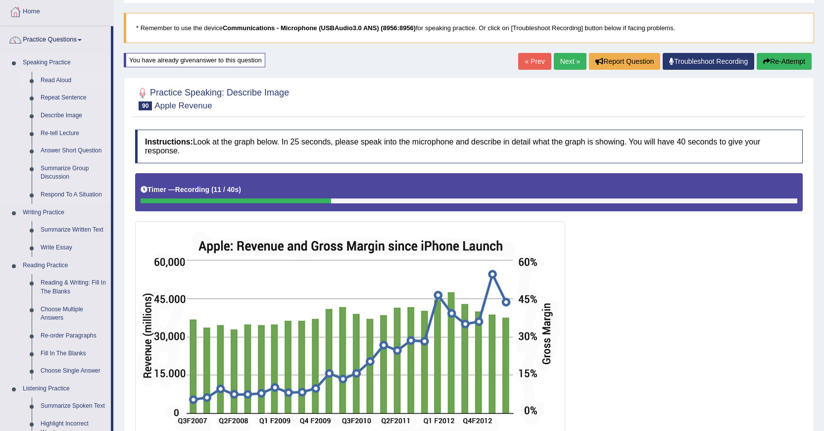
click at [51, 76] on link "Read Aloud" at bounding box center [73, 81] width 75 height 18
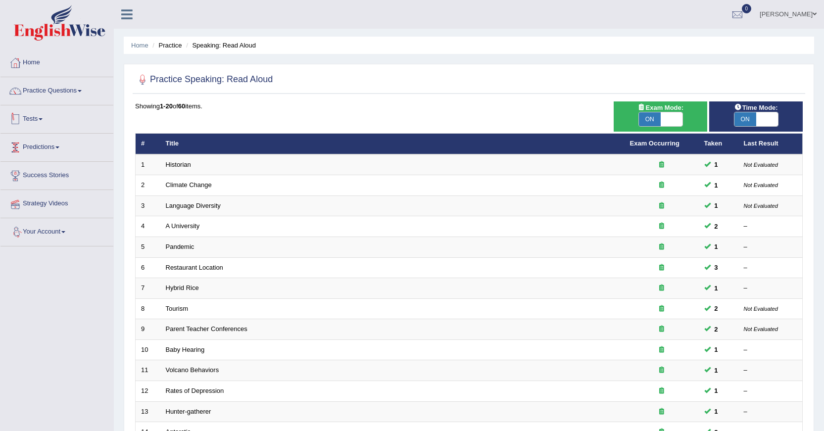
click at [40, 118] on link "Tests" at bounding box center [56, 117] width 113 height 25
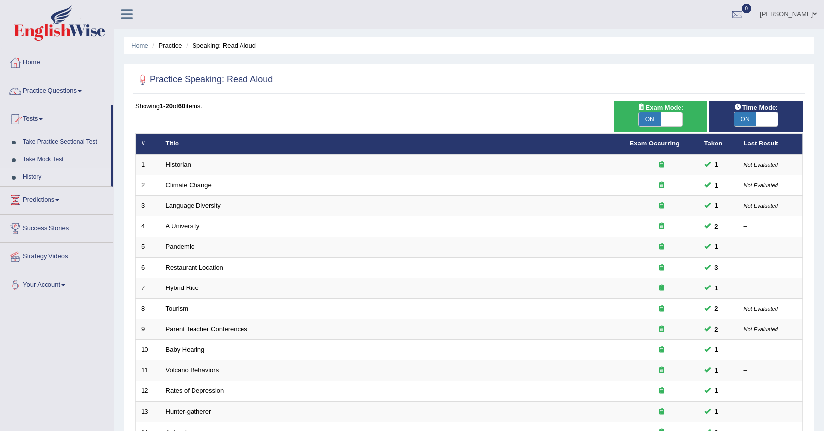
click at [37, 176] on link "History" at bounding box center [64, 177] width 93 height 18
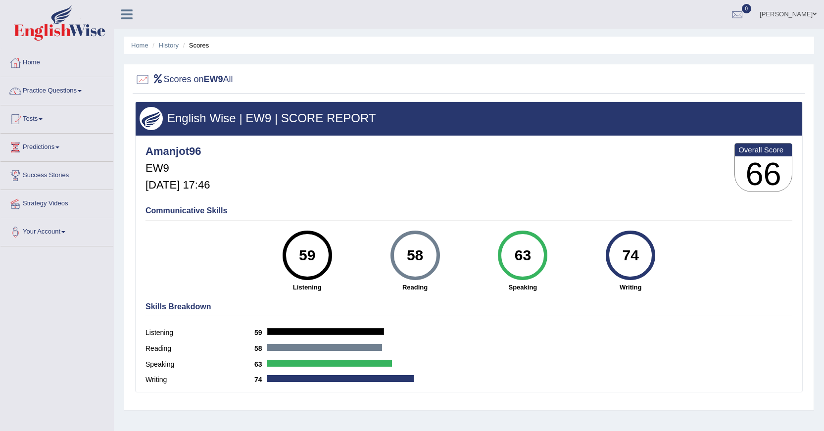
click at [78, 89] on link "Practice Questions" at bounding box center [56, 89] width 113 height 25
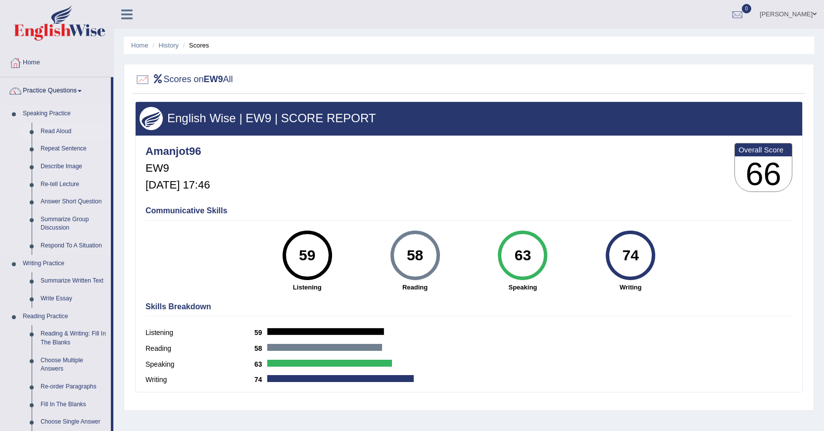
click at [63, 130] on link "Read Aloud" at bounding box center [73, 132] width 75 height 18
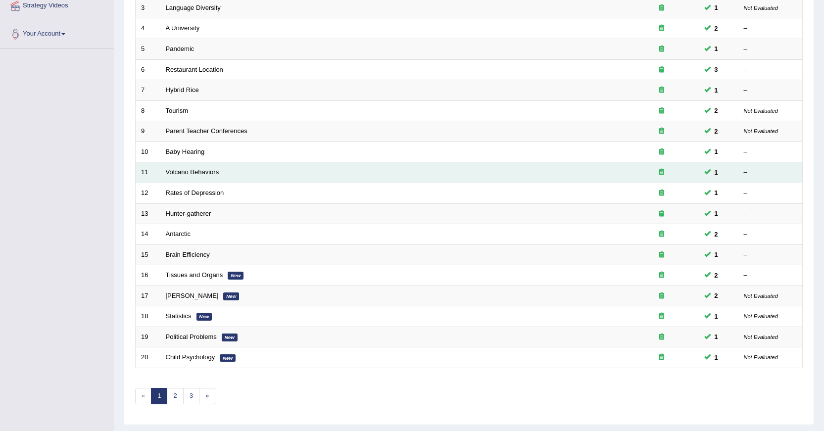
scroll to position [224, 0]
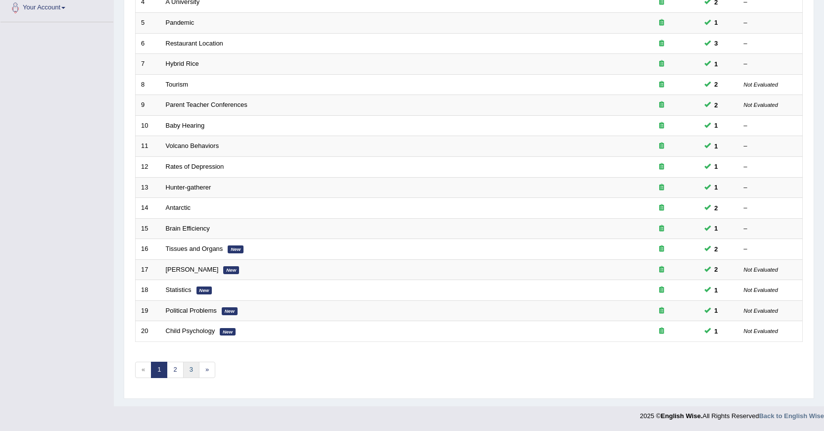
click at [188, 367] on link "3" at bounding box center [191, 370] width 16 height 16
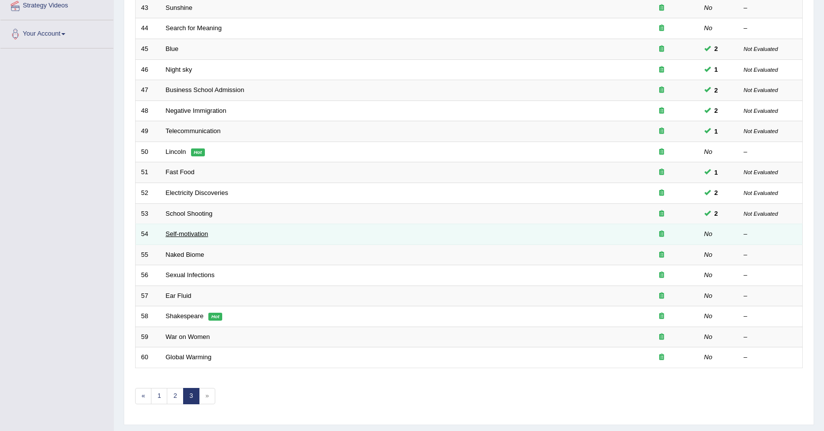
click at [189, 236] on link "Self-motivation" at bounding box center [187, 233] width 43 height 7
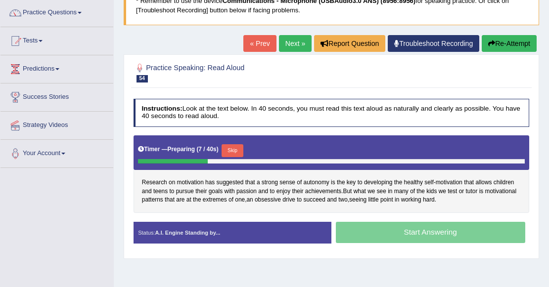
scroll to position [99, 0]
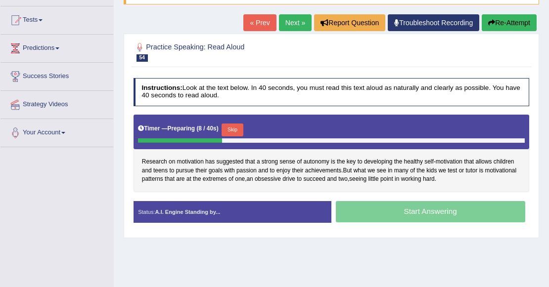
click at [528, 24] on button "Re-Attempt" at bounding box center [509, 22] width 55 height 17
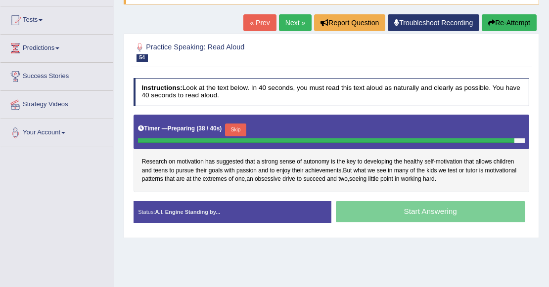
click at [506, 28] on button "Re-Attempt" at bounding box center [509, 22] width 55 height 17
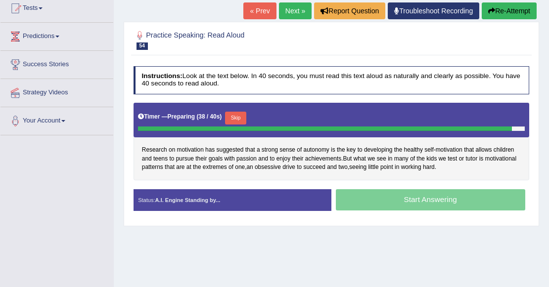
scroll to position [99, 0]
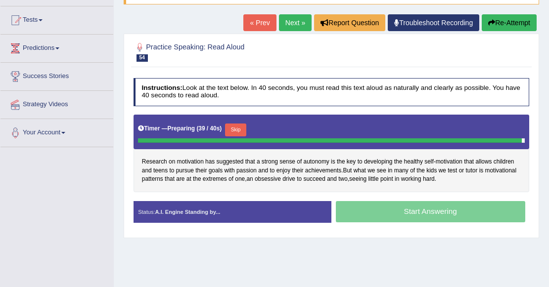
click at [496, 28] on button "Re-Attempt" at bounding box center [509, 22] width 55 height 17
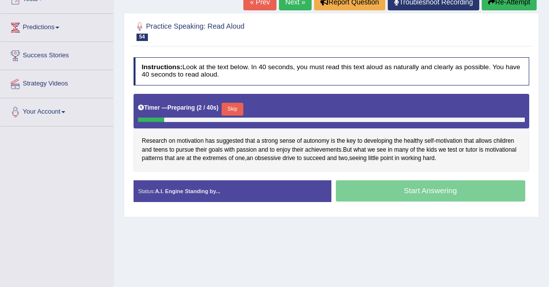
scroll to position [132, 0]
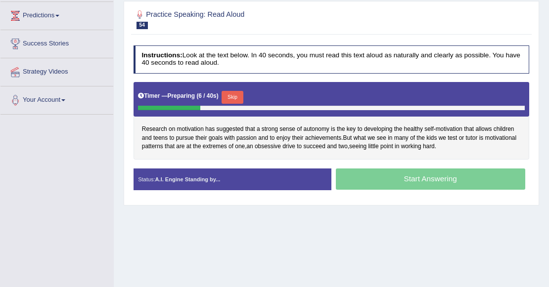
click at [236, 96] on button "Skip" at bounding box center [232, 97] width 21 height 13
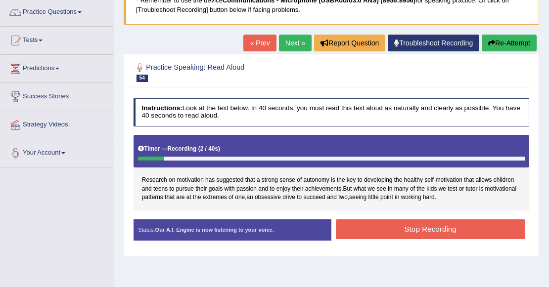
scroll to position [66, 0]
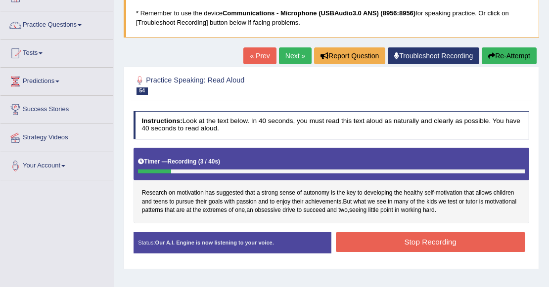
click at [492, 54] on icon "button" at bounding box center [491, 55] width 7 height 7
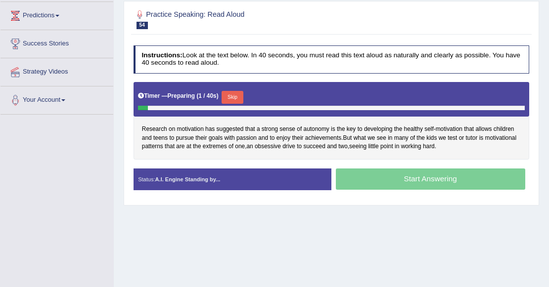
click at [237, 98] on button "Skip" at bounding box center [232, 97] width 21 height 13
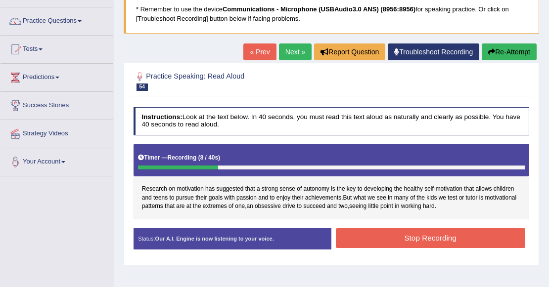
scroll to position [66, 0]
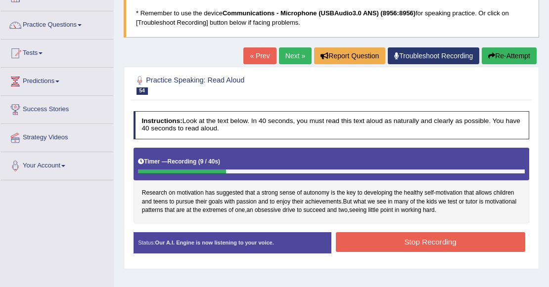
click at [501, 57] on button "Re-Attempt" at bounding box center [509, 56] width 55 height 17
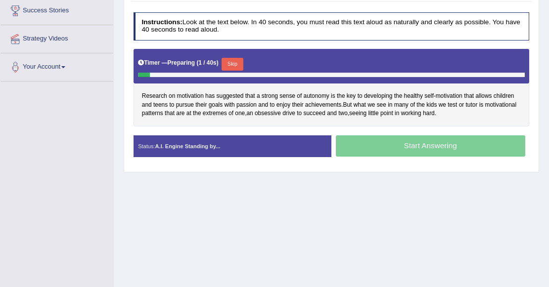
click at [238, 66] on button "Skip" at bounding box center [232, 64] width 21 height 13
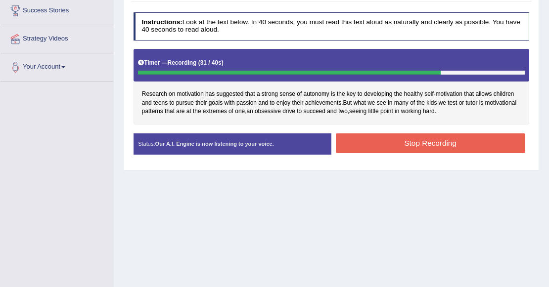
click at [426, 137] on button "Stop Recording" at bounding box center [431, 143] width 190 height 19
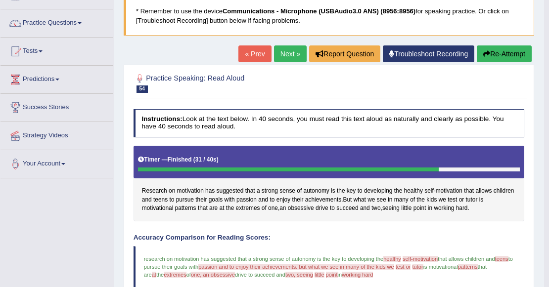
scroll to position [66, 0]
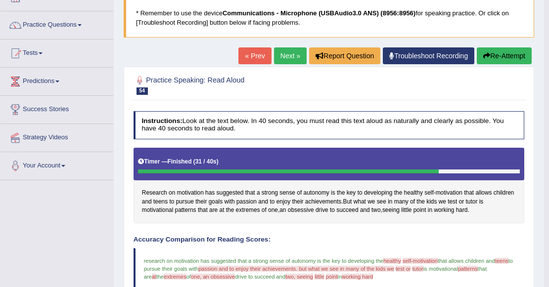
click at [500, 60] on button "Re-Attempt" at bounding box center [504, 56] width 55 height 17
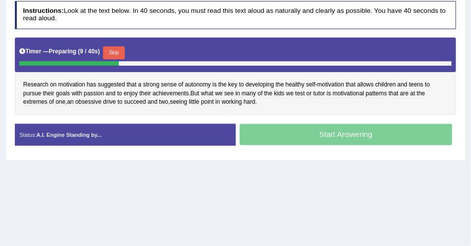
scroll to position [198, 0]
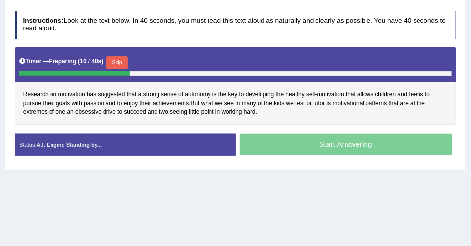
click at [116, 63] on button "Skip" at bounding box center [116, 62] width 21 height 13
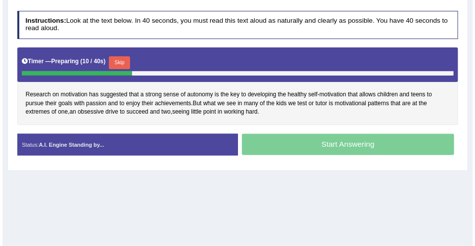
scroll to position [172, 0]
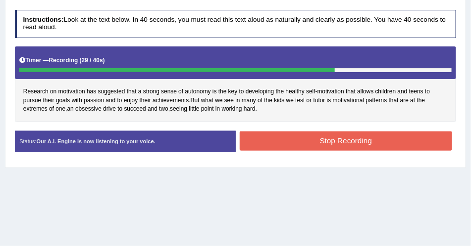
click at [258, 138] on button "Stop Recording" at bounding box center [345, 141] width 212 height 19
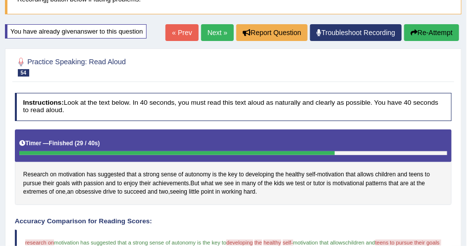
scroll to position [87, 0]
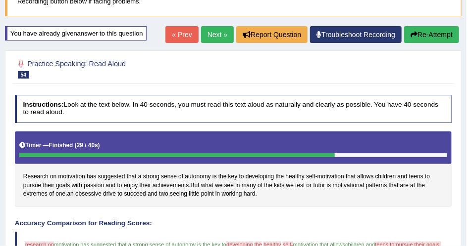
click at [225, 36] on link "Next »" at bounding box center [217, 34] width 33 height 17
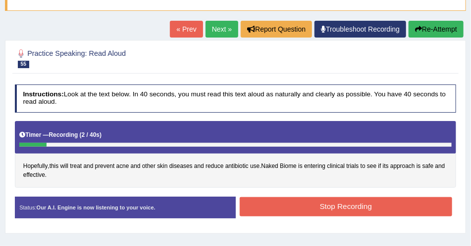
scroll to position [85, 0]
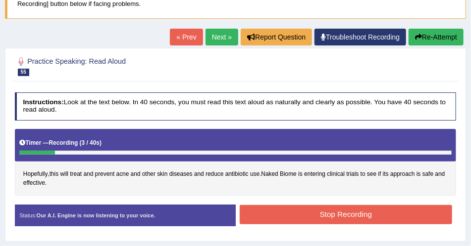
click at [440, 31] on button "Re-Attempt" at bounding box center [435, 37] width 55 height 17
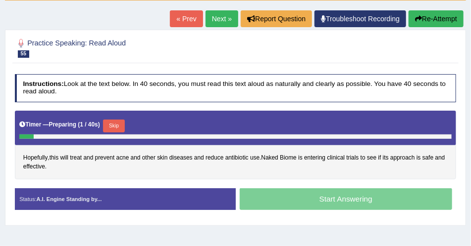
scroll to position [158, 0]
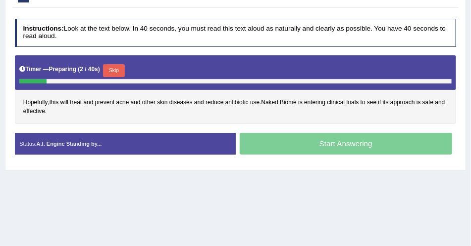
click at [118, 68] on button "Skip" at bounding box center [113, 70] width 21 height 13
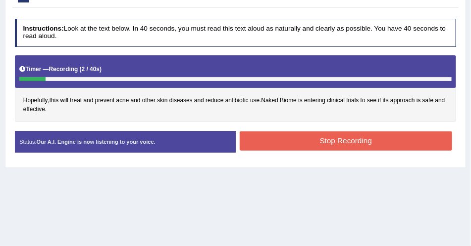
scroll to position [102, 0]
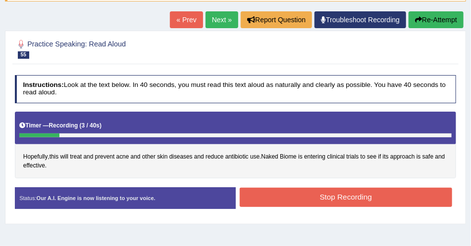
click at [445, 21] on button "Re-Attempt" at bounding box center [435, 19] width 55 height 17
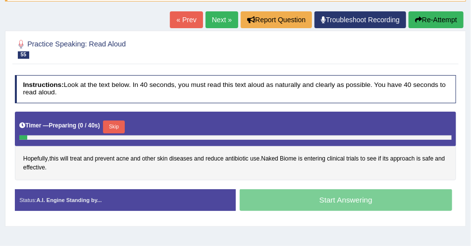
click at [109, 123] on button "Skip" at bounding box center [113, 127] width 21 height 13
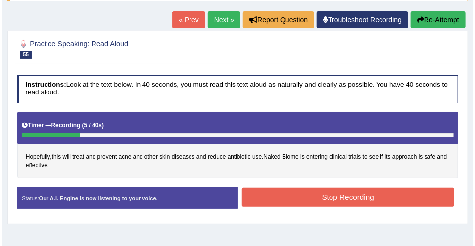
scroll to position [130, 0]
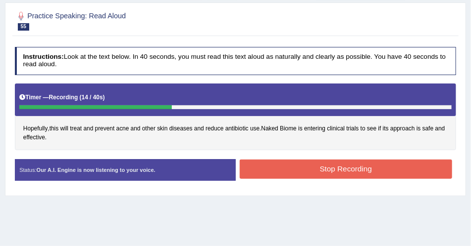
click at [273, 173] on button "Stop Recording" at bounding box center [345, 169] width 212 height 19
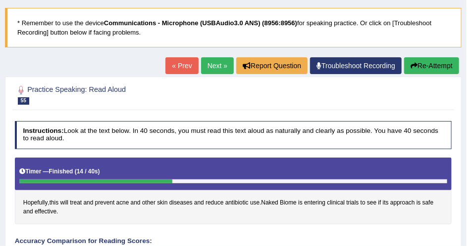
scroll to position [46, 0]
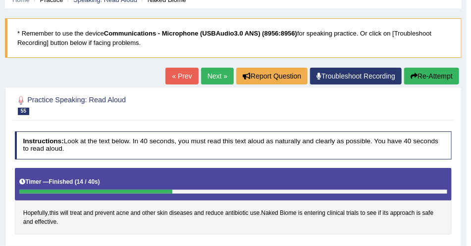
click at [424, 73] on button "Re-Attempt" at bounding box center [431, 76] width 55 height 17
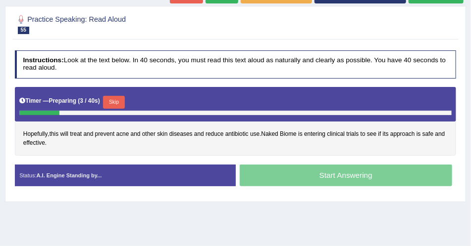
click at [114, 103] on button "Skip" at bounding box center [113, 102] width 21 height 13
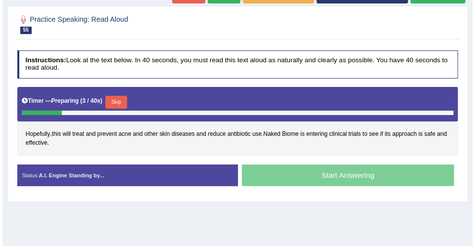
scroll to position [128, 0]
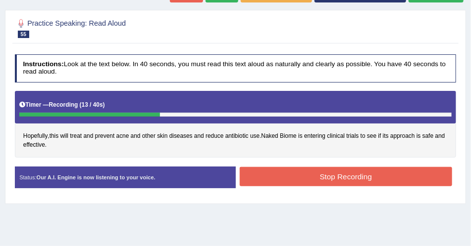
click at [323, 173] on button "Stop Recording" at bounding box center [345, 176] width 212 height 19
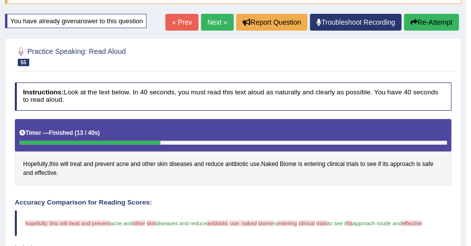
scroll to position [99, 0]
click at [433, 24] on button "Re-Attempt" at bounding box center [431, 22] width 55 height 17
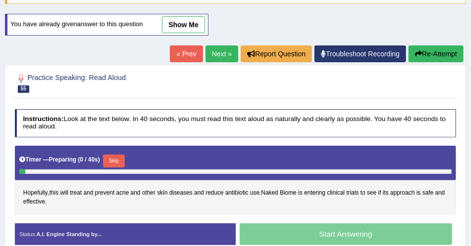
scroll to position [99, 0]
click at [117, 160] on button "Skip" at bounding box center [113, 161] width 21 height 13
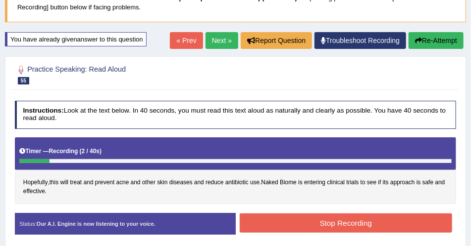
scroll to position [71, 0]
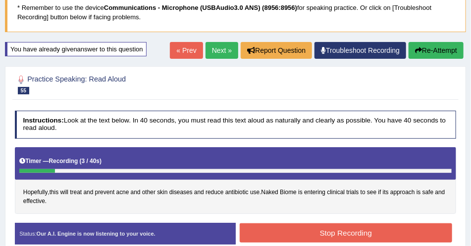
click at [438, 52] on button "Re-Attempt" at bounding box center [435, 50] width 55 height 17
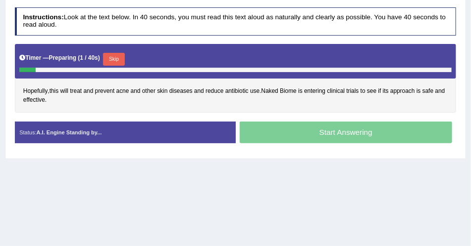
click at [121, 54] on button "Skip" at bounding box center [113, 59] width 21 height 13
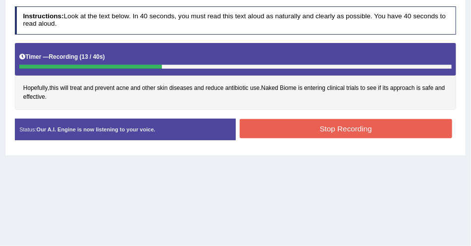
click at [278, 123] on button "Stop Recording" at bounding box center [345, 128] width 212 height 19
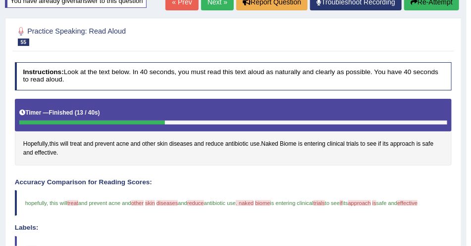
scroll to position [119, 0]
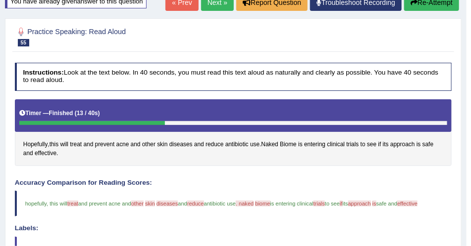
click at [205, 8] on link "Next »" at bounding box center [217, 2] width 33 height 17
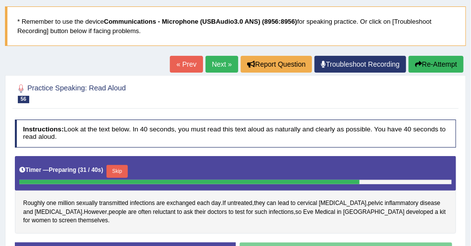
scroll to position [56, 0]
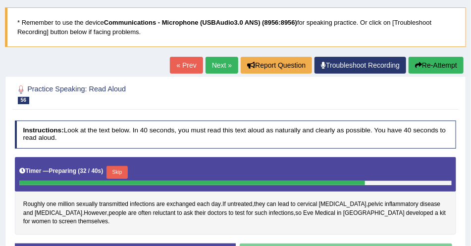
click at [434, 62] on button "Re-Attempt" at bounding box center [435, 65] width 55 height 17
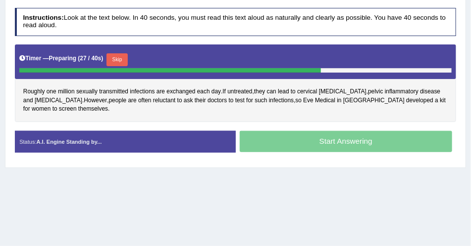
click at [124, 60] on button "Skip" at bounding box center [116, 59] width 21 height 13
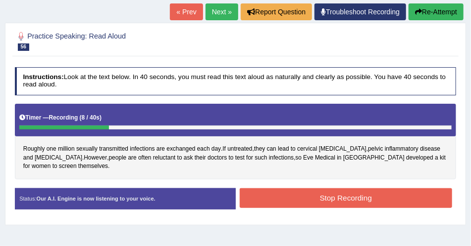
scroll to position [85, 0]
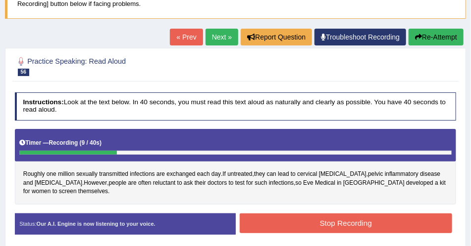
click at [442, 37] on button "Re-Attempt" at bounding box center [435, 37] width 55 height 17
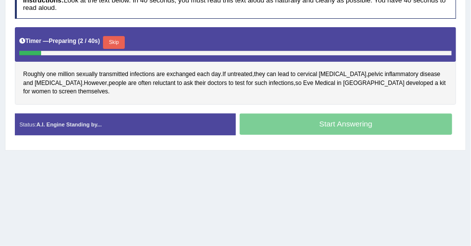
click at [118, 37] on button "Skip" at bounding box center [113, 42] width 21 height 13
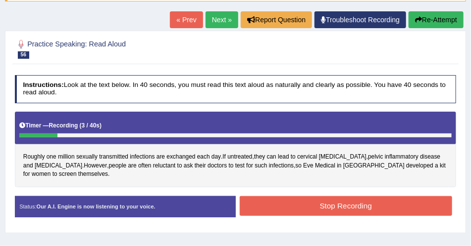
scroll to position [102, 0]
click at [434, 22] on button "Re-Attempt" at bounding box center [435, 19] width 55 height 17
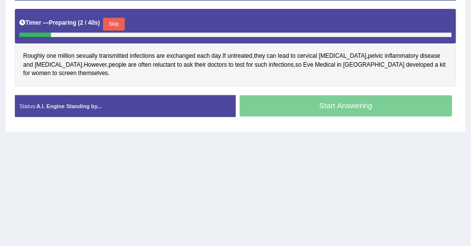
scroll to position [215, 0]
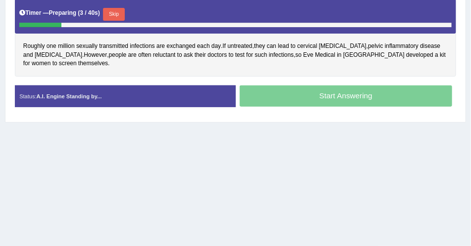
click at [113, 9] on button "Skip" at bounding box center [113, 14] width 21 height 13
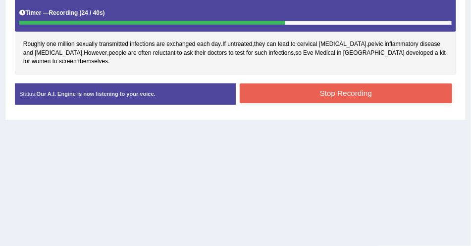
click at [268, 87] on button "Stop Recording" at bounding box center [345, 93] width 212 height 19
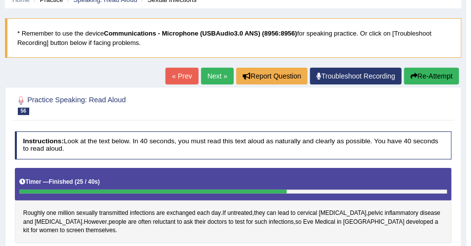
scroll to position [46, 0]
click at [438, 79] on button "Re-Attempt" at bounding box center [431, 76] width 55 height 17
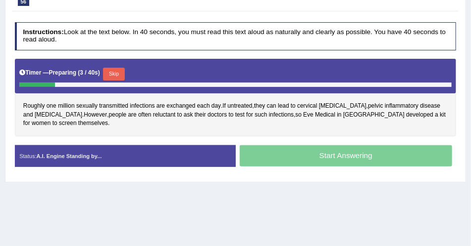
click at [124, 72] on button "Skip" at bounding box center [113, 74] width 21 height 13
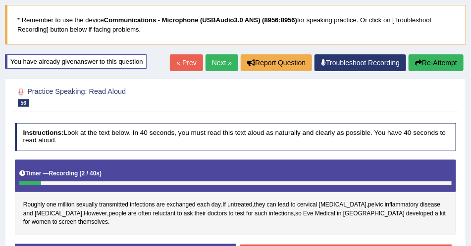
scroll to position [48, 0]
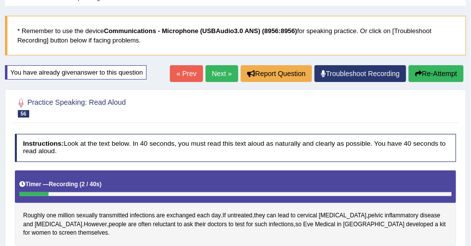
click at [226, 74] on link "Next »" at bounding box center [221, 73] width 33 height 17
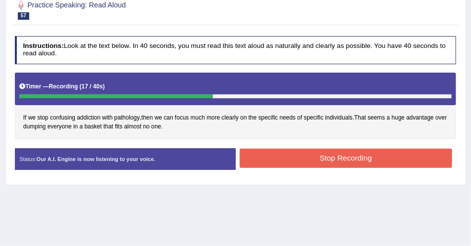
click at [304, 157] on button "Stop Recording" at bounding box center [345, 158] width 212 height 19
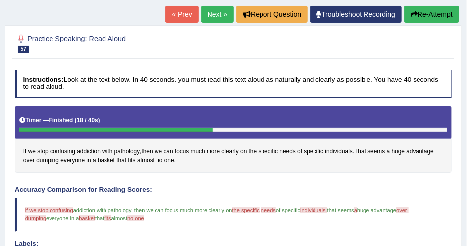
scroll to position [28, 0]
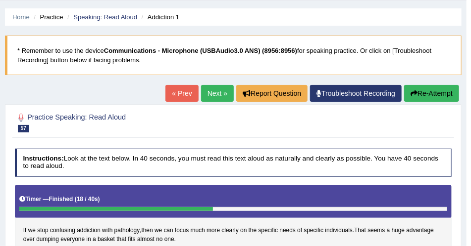
click at [448, 95] on button "Re-Attempt" at bounding box center [431, 93] width 55 height 17
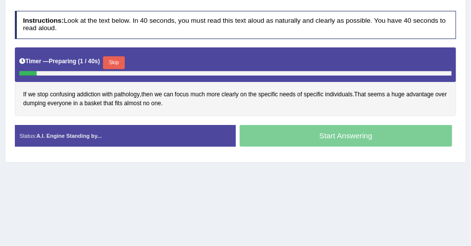
click at [123, 60] on button "Skip" at bounding box center [113, 62] width 21 height 13
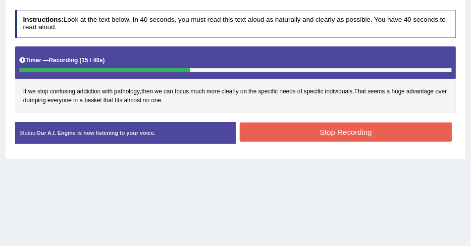
click at [293, 128] on button "Stop Recording" at bounding box center [345, 132] width 212 height 19
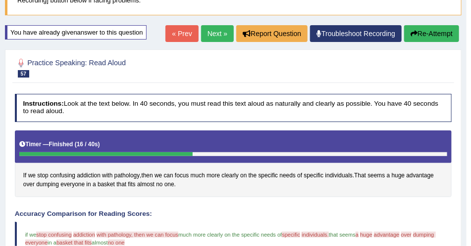
scroll to position [87, 0]
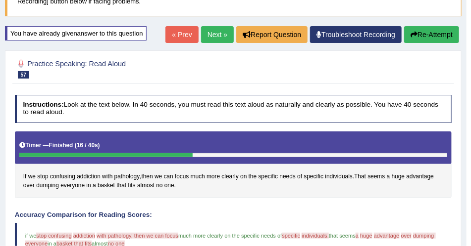
click at [222, 35] on link "Next »" at bounding box center [217, 34] width 33 height 17
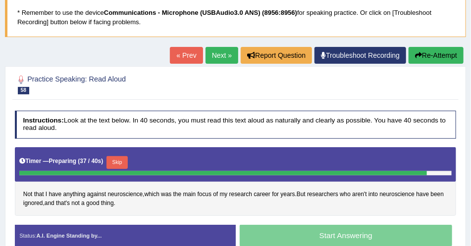
scroll to position [56, 0]
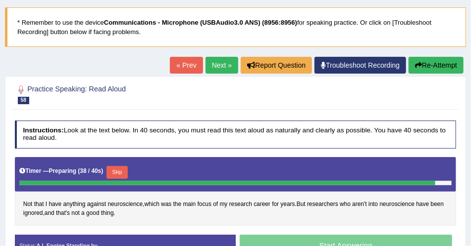
click at [428, 65] on button "Re-Attempt" at bounding box center [435, 65] width 55 height 17
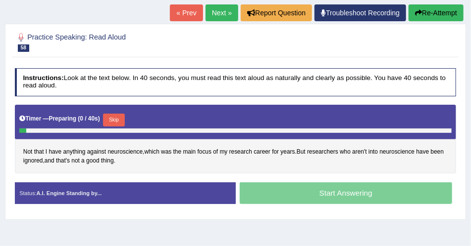
scroll to position [113, 0]
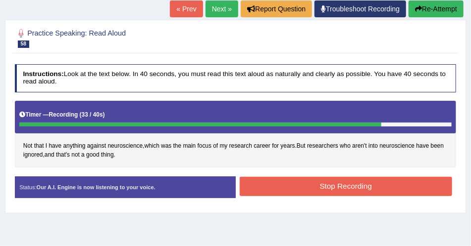
click at [423, 9] on button "Re-Attempt" at bounding box center [435, 8] width 55 height 17
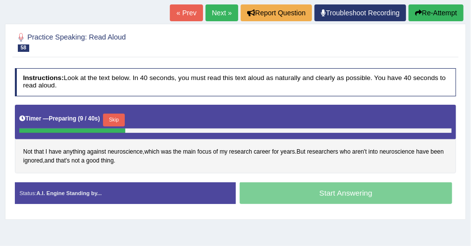
click at [118, 117] on button "Skip" at bounding box center [113, 120] width 21 height 13
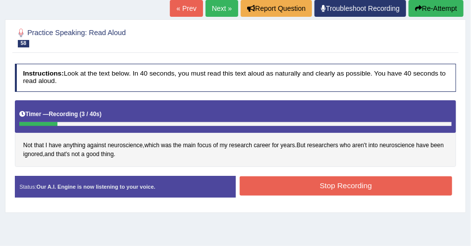
scroll to position [80, 0]
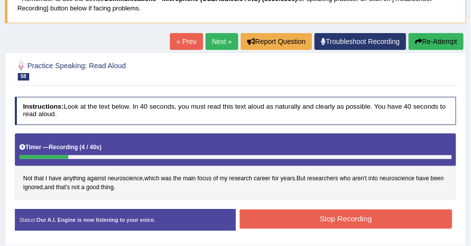
click at [446, 41] on button "Re-Attempt" at bounding box center [435, 41] width 55 height 17
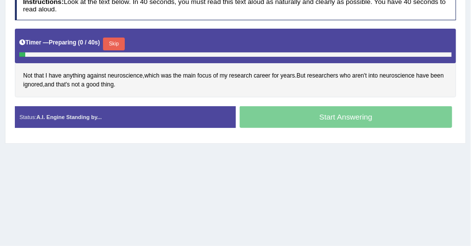
scroll to position [211, 0]
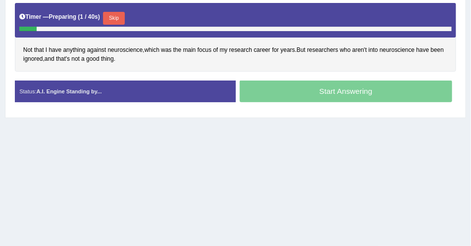
click at [115, 16] on button "Skip" at bounding box center [113, 18] width 21 height 13
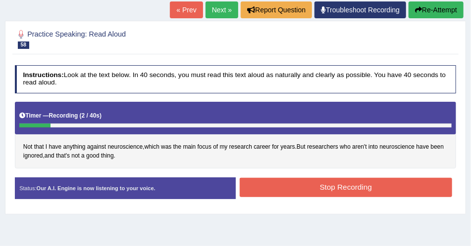
scroll to position [97, 0]
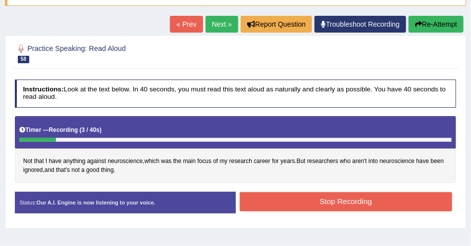
click at [429, 24] on button "Re-Attempt" at bounding box center [435, 24] width 55 height 17
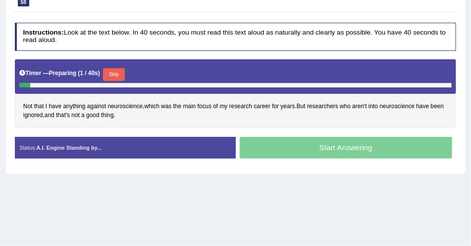
click at [119, 72] on button "Skip" at bounding box center [113, 74] width 21 height 13
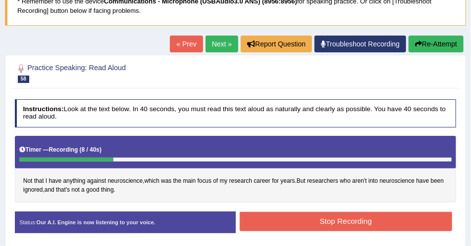
scroll to position [69, 0]
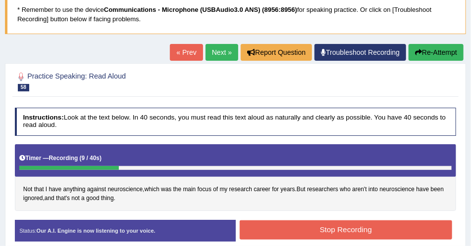
drag, startPoint x: 426, startPoint y: 48, endPoint x: 375, endPoint y: 76, distance: 57.6
click at [425, 48] on button "Re-Attempt" at bounding box center [435, 52] width 55 height 17
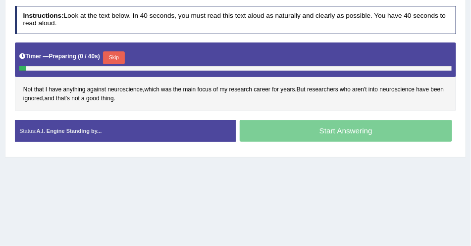
scroll to position [171, 0]
click at [121, 56] on button "Skip" at bounding box center [113, 57] width 21 height 13
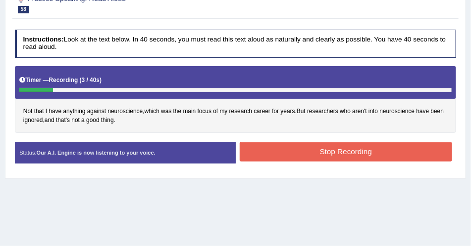
scroll to position [115, 0]
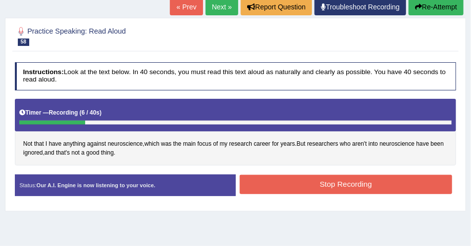
click at [457, 7] on button "Re-Attempt" at bounding box center [435, 7] width 55 height 17
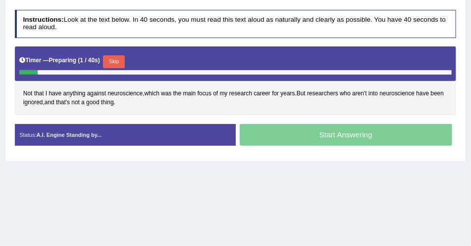
click at [111, 58] on button "Skip" at bounding box center [113, 61] width 21 height 13
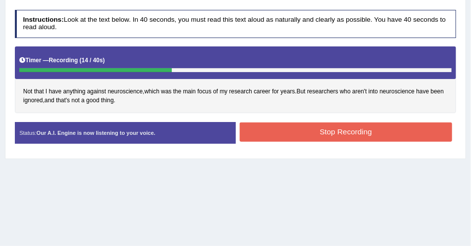
click at [264, 129] on button "Stop Recording" at bounding box center [345, 132] width 212 height 19
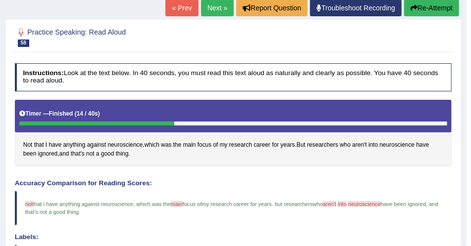
scroll to position [111, 0]
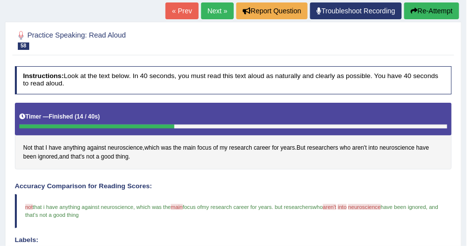
click at [222, 14] on link "Next »" at bounding box center [217, 10] width 33 height 17
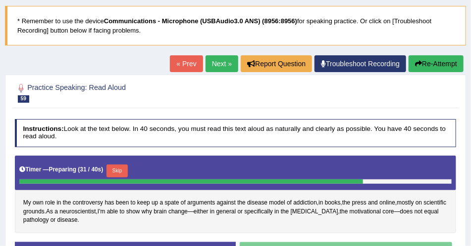
scroll to position [56, 0]
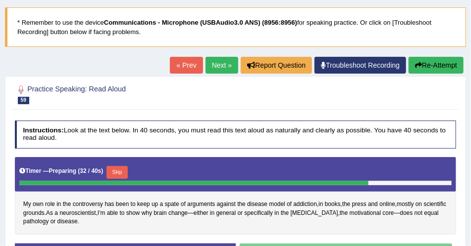
click at [438, 62] on button "Re-Attempt" at bounding box center [435, 65] width 55 height 17
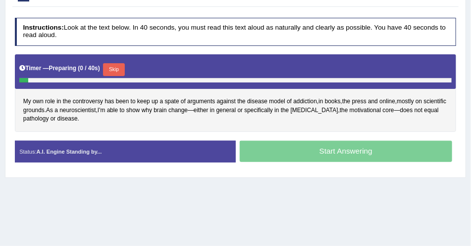
scroll to position [169, 0]
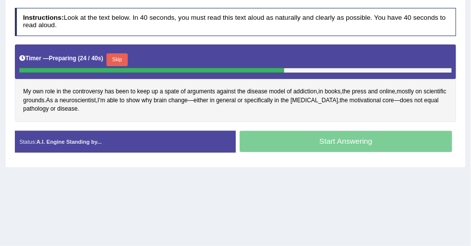
click at [123, 59] on button "Skip" at bounding box center [116, 59] width 21 height 13
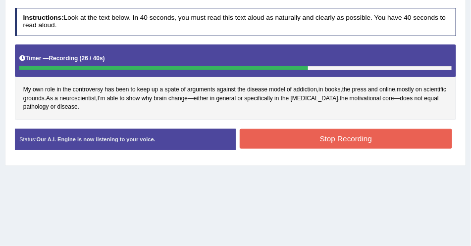
click at [313, 132] on button "Stop Recording" at bounding box center [345, 138] width 212 height 19
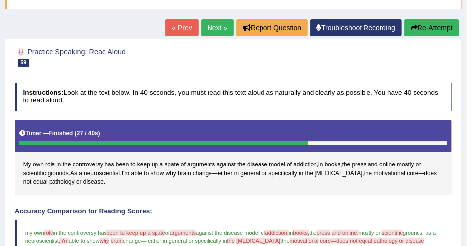
scroll to position [85, 0]
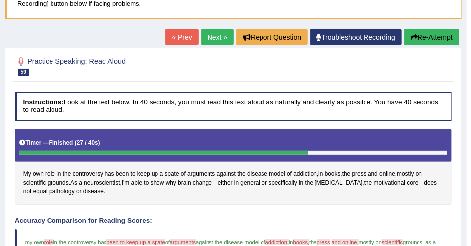
click at [414, 35] on icon "button" at bounding box center [413, 37] width 7 height 7
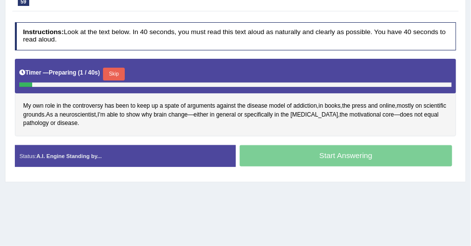
click at [110, 72] on button "Skip" at bounding box center [113, 74] width 21 height 13
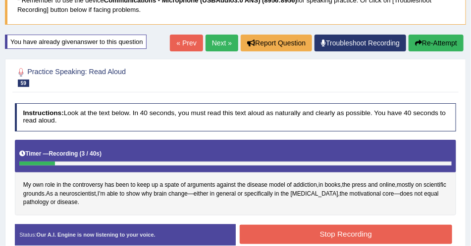
scroll to position [76, 0]
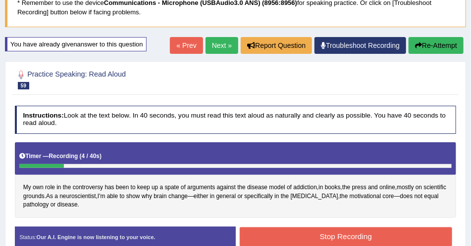
click at [426, 49] on button "Re-Attempt" at bounding box center [435, 45] width 55 height 17
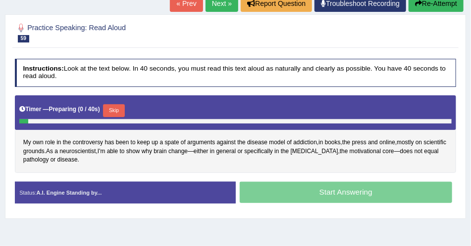
click at [123, 109] on button "Skip" at bounding box center [113, 110] width 21 height 13
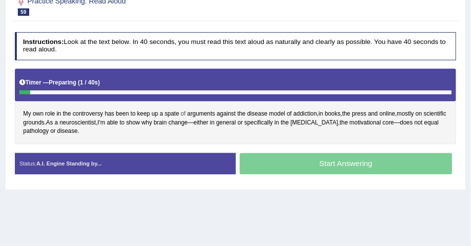
scroll to position [119, 0]
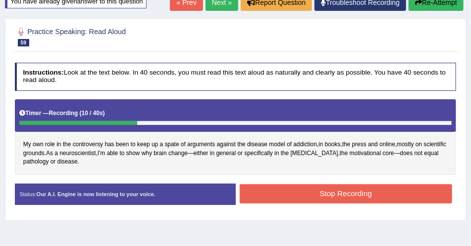
click at [409, 5] on button "Re-Attempt" at bounding box center [435, 2] width 55 height 17
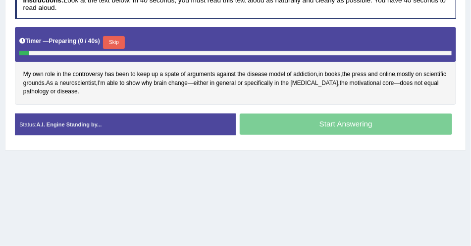
scroll to position [229, 0]
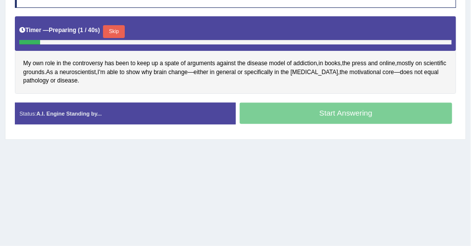
click at [120, 26] on button "Skip" at bounding box center [113, 31] width 21 height 13
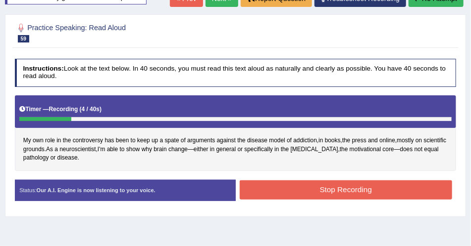
scroll to position [90, 0]
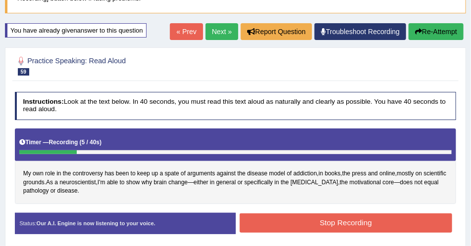
click at [423, 27] on button "Re-Attempt" at bounding box center [435, 31] width 55 height 17
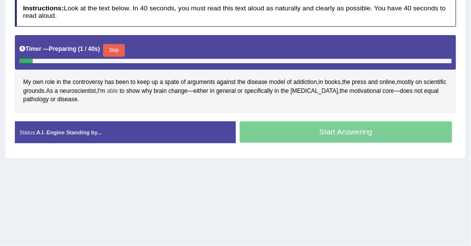
scroll to position [221, 0]
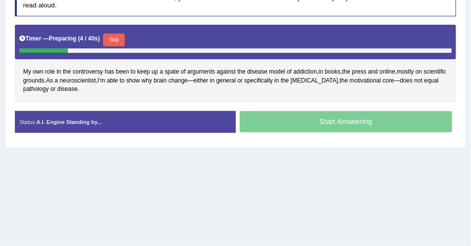
click at [124, 34] on button "Skip" at bounding box center [113, 40] width 21 height 13
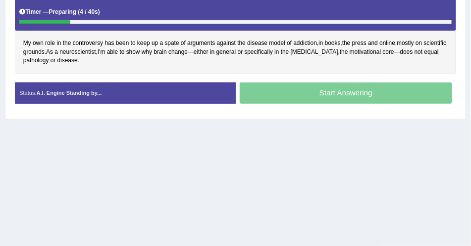
scroll to position [194, 0]
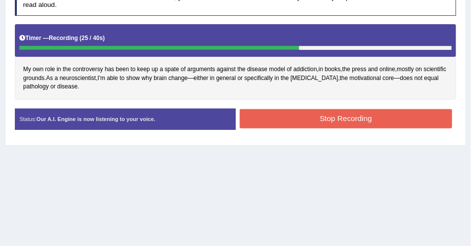
click at [303, 116] on button "Stop Recording" at bounding box center [345, 118] width 212 height 19
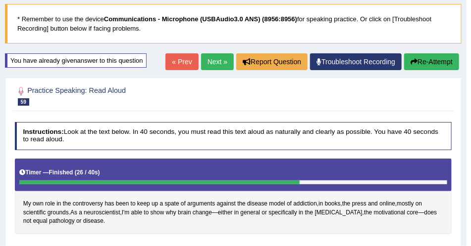
scroll to position [53, 0]
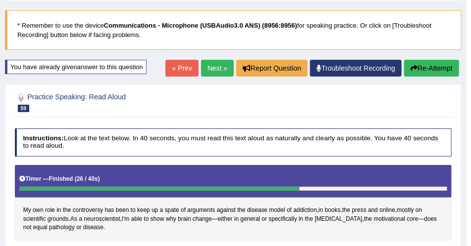
click at [208, 72] on link "Next »" at bounding box center [217, 68] width 33 height 17
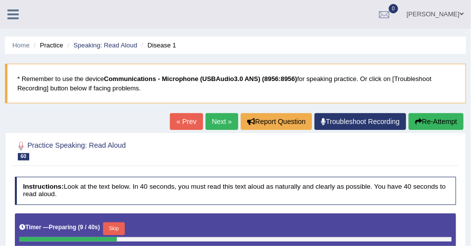
click at [16, 19] on icon at bounding box center [12, 14] width 11 height 13
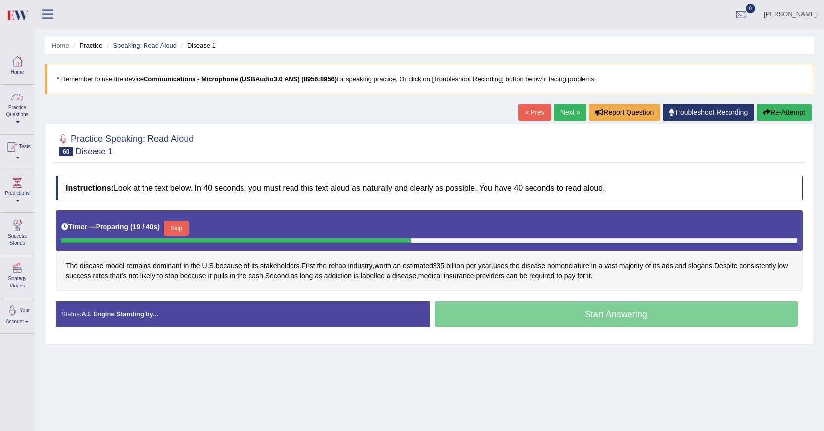
click at [9, 96] on link "Practice Questions" at bounding box center [17, 108] width 34 height 47
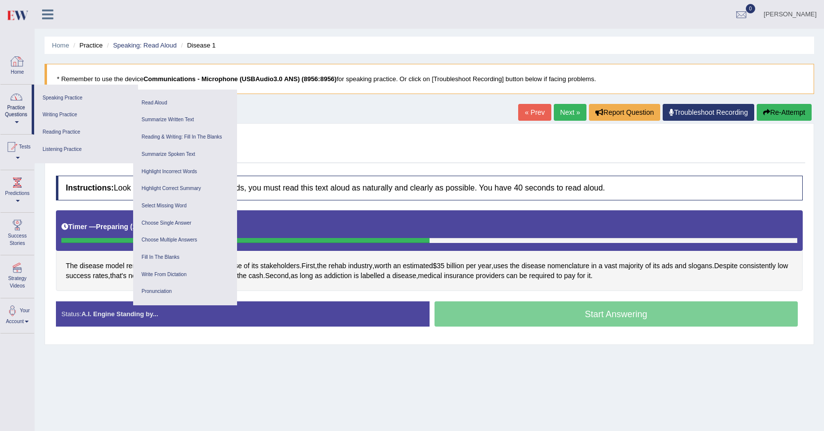
click at [14, 74] on link "Home" at bounding box center [17, 65] width 34 height 32
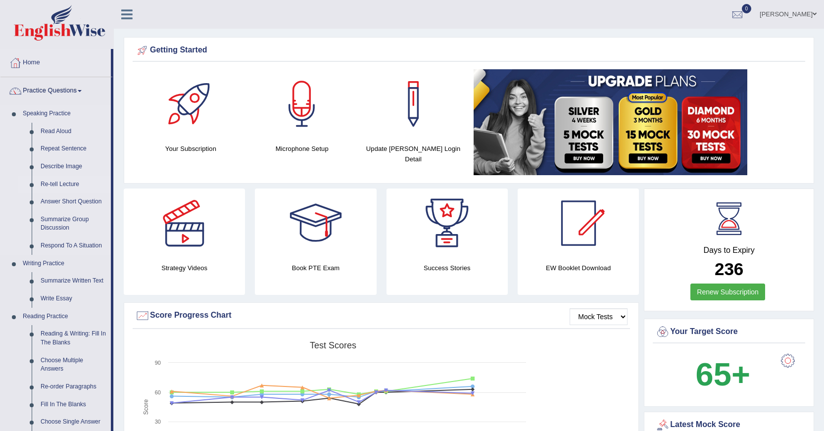
click at [65, 185] on link "Re-tell Lecture" at bounding box center [73, 185] width 75 height 18
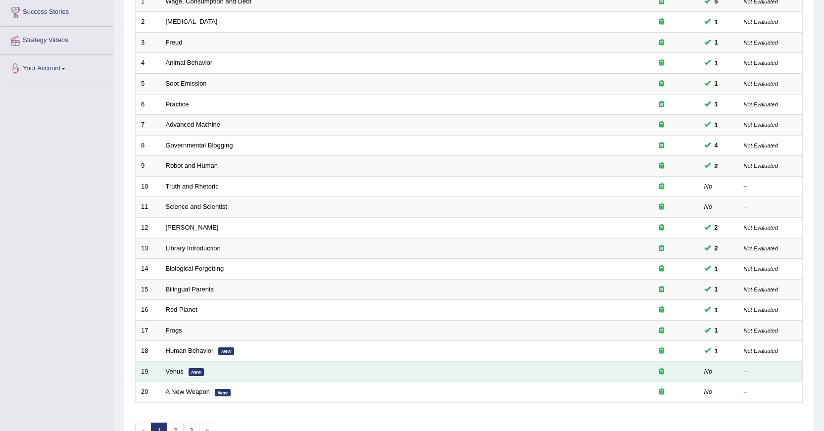
scroll to position [175, 0]
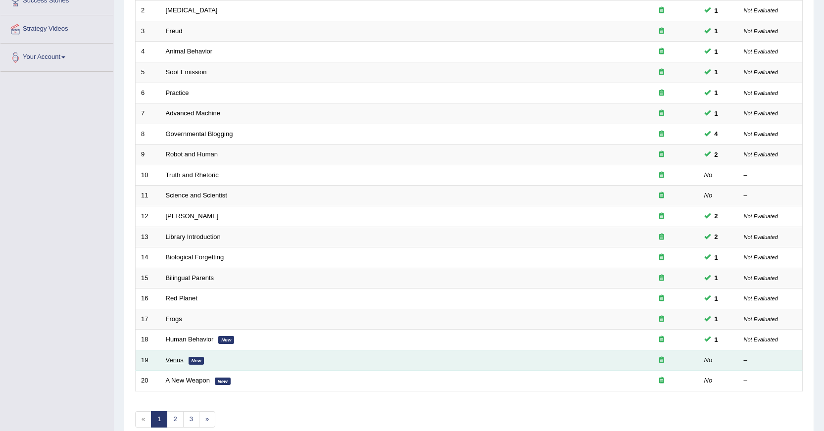
click at [179, 359] on link "Venus" at bounding box center [175, 359] width 18 height 7
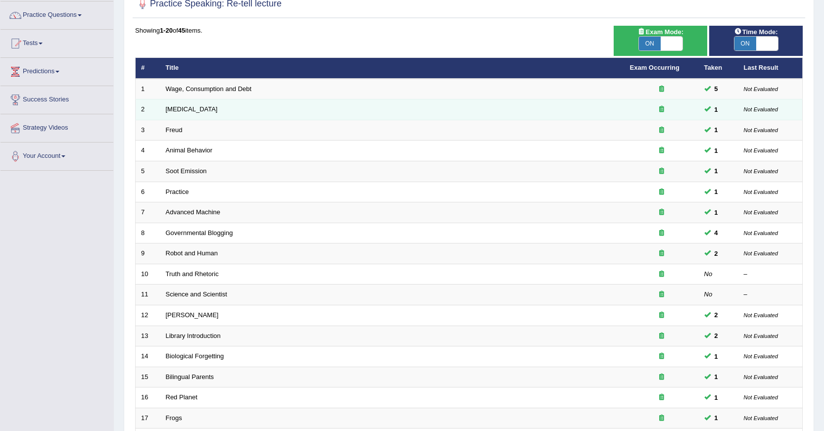
scroll to position [26, 0]
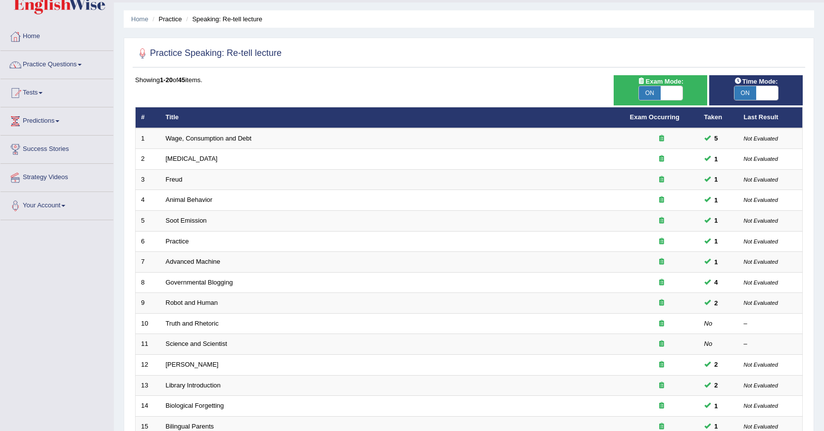
click at [752, 97] on span "ON" at bounding box center [745, 93] width 22 height 14
checkbox input "false"
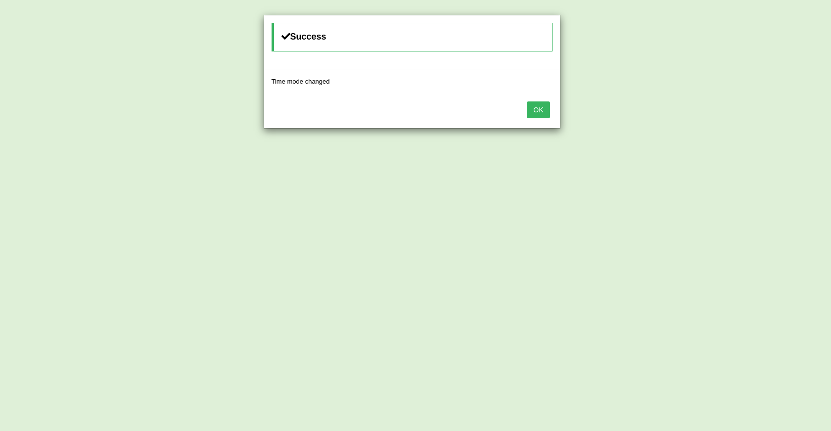
click at [545, 113] on button "OK" at bounding box center [538, 109] width 23 height 17
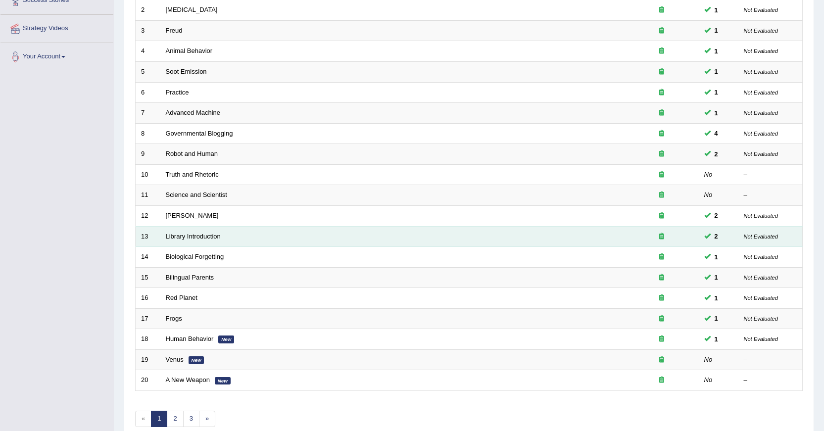
scroll to position [224, 0]
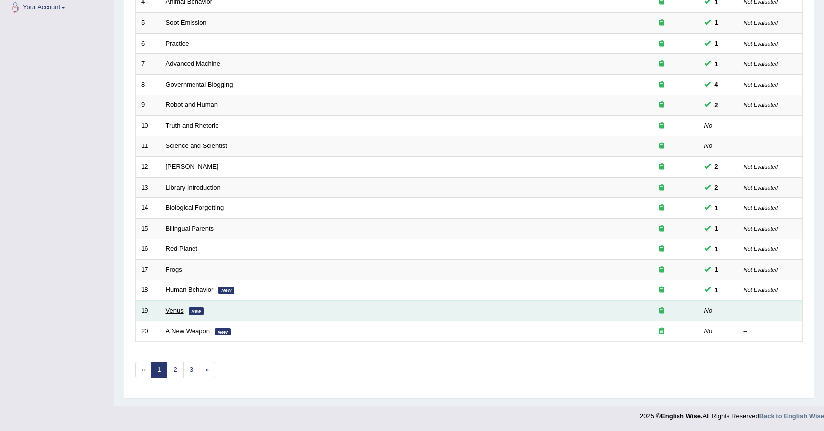
click at [174, 311] on link "Venus" at bounding box center [175, 310] width 18 height 7
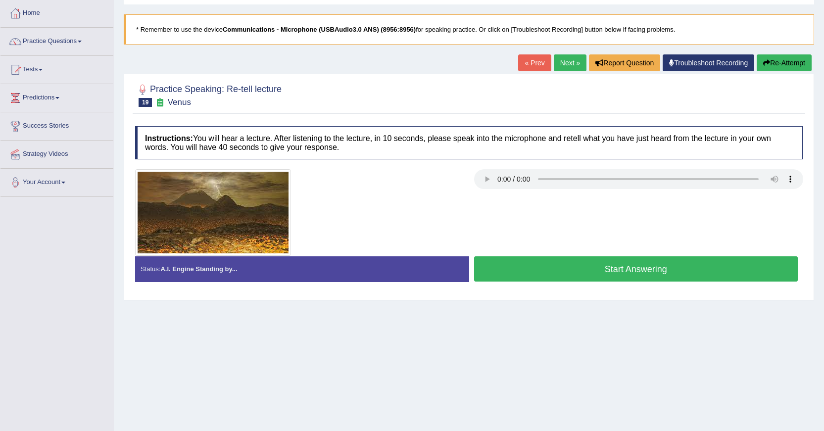
click at [632, 276] on button "Start Answering" at bounding box center [636, 268] width 324 height 25
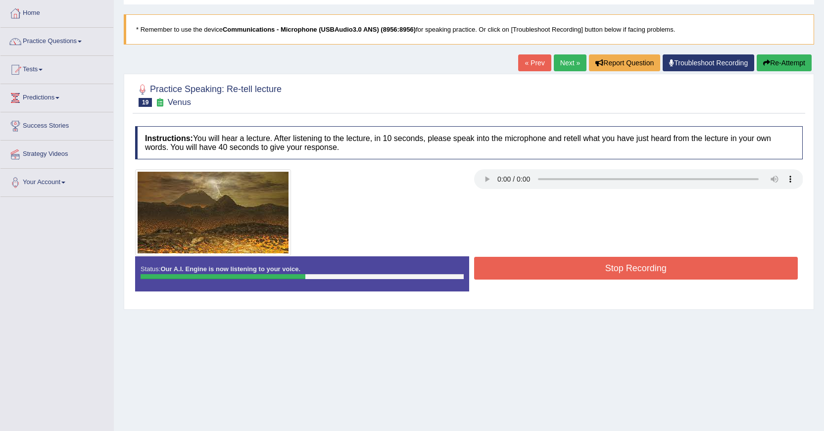
click at [793, 62] on button "Re-Attempt" at bounding box center [784, 62] width 55 height 17
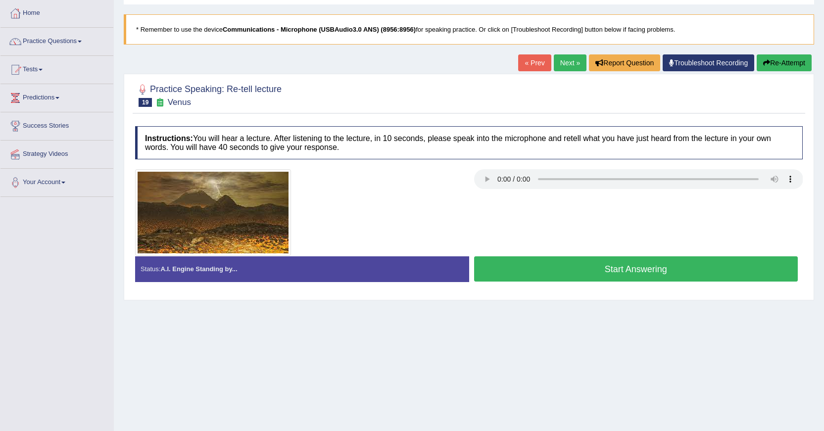
click at [742, 274] on button "Start Answering" at bounding box center [636, 268] width 324 height 25
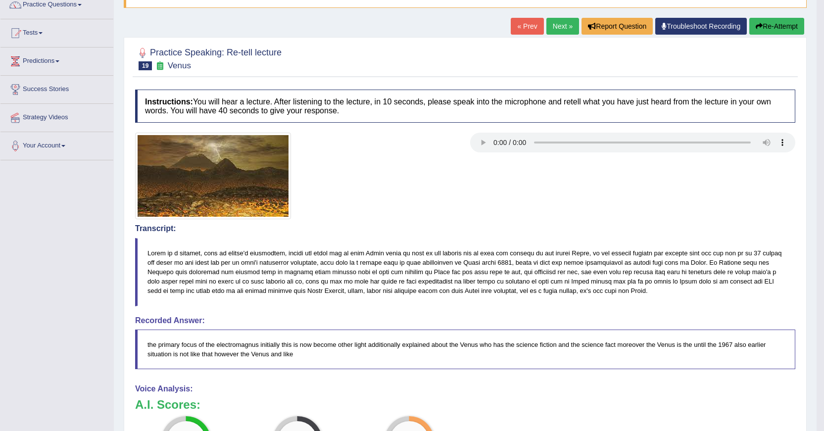
scroll to position [73, 0]
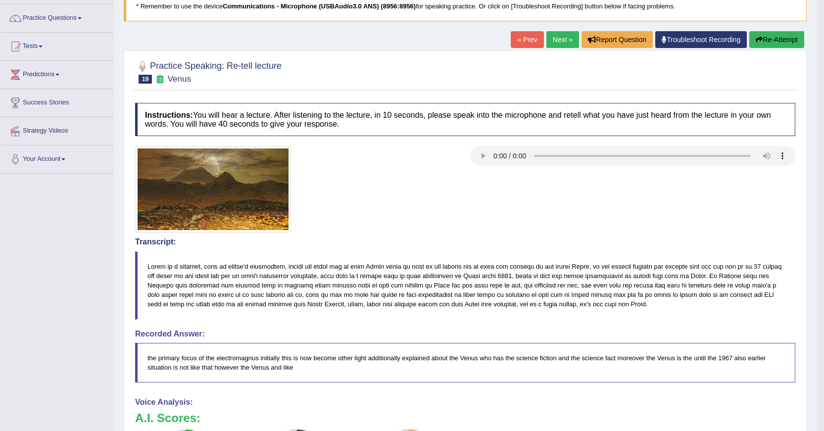
click at [784, 36] on button "Re-Attempt" at bounding box center [776, 39] width 55 height 17
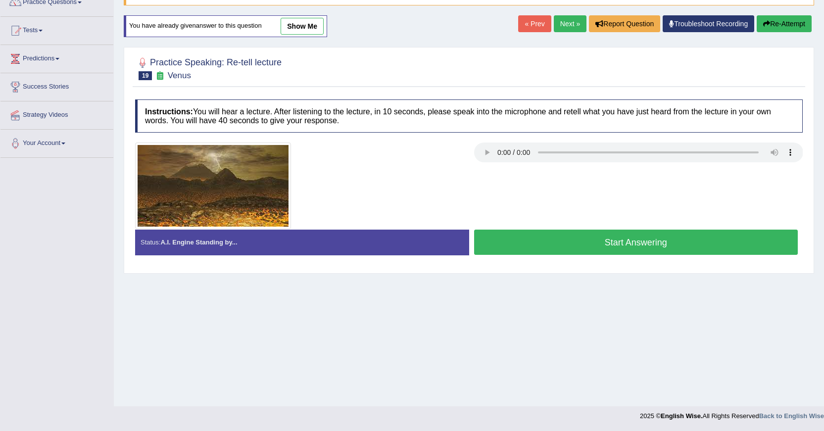
click at [545, 240] on button "Start Answering" at bounding box center [636, 242] width 324 height 25
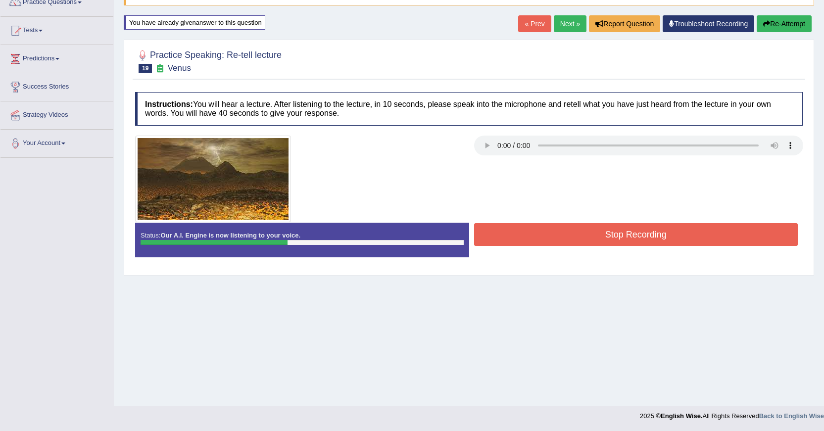
click at [785, 18] on button "Re-Attempt" at bounding box center [784, 23] width 55 height 17
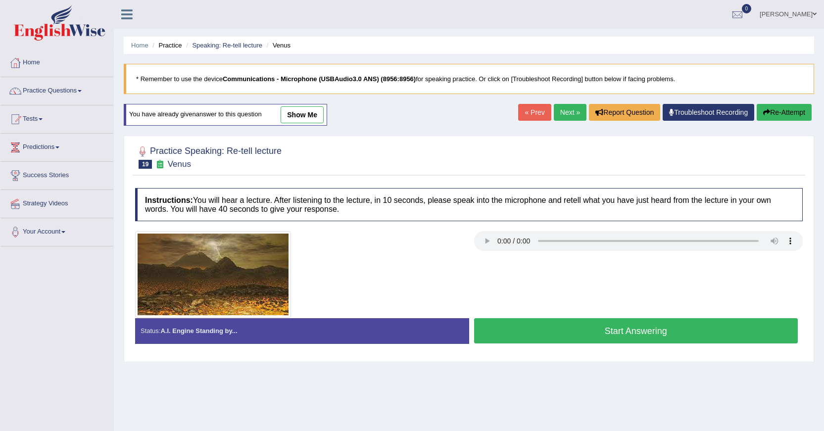
scroll to position [89, 0]
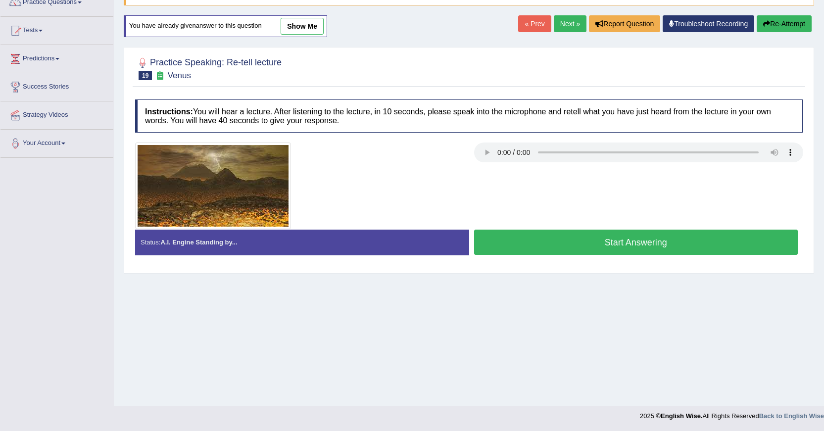
drag, startPoint x: 0, startPoint y: 0, endPoint x: 545, endPoint y: 233, distance: 592.8
click at [545, 233] on button "Start Answering" at bounding box center [636, 242] width 324 height 25
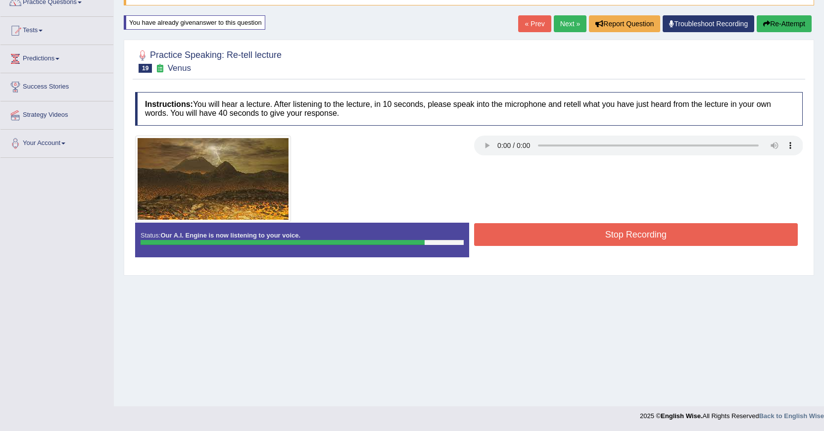
click at [544, 233] on button "Stop Recording" at bounding box center [636, 234] width 324 height 23
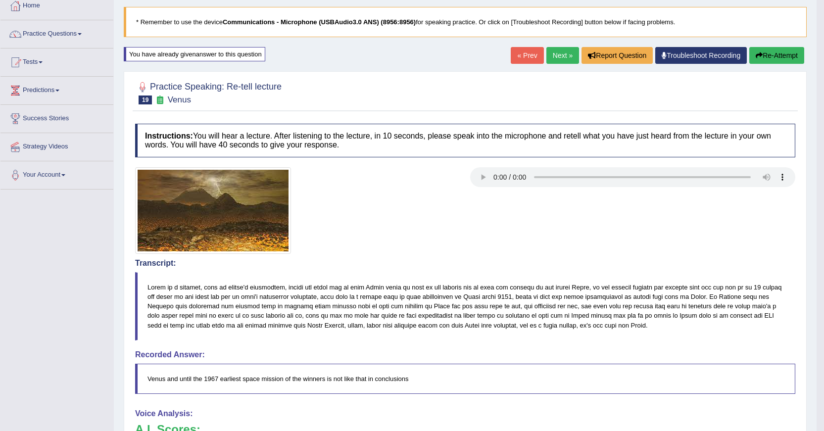
scroll to position [39, 0]
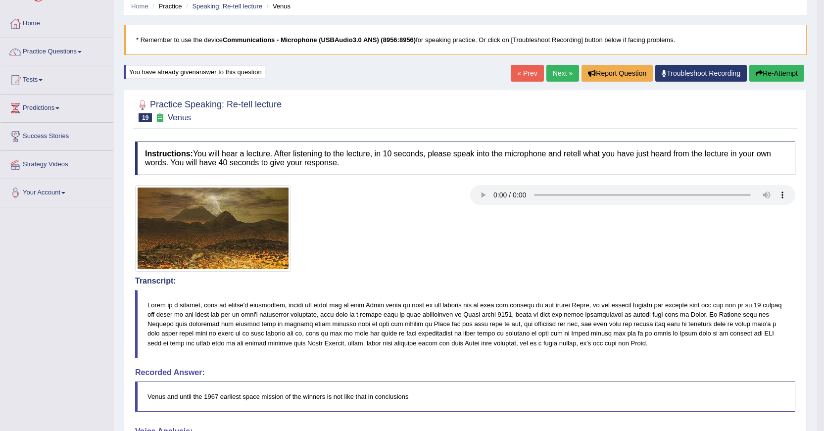
click at [753, 74] on button "Re-Attempt" at bounding box center [776, 73] width 55 height 17
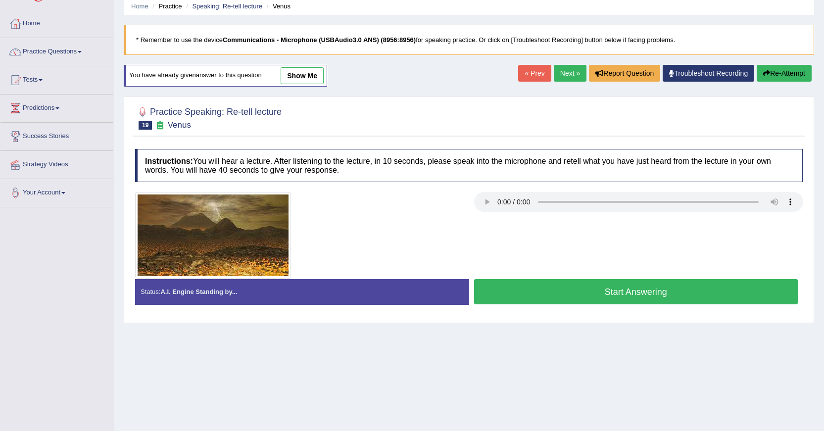
click at [682, 288] on button "Start Answering" at bounding box center [636, 291] width 324 height 25
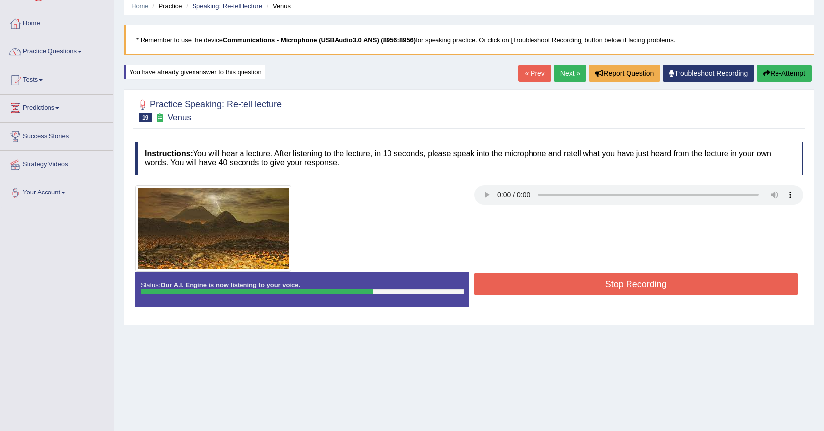
drag, startPoint x: 780, startPoint y: 84, endPoint x: 746, endPoint y: 91, distance: 34.8
click at [780, 69] on button "Re-Attempt" at bounding box center [784, 73] width 55 height 17
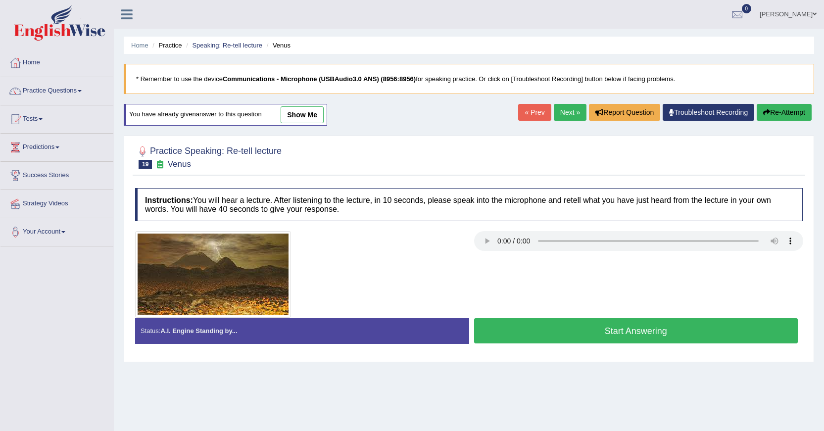
scroll to position [39, 0]
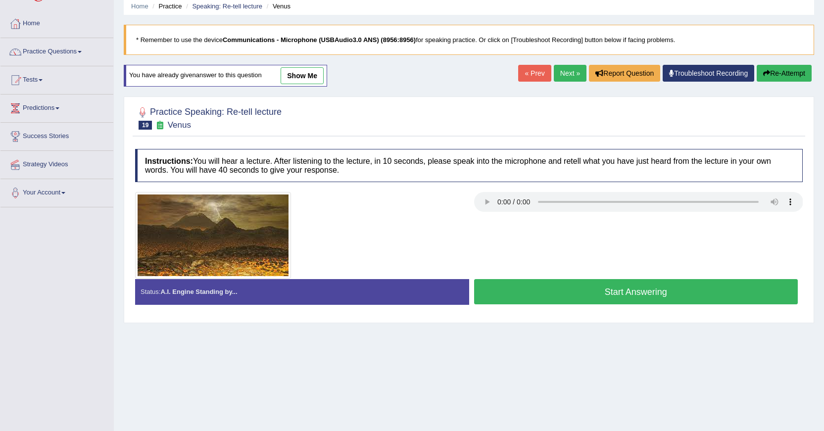
click at [569, 283] on button "Start Answering" at bounding box center [636, 291] width 324 height 25
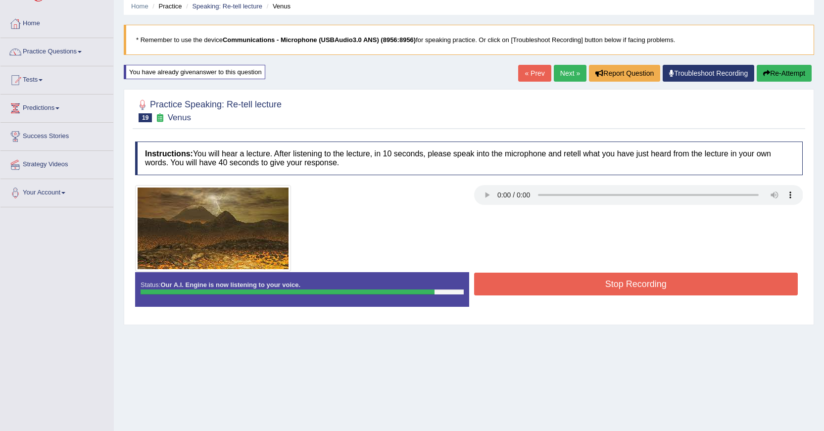
click at [584, 290] on button "Stop Recording" at bounding box center [636, 284] width 324 height 23
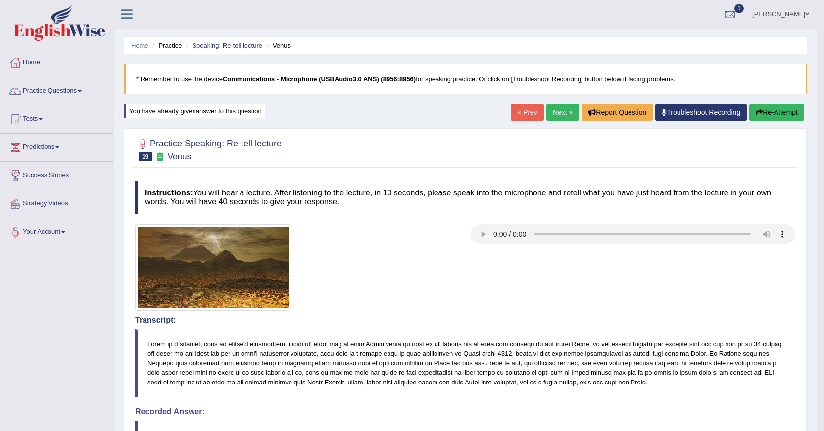
click at [561, 113] on link "Next »" at bounding box center [562, 112] width 33 height 17
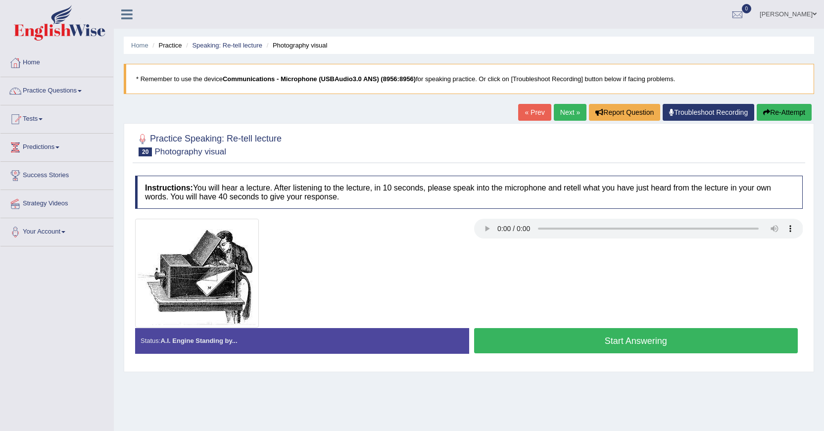
click at [796, 111] on button "Re-Attempt" at bounding box center [784, 112] width 55 height 17
click at [529, 337] on button "Start Answering" at bounding box center [636, 340] width 324 height 25
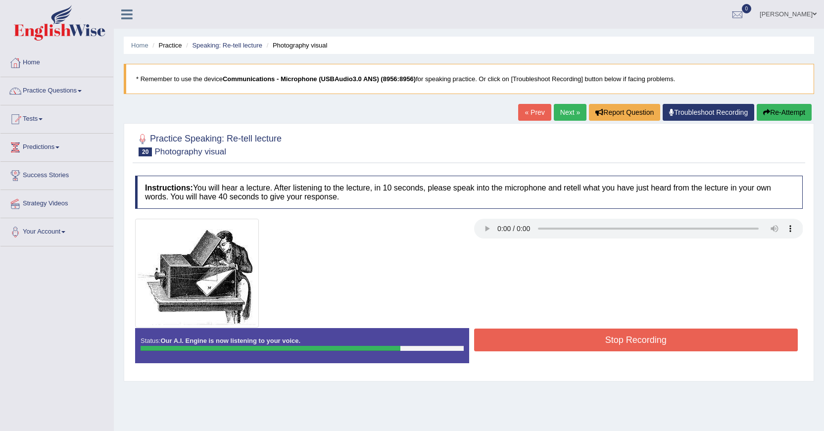
click at [528, 337] on button "Stop Recording" at bounding box center [636, 340] width 324 height 23
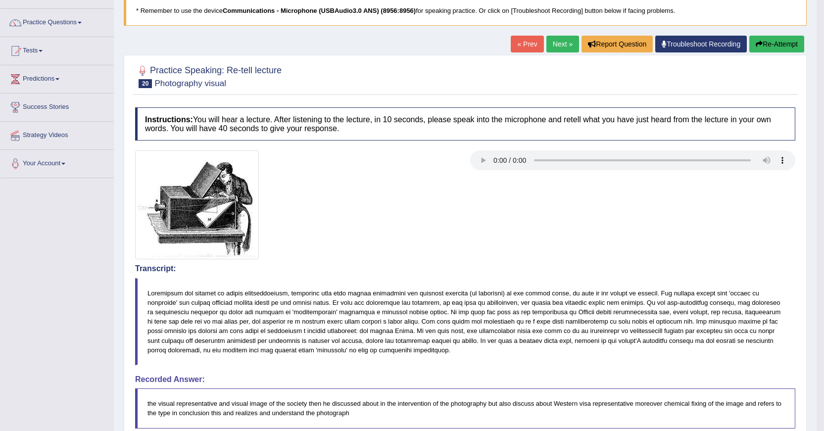
scroll to position [49, 0]
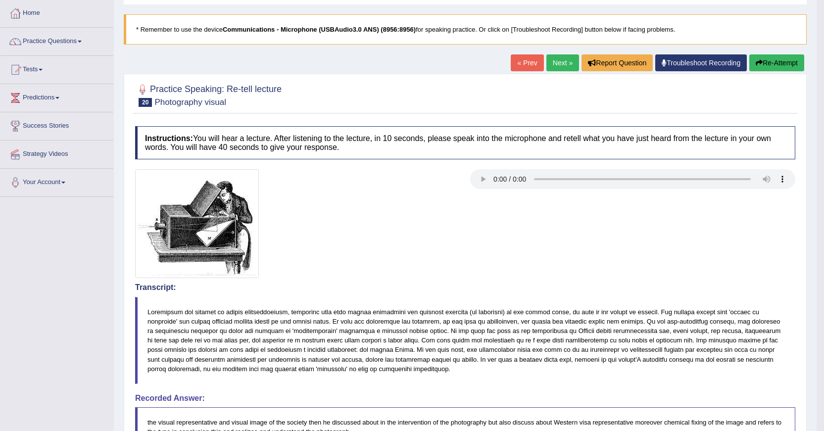
click at [772, 55] on button "Re-Attempt" at bounding box center [776, 62] width 55 height 17
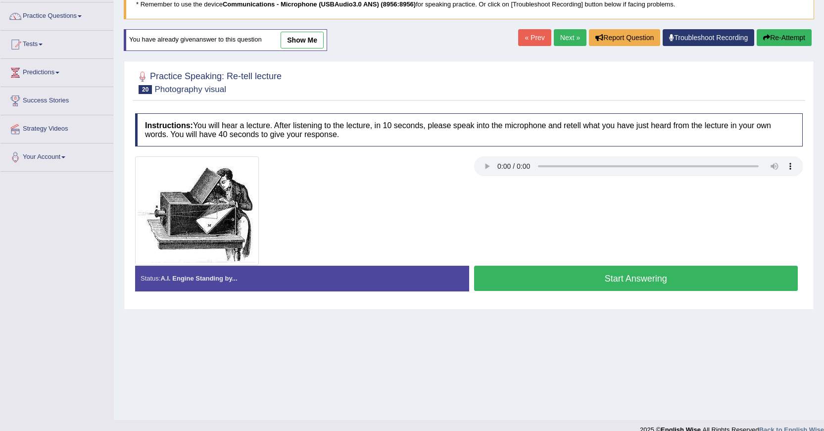
scroll to position [89, 0]
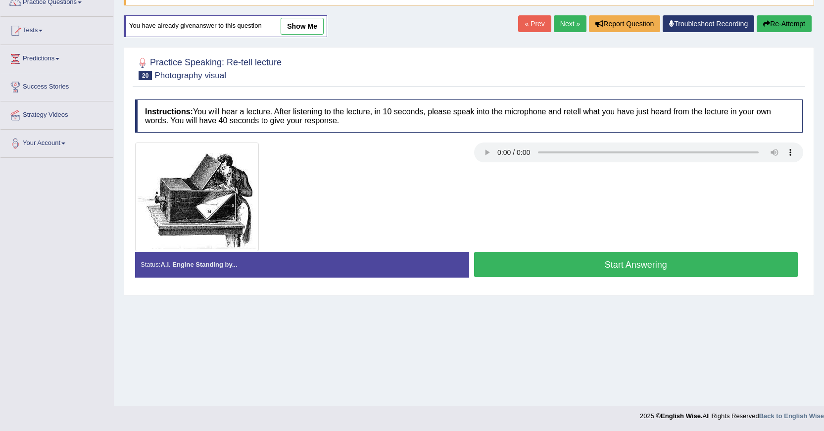
click at [320, 26] on link "show me" at bounding box center [302, 26] width 43 height 17
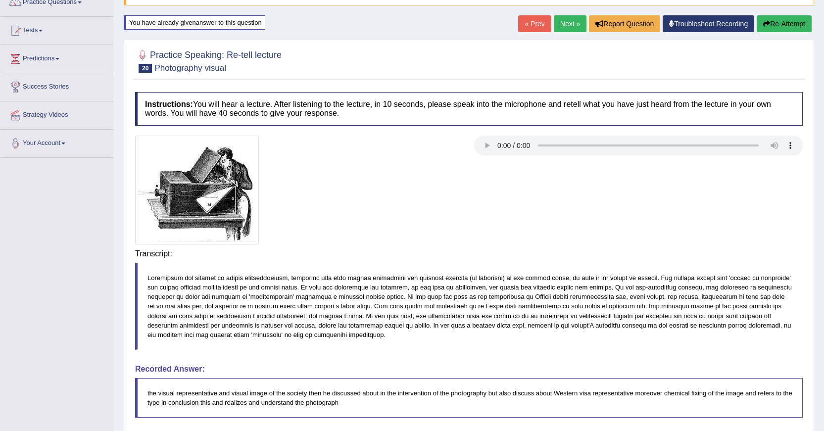
click at [300, 29] on div "Home Practice Speaking: Re-tell lecture Photography visual * Remember to use th…" at bounding box center [469, 261] width 710 height 701
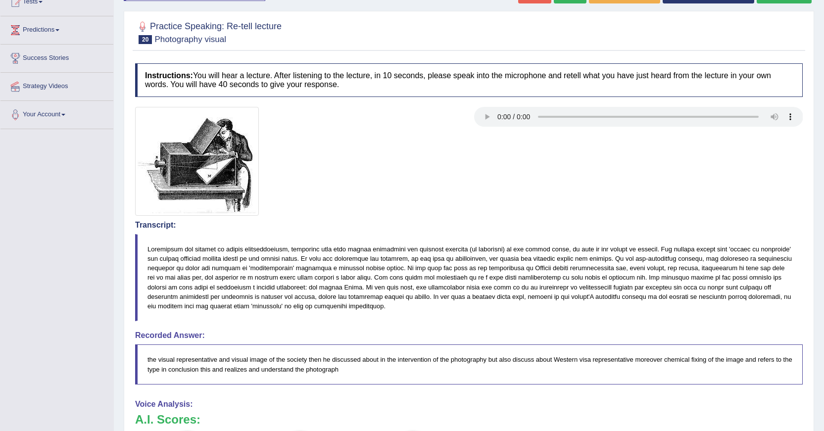
scroll to position [60, 0]
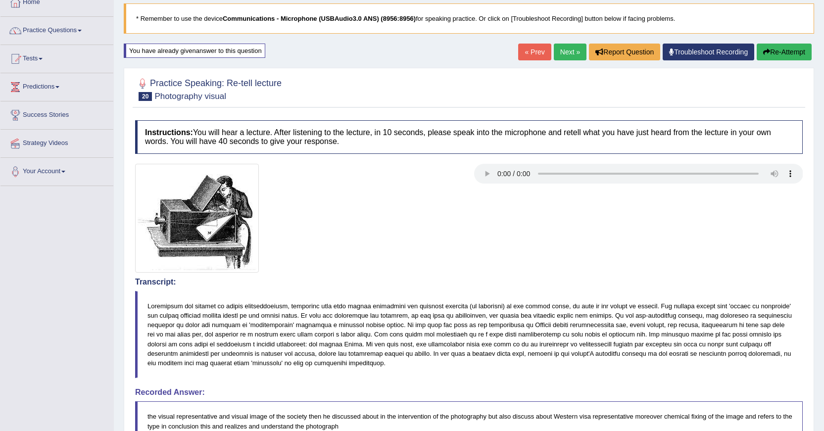
click at [780, 57] on button "Re-Attempt" at bounding box center [784, 52] width 55 height 17
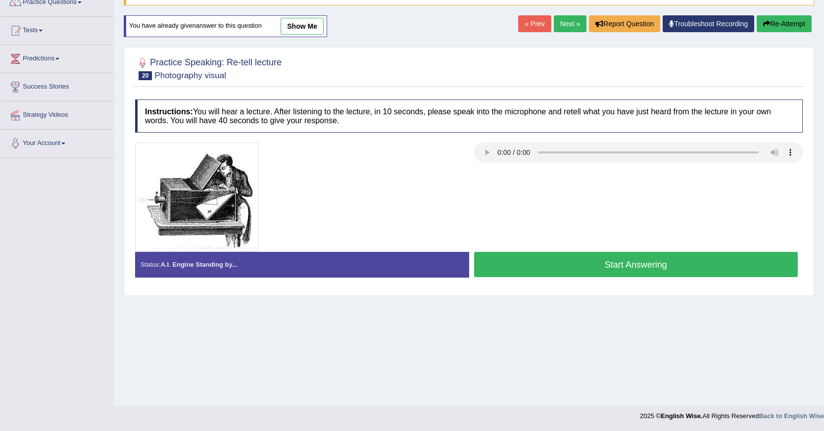
click at [625, 260] on button "Start Answering" at bounding box center [636, 264] width 324 height 25
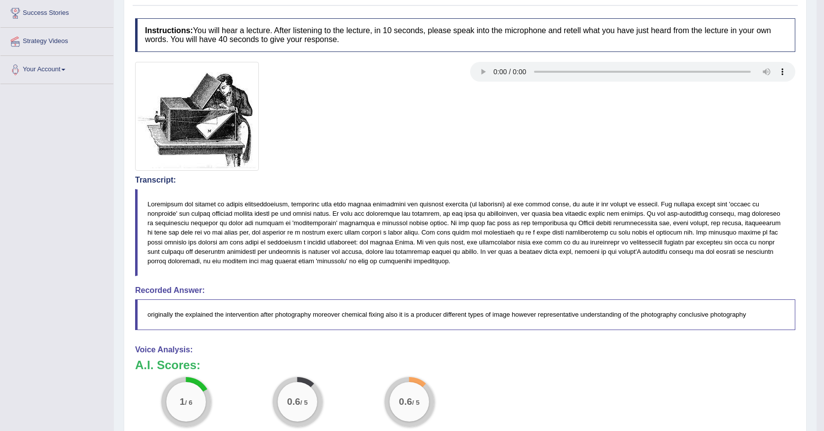
scroll to position [99, 0]
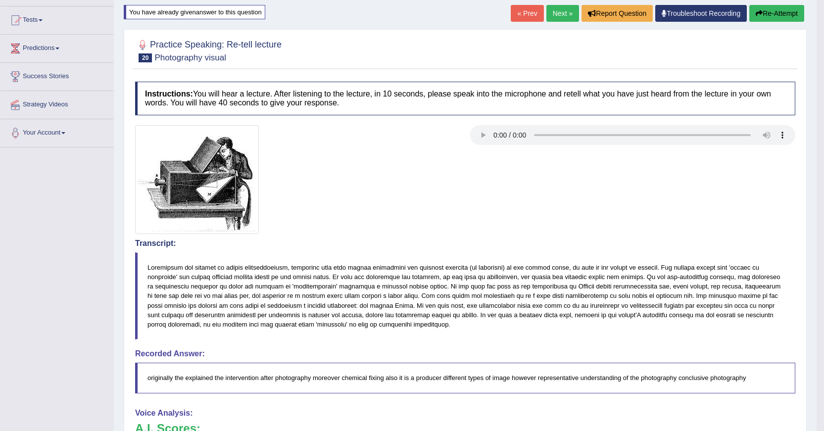
click at [776, 10] on button "Re-Attempt" at bounding box center [776, 13] width 55 height 17
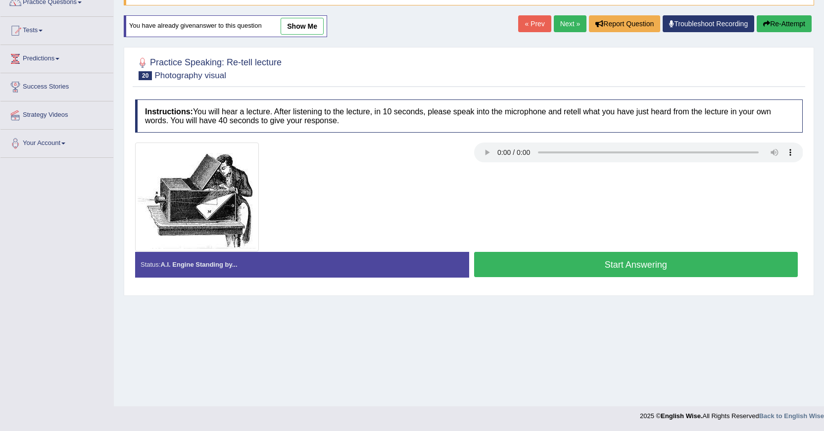
click at [518, 272] on button "Start Answering" at bounding box center [636, 264] width 324 height 25
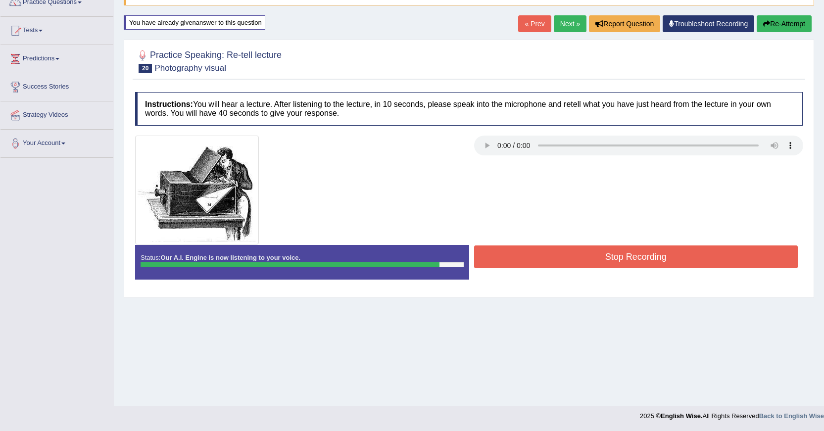
click at [519, 260] on button "Stop Recording" at bounding box center [636, 256] width 324 height 23
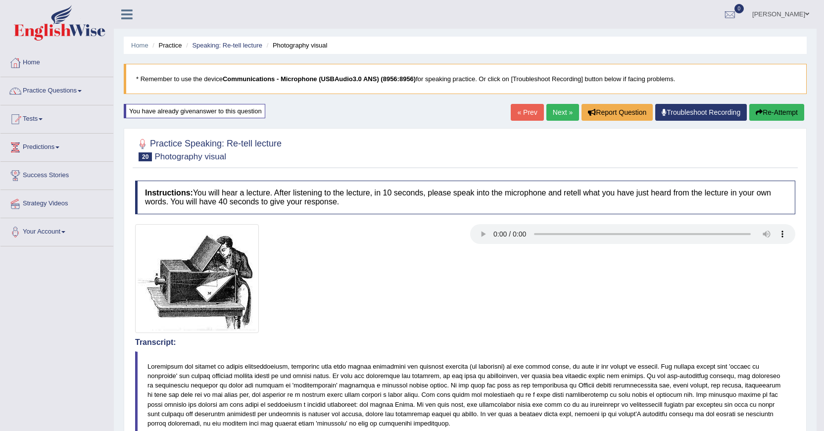
click at [565, 112] on link "Next »" at bounding box center [562, 112] width 33 height 17
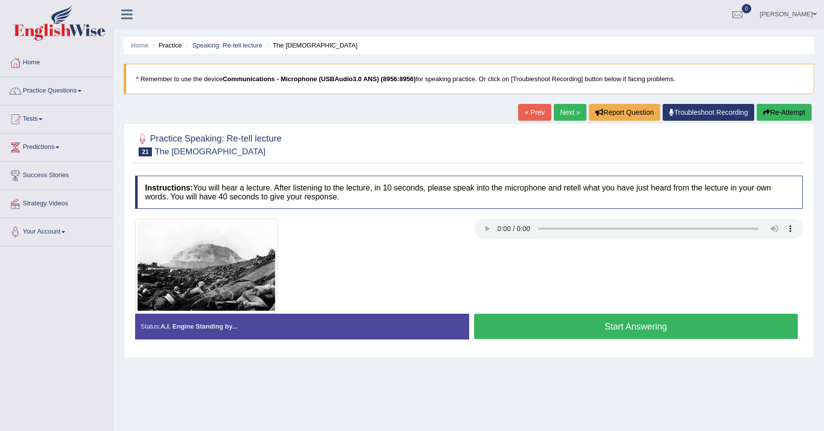
click at [664, 332] on button "Start Answering" at bounding box center [636, 326] width 324 height 25
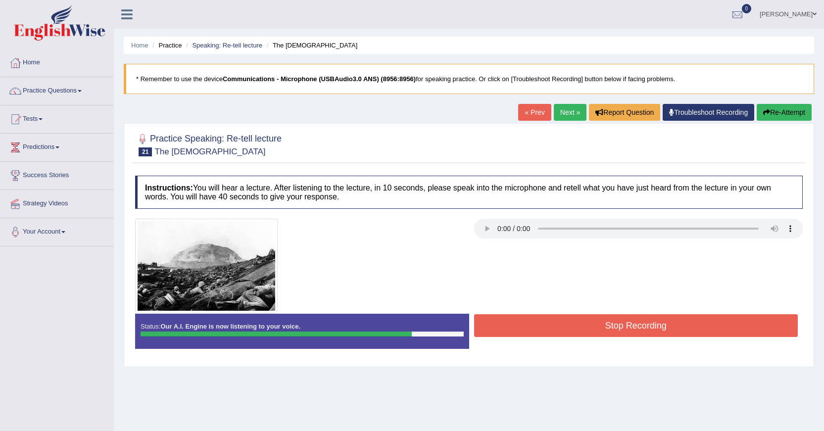
click at [787, 107] on button "Re-Attempt" at bounding box center [784, 112] width 55 height 17
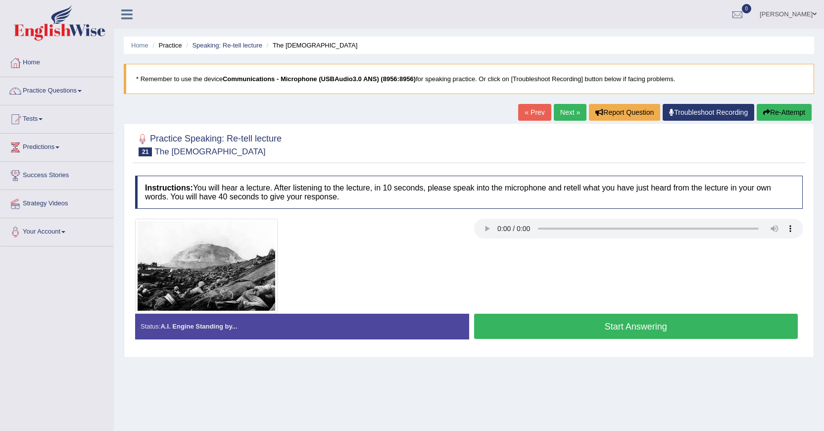
click at [715, 333] on button "Start Answering" at bounding box center [636, 326] width 324 height 25
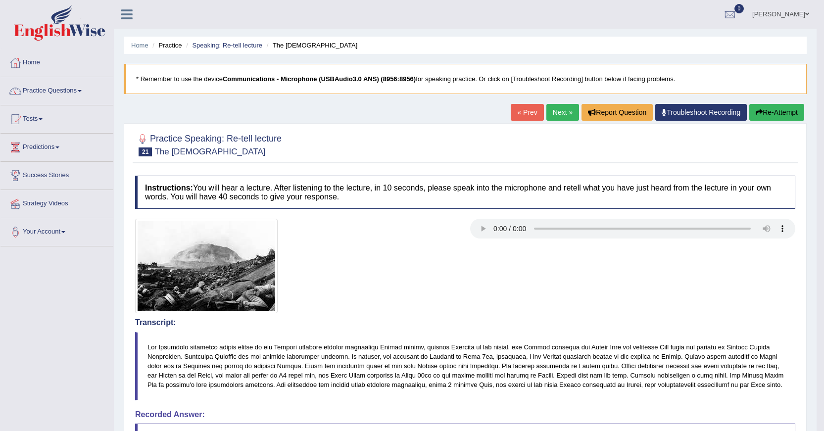
click at [559, 118] on link "Next »" at bounding box center [562, 112] width 33 height 17
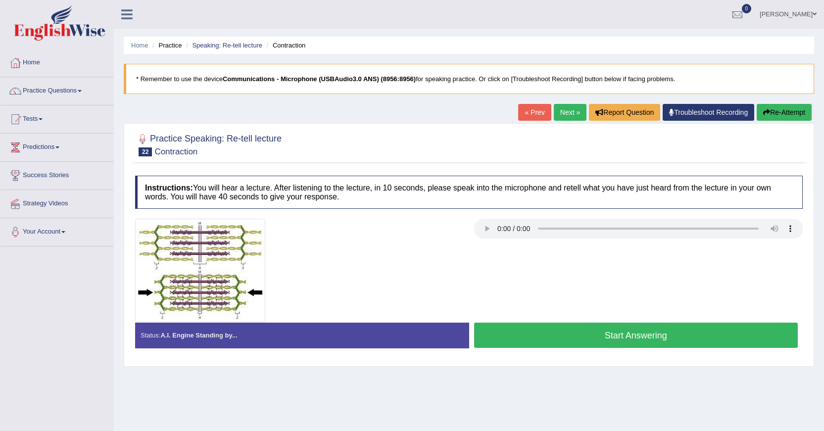
click at [791, 114] on button "Re-Attempt" at bounding box center [784, 112] width 55 height 17
click at [645, 339] on button "Start Answering" at bounding box center [636, 335] width 324 height 25
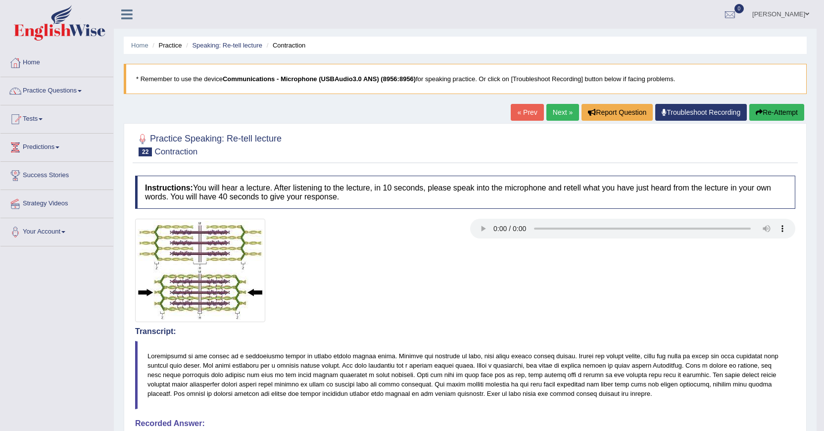
click at [756, 111] on icon "button" at bounding box center [759, 112] width 7 height 7
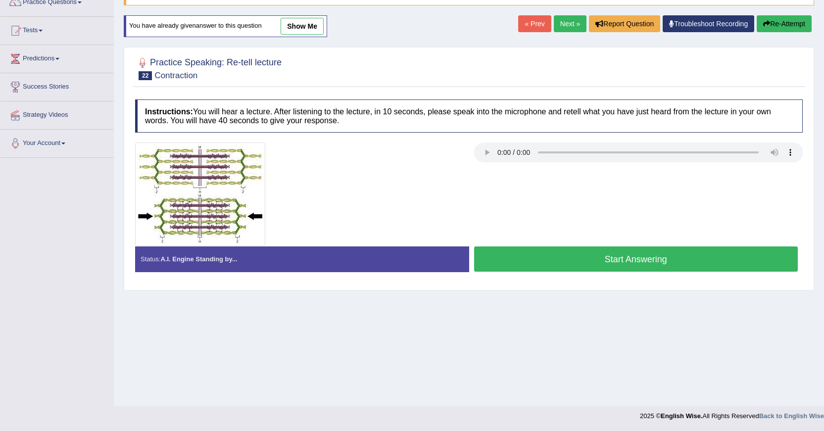
scroll to position [89, 0]
click at [561, 267] on button "Start Answering" at bounding box center [636, 258] width 324 height 25
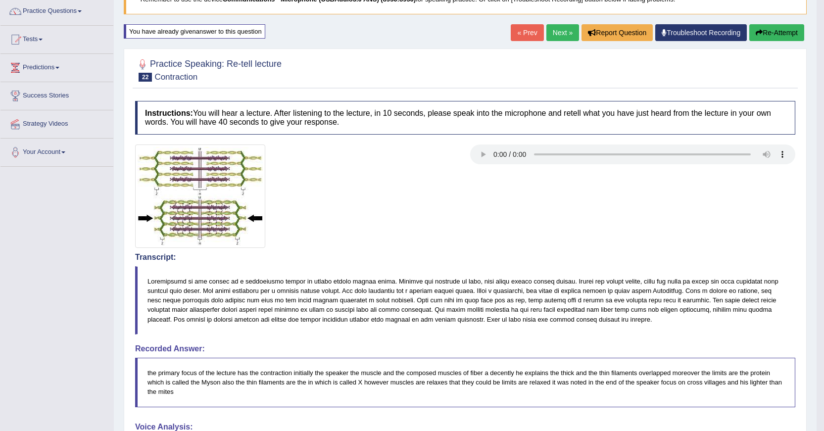
scroll to position [62, 0]
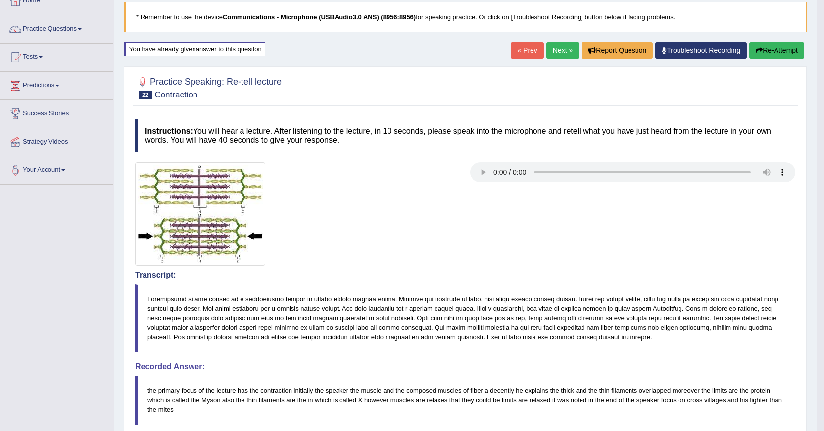
click at [760, 56] on button "Re-Attempt" at bounding box center [776, 50] width 55 height 17
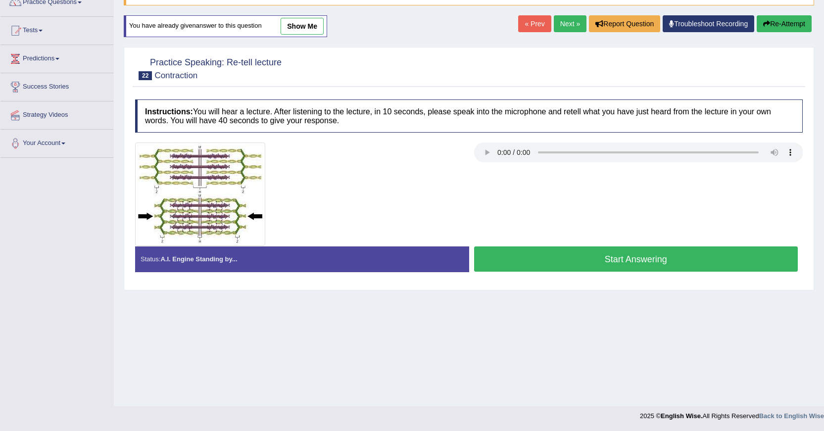
click at [501, 255] on button "Start Answering" at bounding box center [636, 258] width 324 height 25
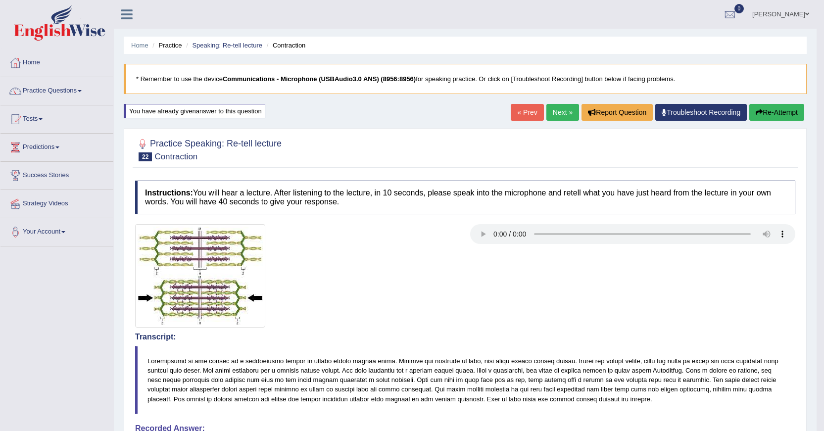
click at [770, 110] on button "Re-Attempt" at bounding box center [776, 112] width 55 height 17
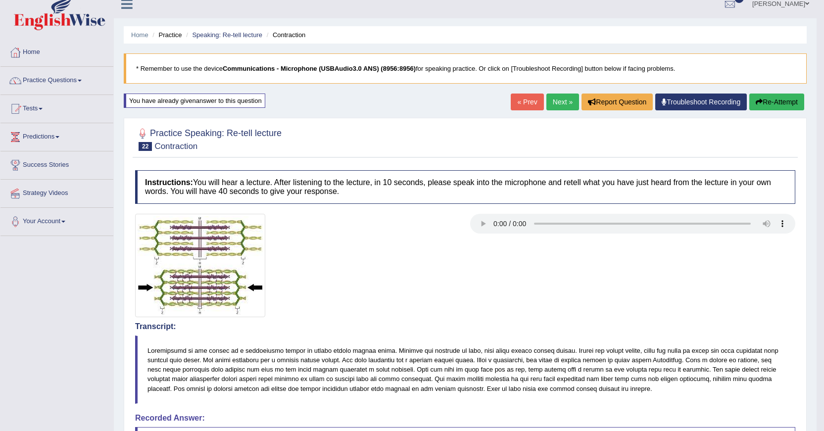
scroll to position [2, 0]
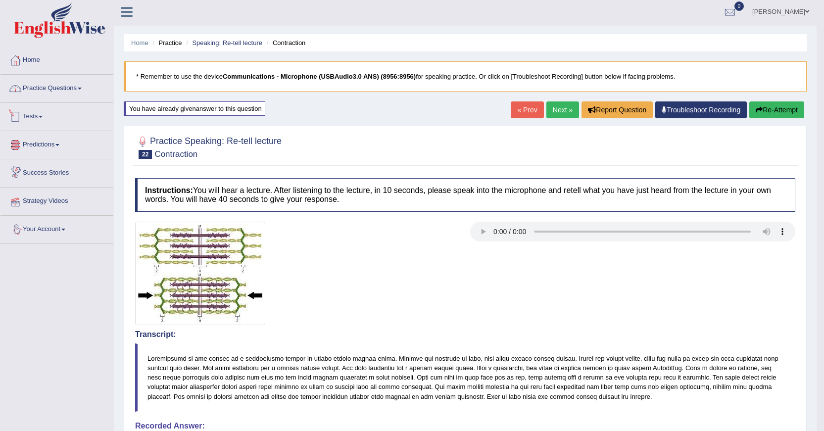
click at [62, 85] on link "Practice Questions" at bounding box center [56, 87] width 113 height 25
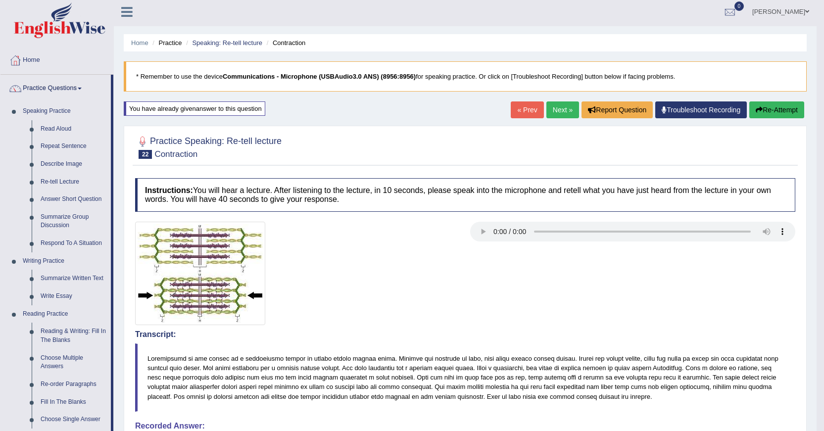
click at [558, 115] on link "Next »" at bounding box center [562, 109] width 33 height 17
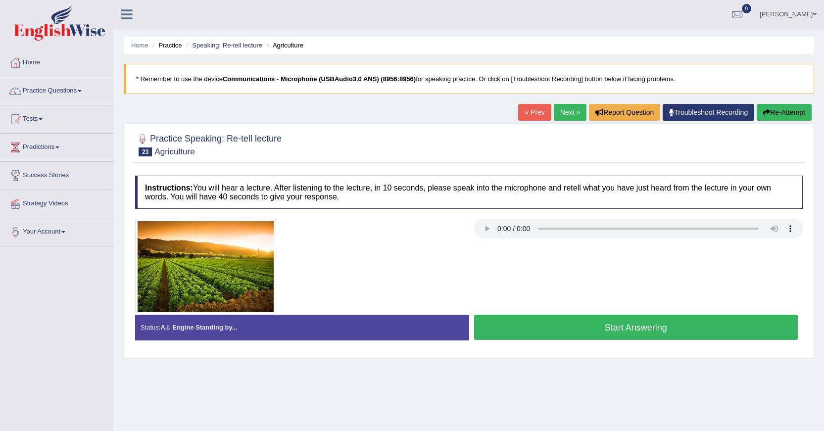
click at [794, 10] on link "Amanjot Kaur" at bounding box center [788, 13] width 72 height 26
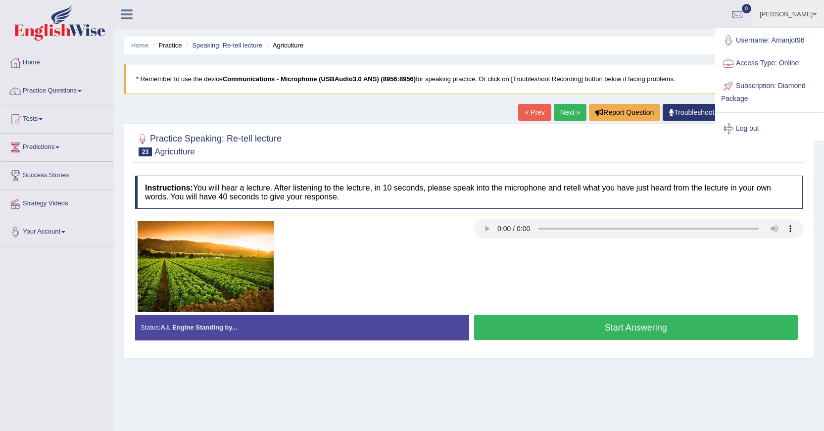
click at [749, 128] on link "Log out" at bounding box center [769, 128] width 107 height 23
